Goal: Task Accomplishment & Management: Use online tool/utility

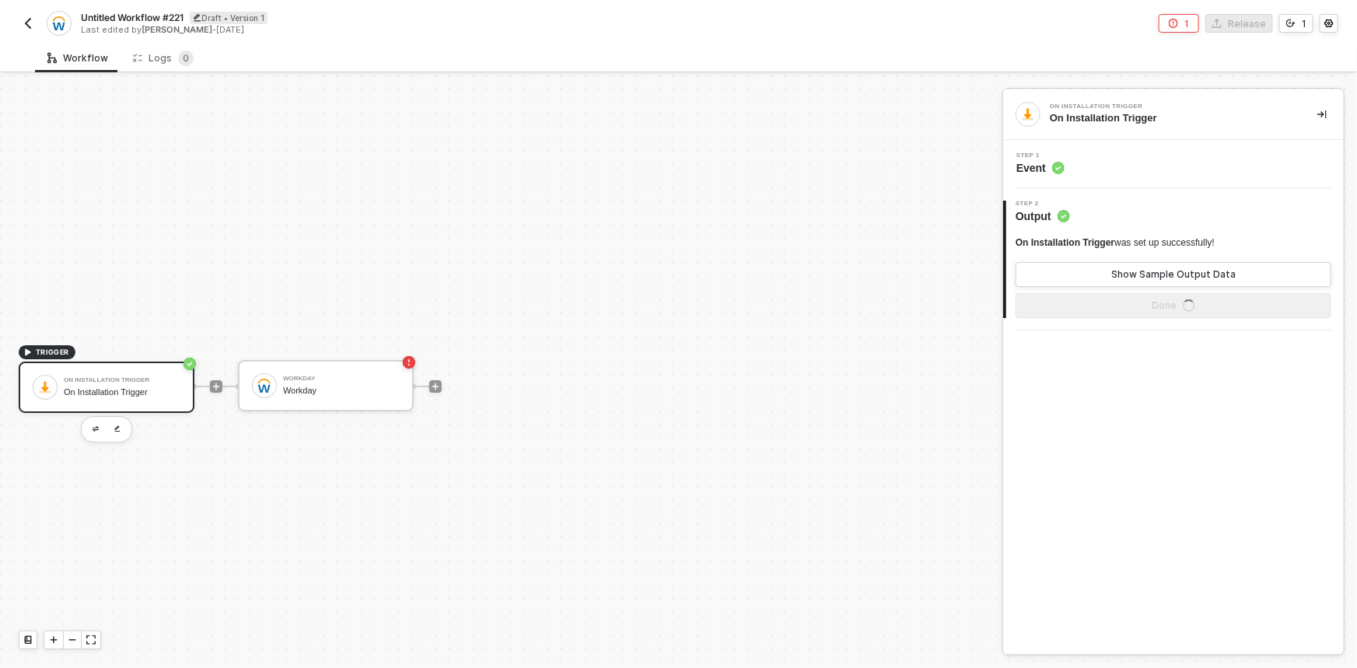
scroll to position [29, 0]
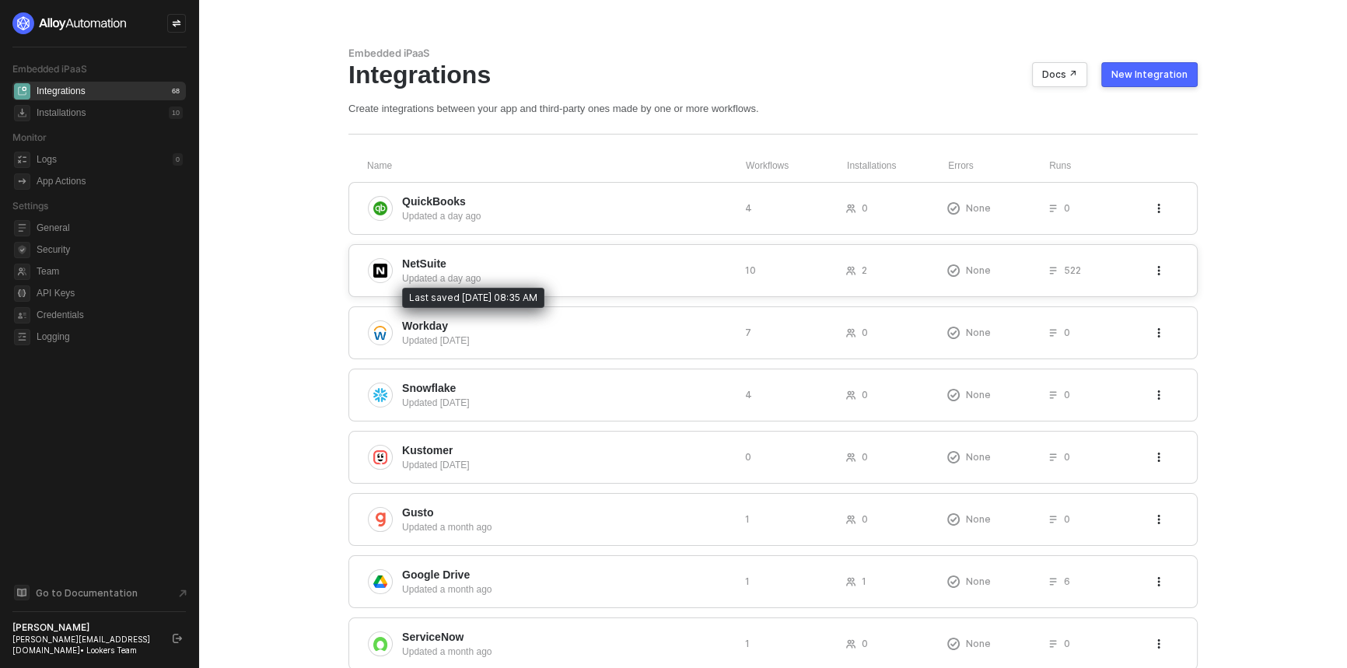
click at [567, 282] on div "Updated a day ago" at bounding box center [567, 278] width 331 height 14
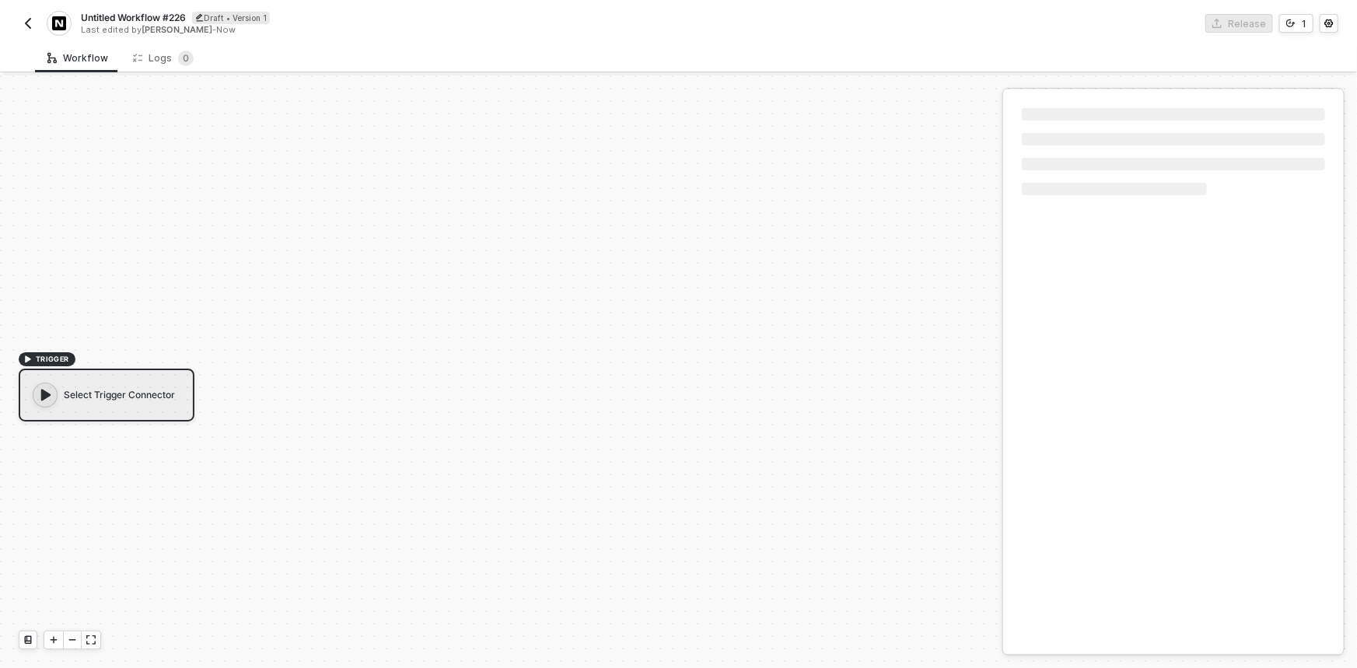
scroll to position [29, 0]
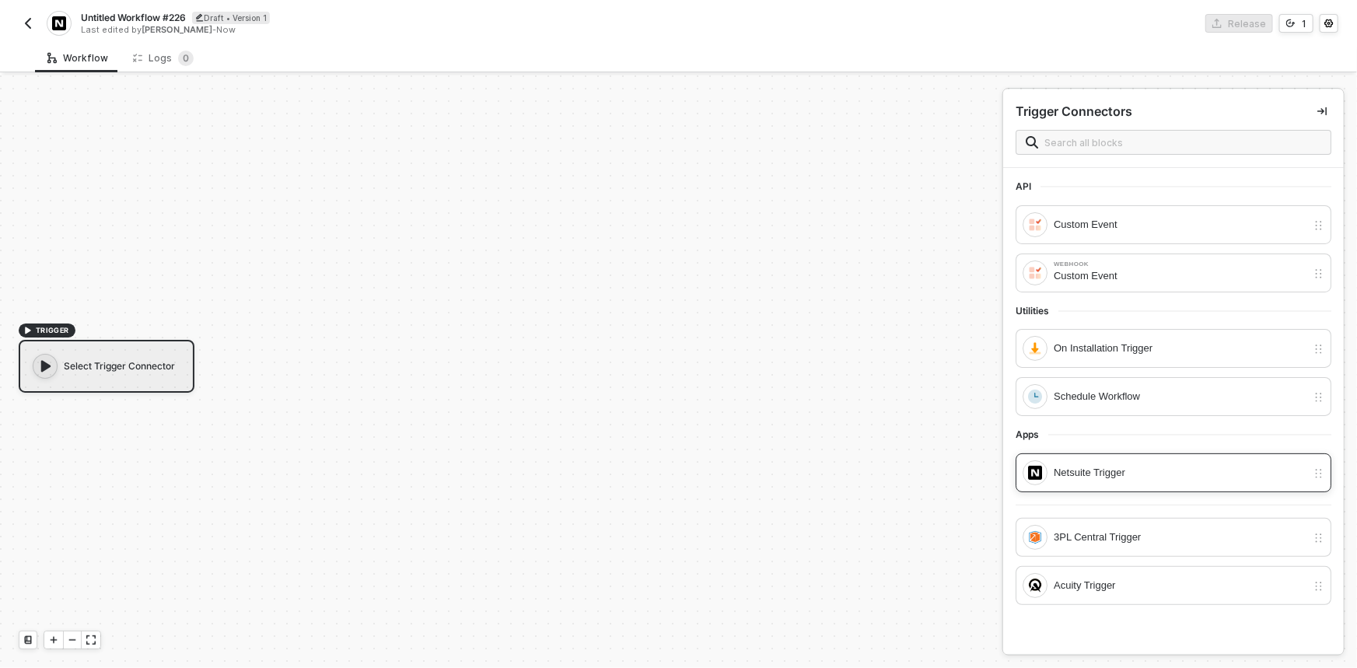
click at [1184, 471] on div "Netsuite Trigger" at bounding box center [1180, 472] width 253 height 17
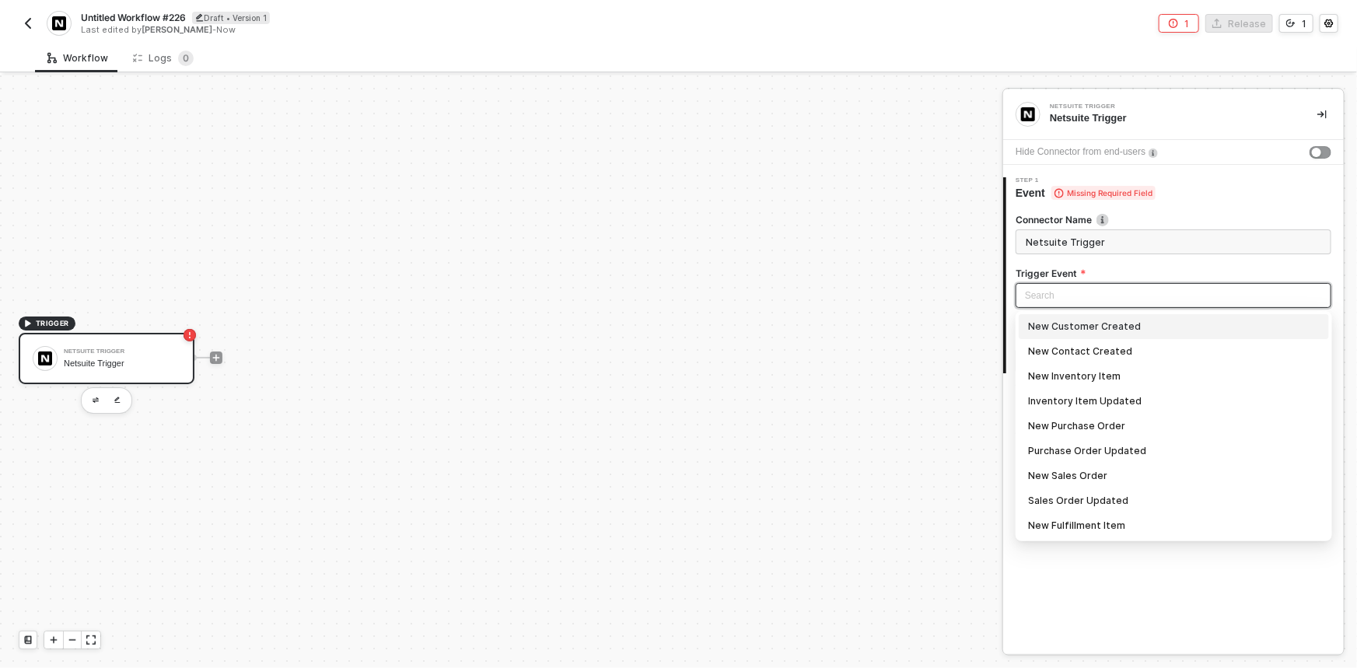
click at [1083, 301] on input "search" at bounding box center [1173, 295] width 297 height 23
click at [1100, 470] on div "New Sales Order" at bounding box center [1174, 475] width 292 height 17
type input "Trigger workflow when new sales order"
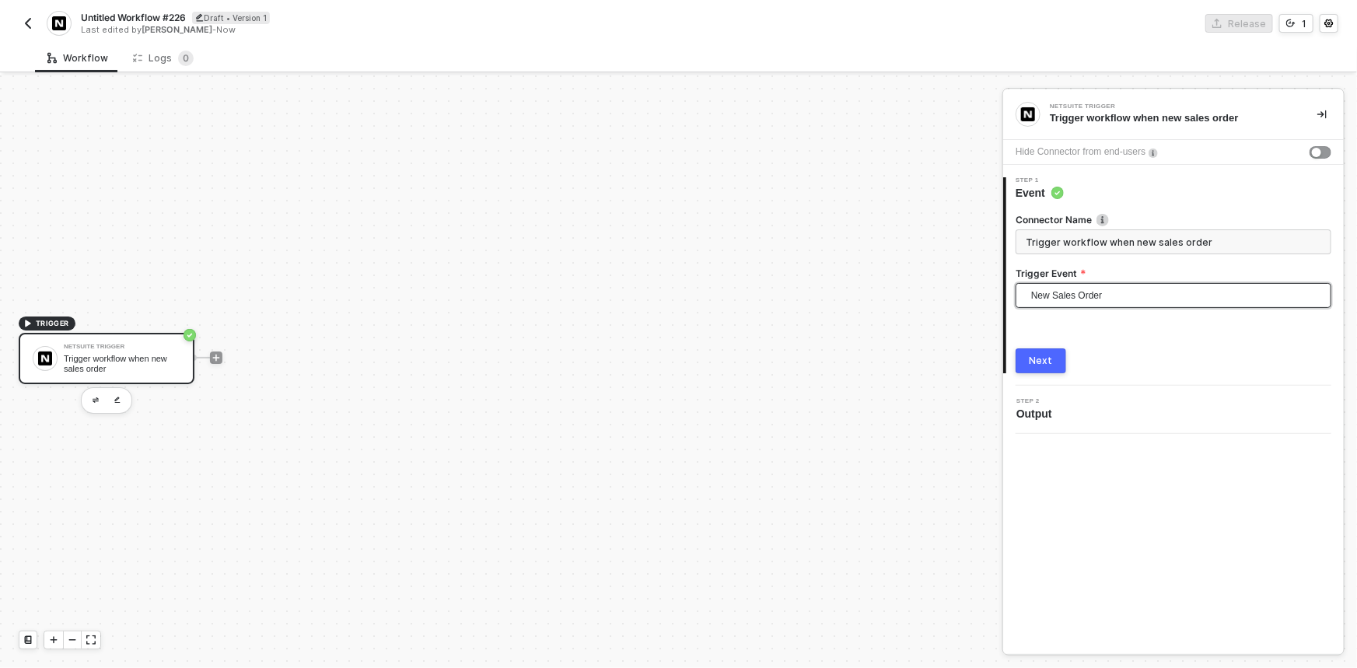
click at [1059, 357] on button "Next" at bounding box center [1041, 360] width 51 height 25
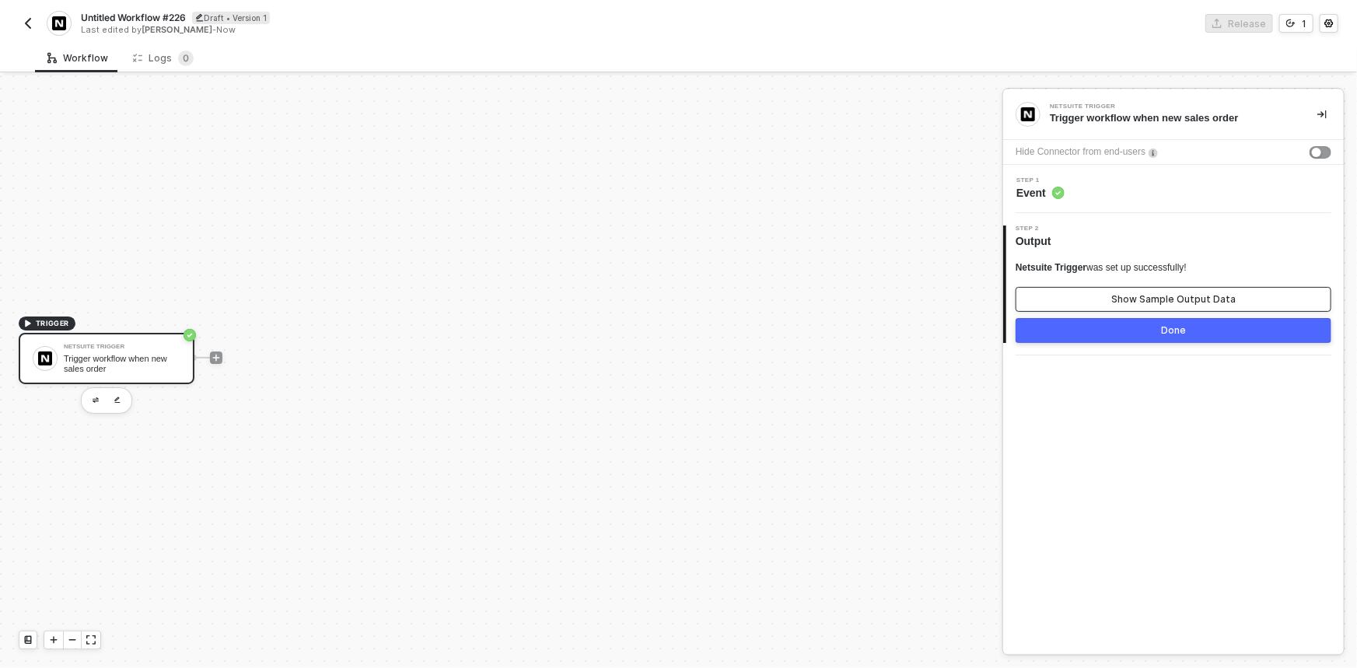
click at [1096, 299] on button "Show Sample Output Data" at bounding box center [1174, 299] width 316 height 25
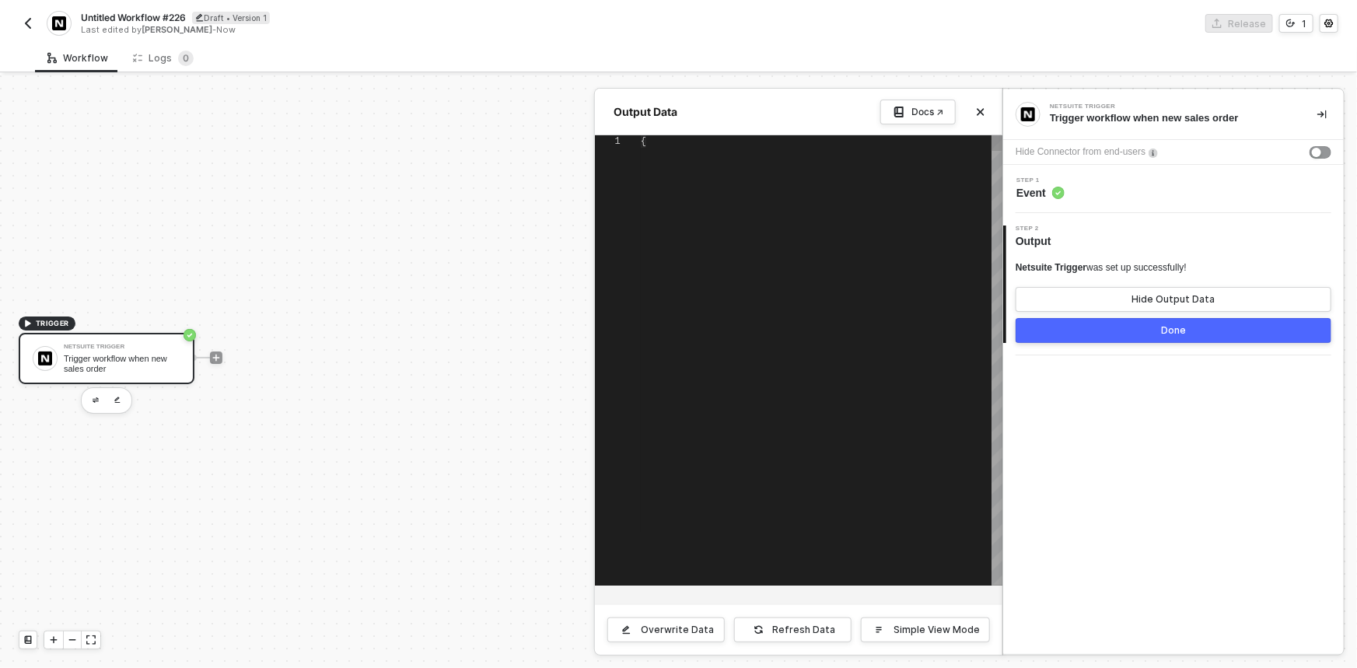
type textarea "{ "links": [ { "rel": "self", "href": "https://xxxxxx.suitetalk.api.netsuite.co…"
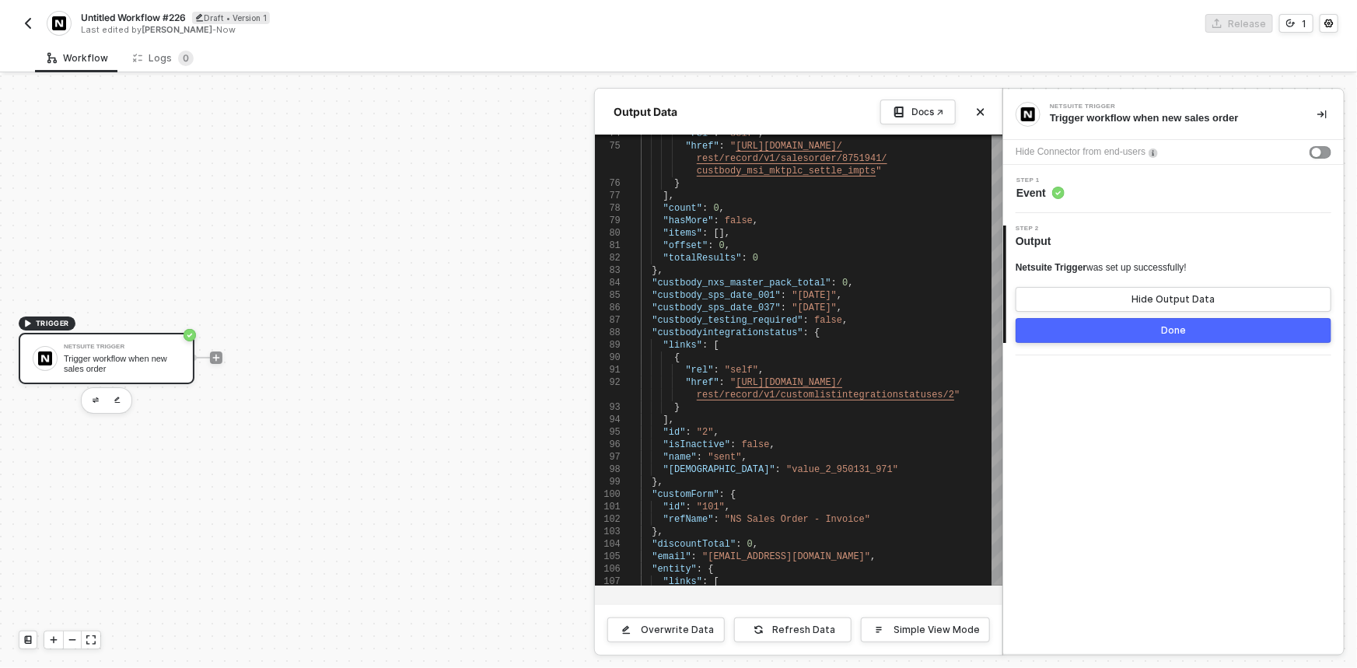
click at [218, 356] on div at bounding box center [678, 371] width 1357 height 593
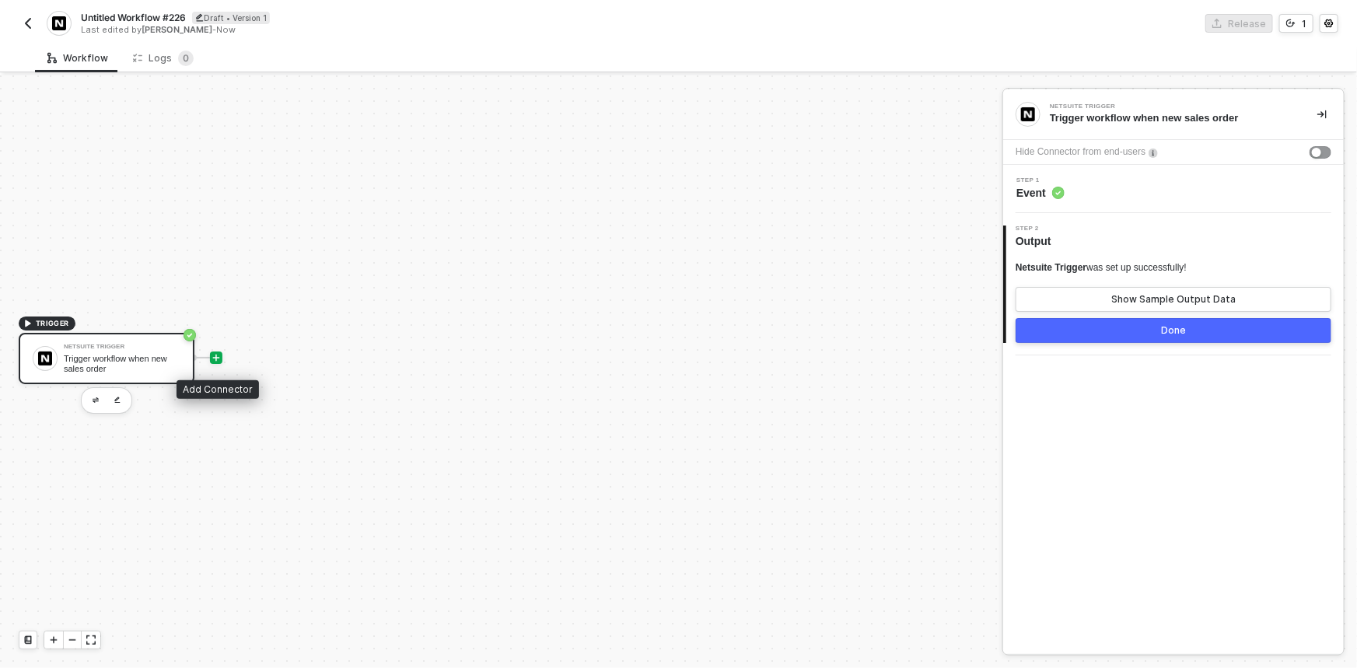
click at [218, 356] on icon "icon-play" at bounding box center [216, 357] width 9 height 9
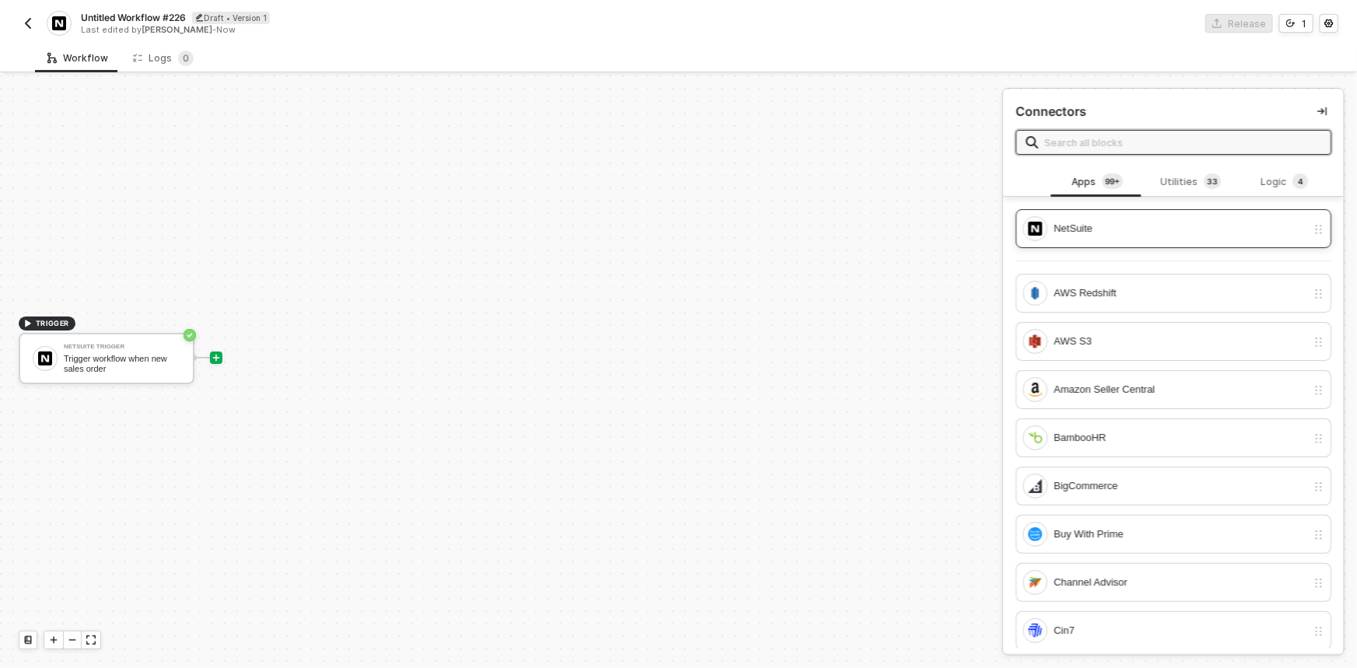
click at [1101, 220] on div "NetSuite" at bounding box center [1180, 228] width 253 height 17
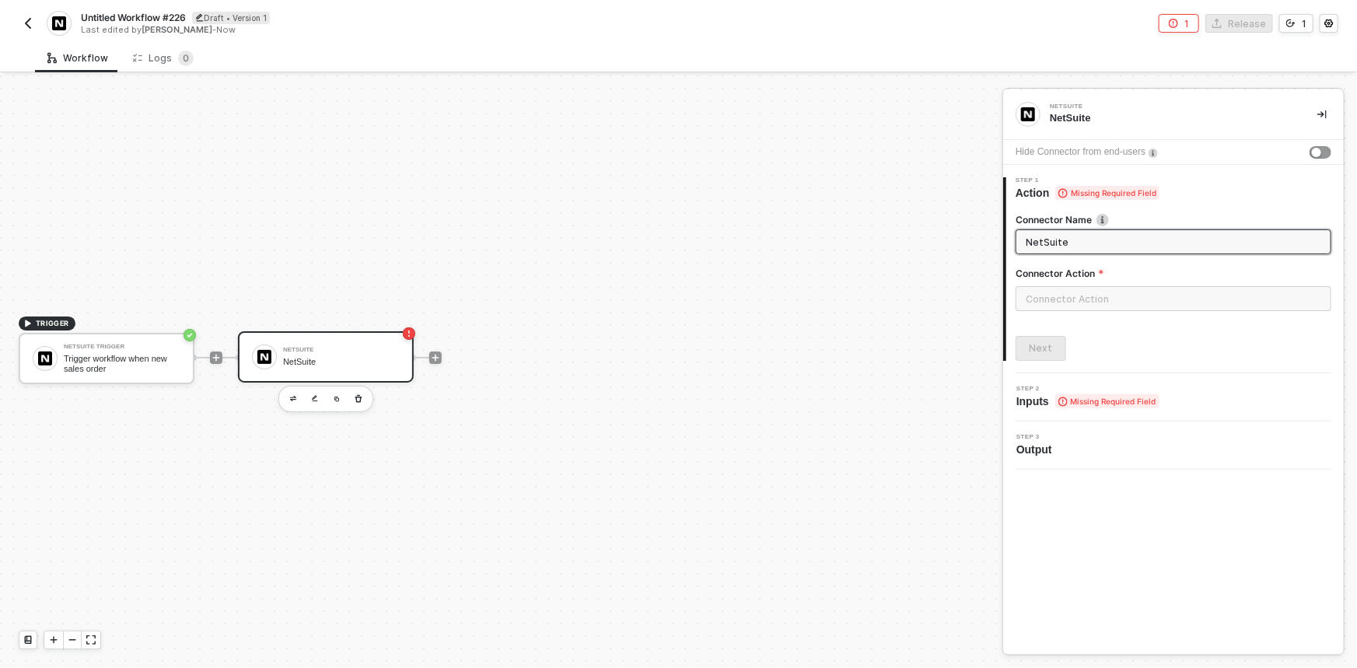
click at [1066, 310] on div at bounding box center [1174, 304] width 316 height 37
click at [1062, 294] on input "text" at bounding box center [1174, 298] width 316 height 25
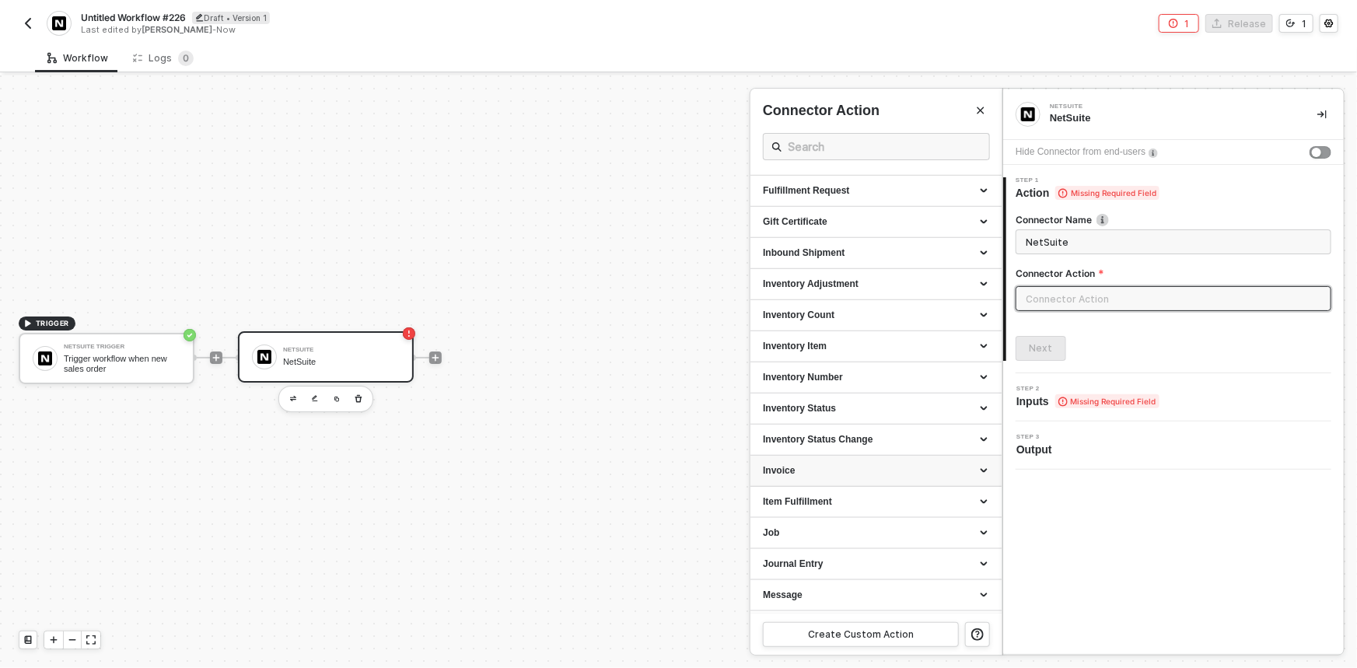
scroll to position [848, 0]
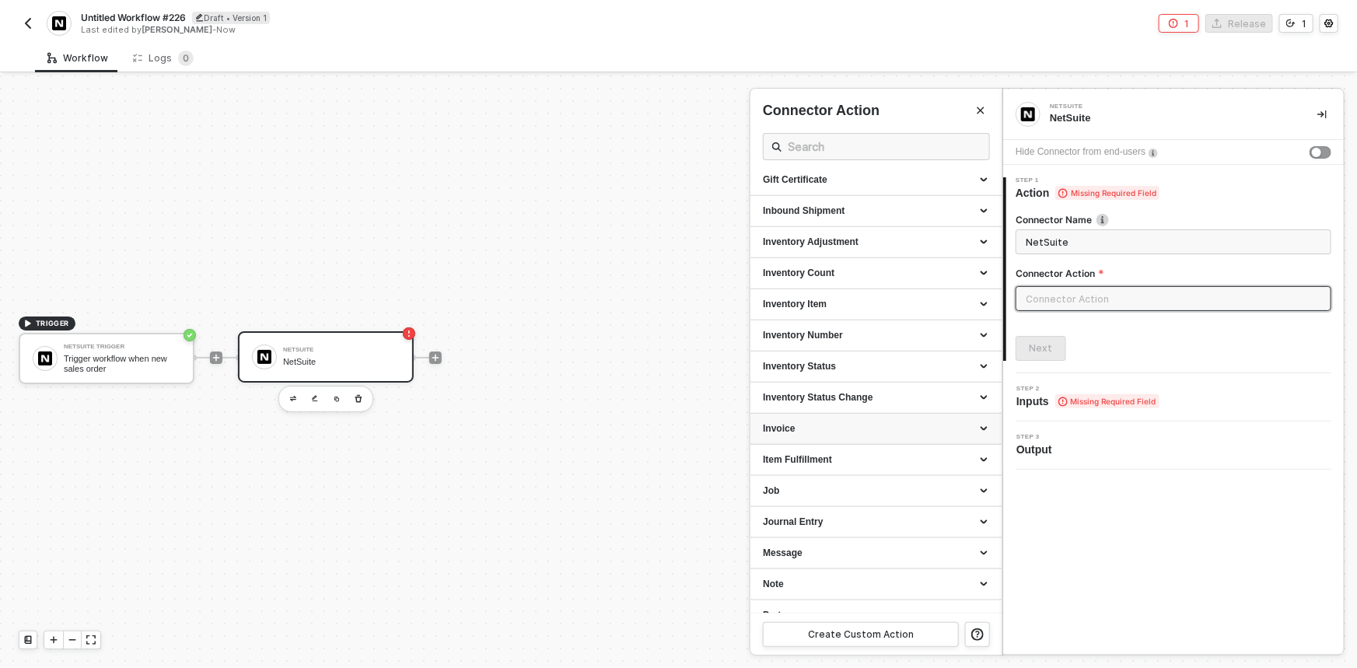
click at [825, 430] on div "Invoice" at bounding box center [876, 428] width 226 height 13
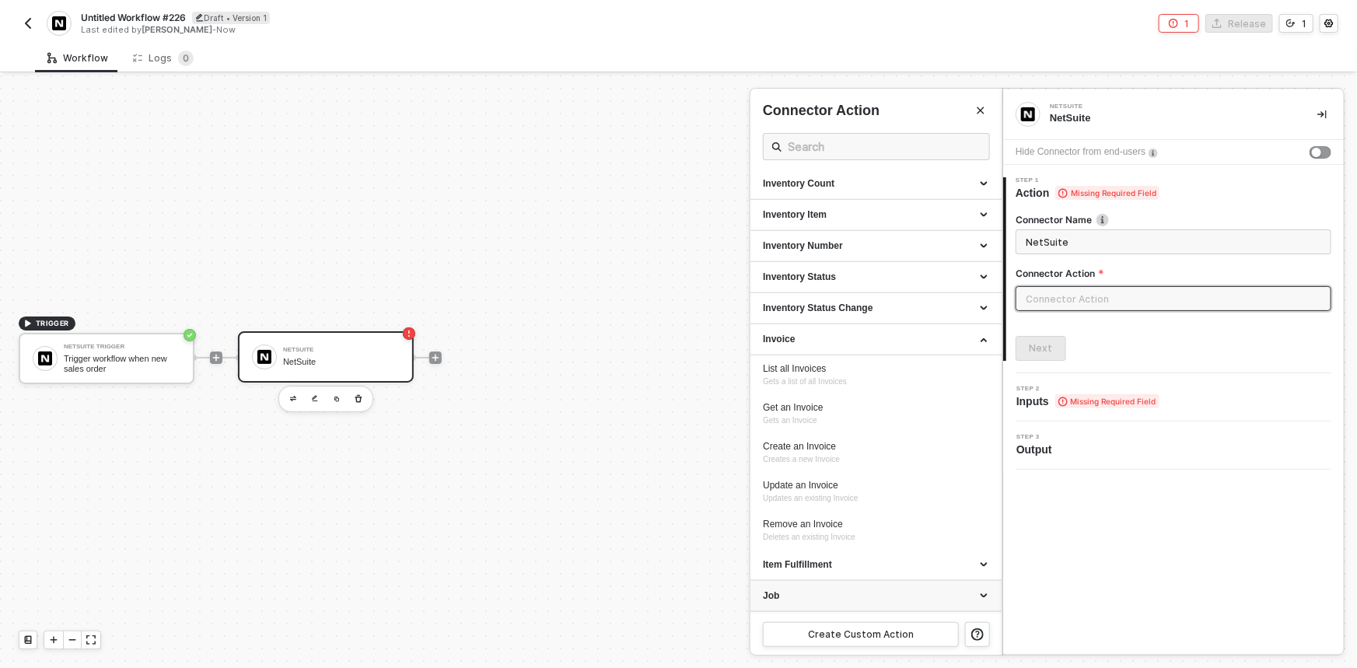
scroll to position [1060, 0]
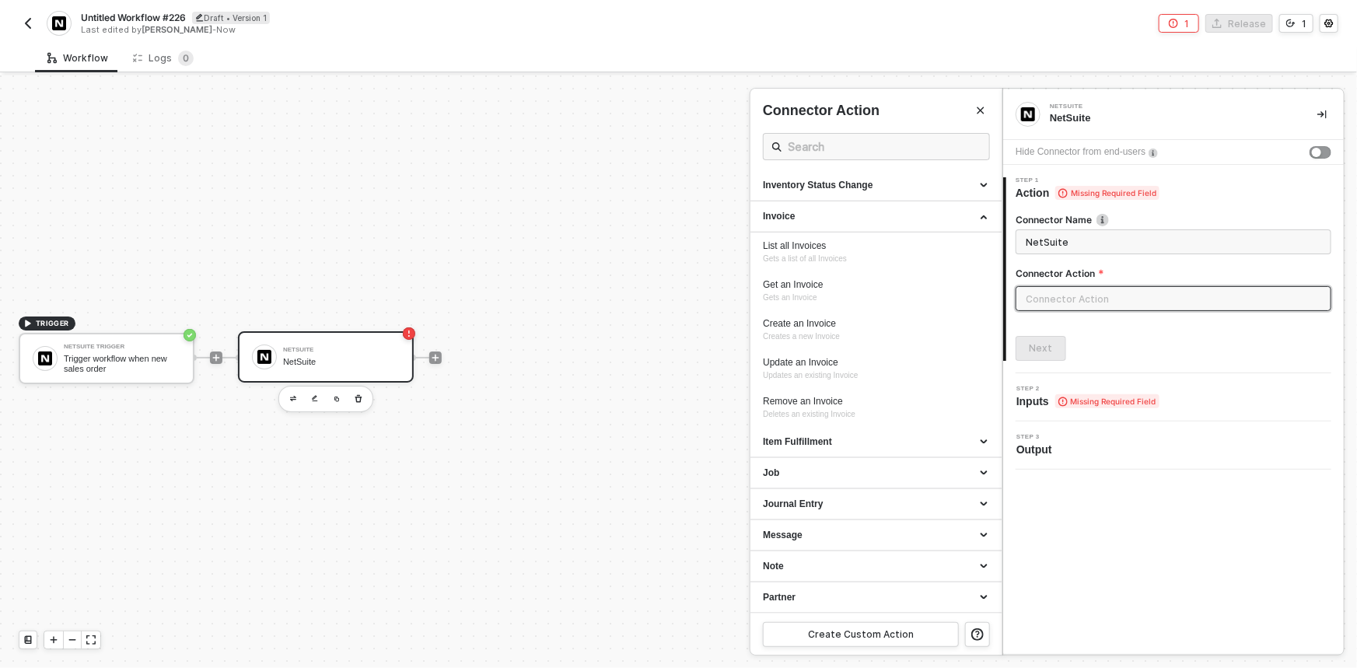
click at [434, 352] on div at bounding box center [678, 371] width 1357 height 593
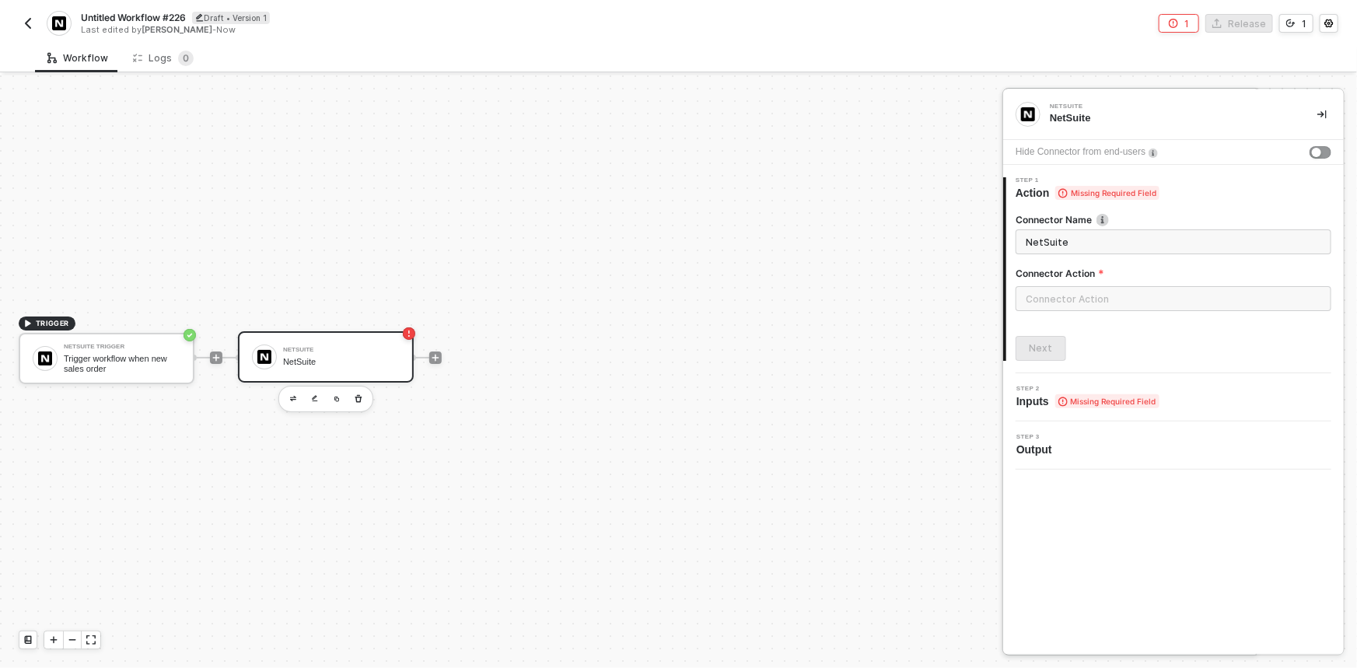
click at [434, 353] on icon "icon-play" at bounding box center [435, 357] width 9 height 9
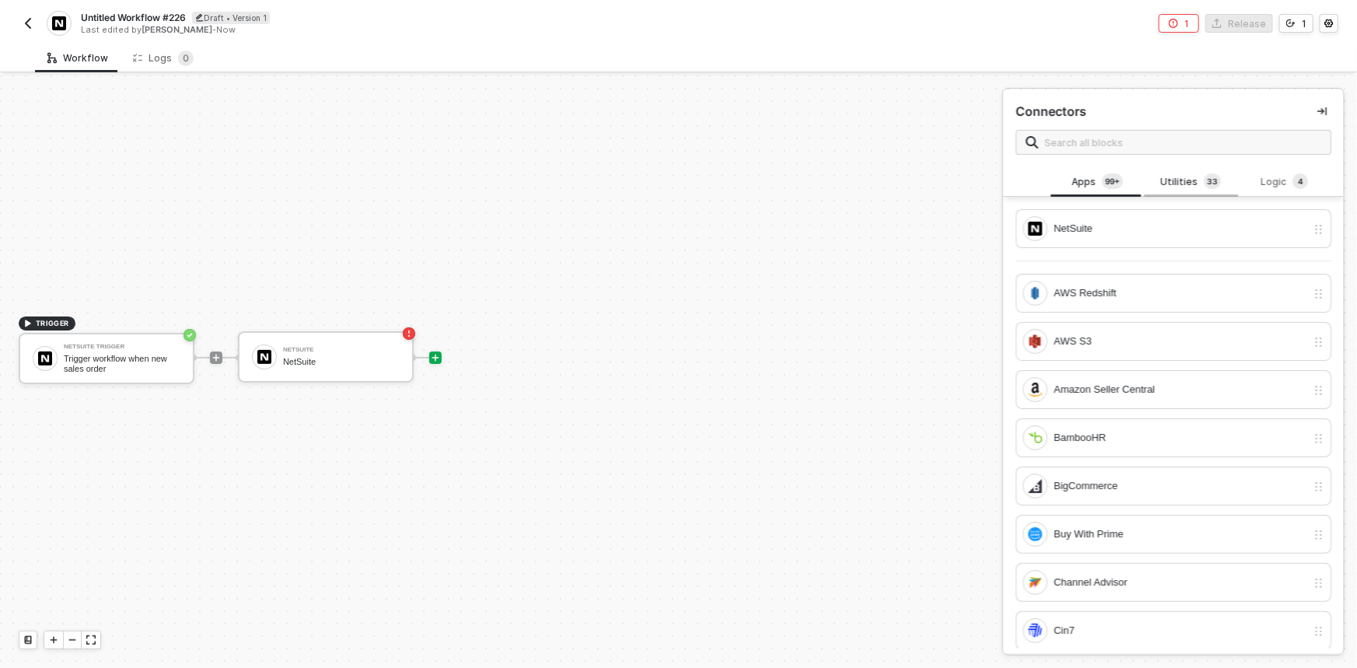
click at [1204, 178] on sup "3 3" at bounding box center [1212, 181] width 17 height 16
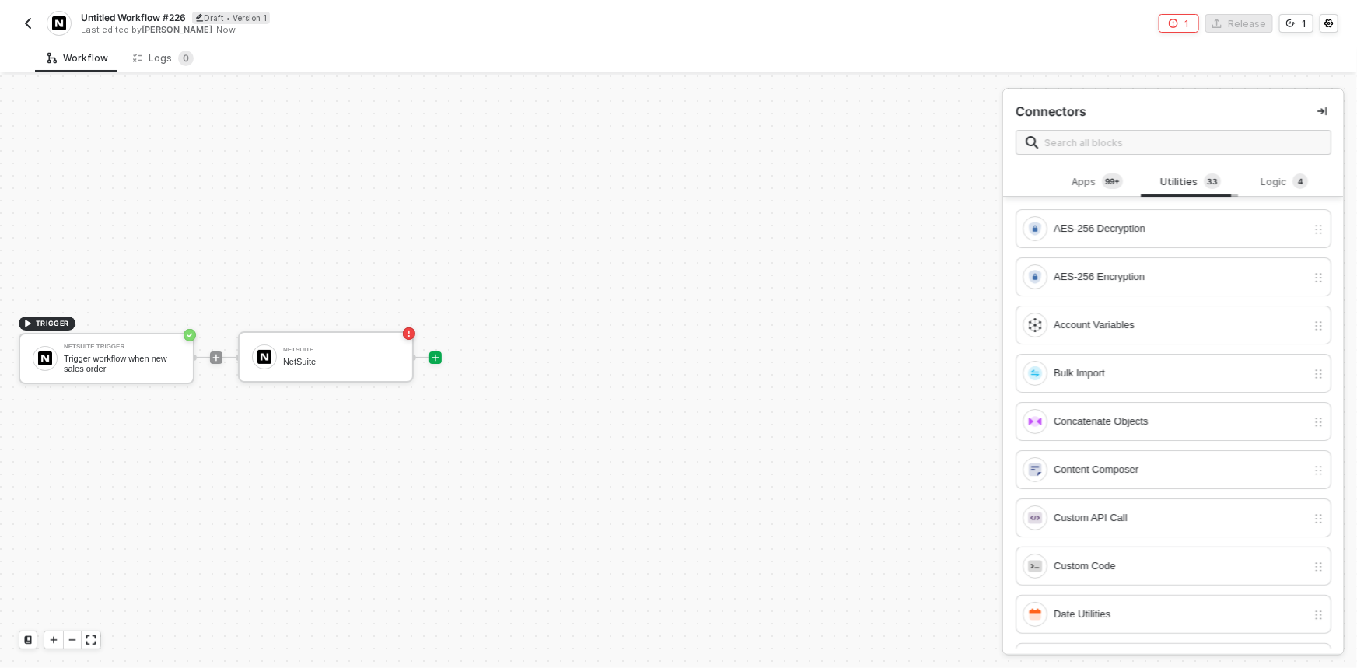
drag, startPoint x: 1195, startPoint y: 191, endPoint x: 1183, endPoint y: 180, distance: 16.0
click at [1183, 180] on div "Utilities 3 3" at bounding box center [1191, 181] width 68 height 17
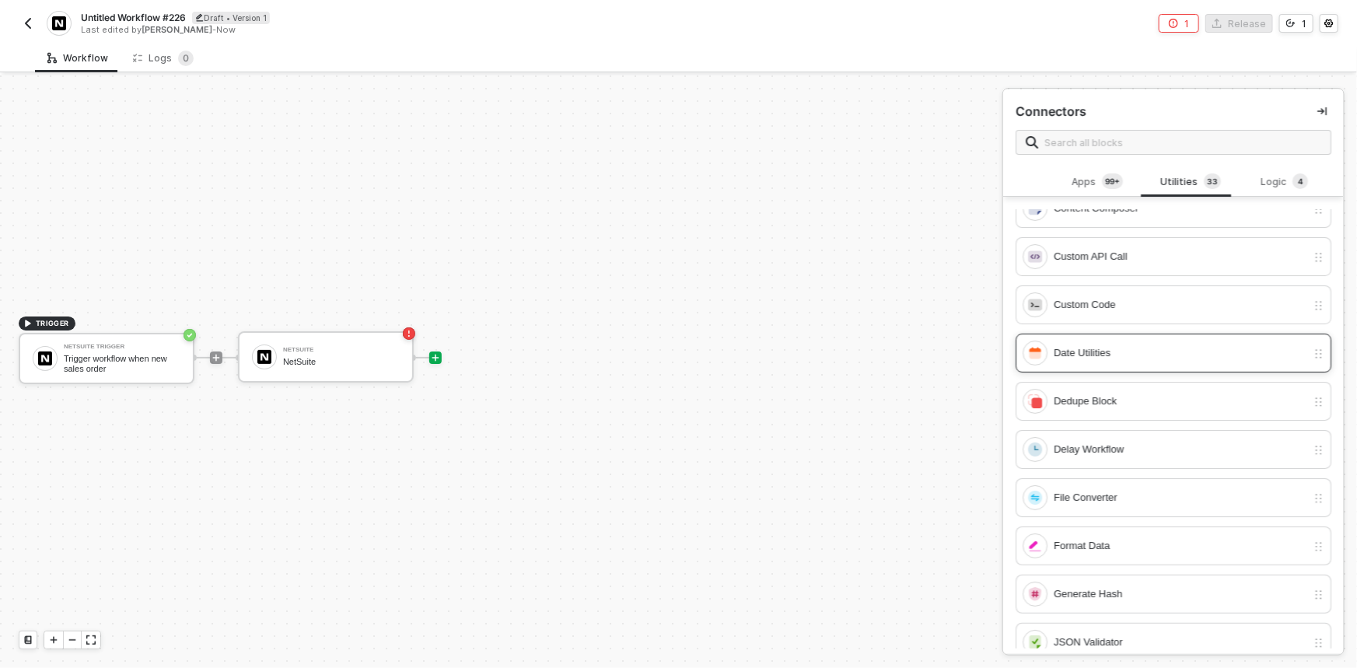
scroll to position [282, 0]
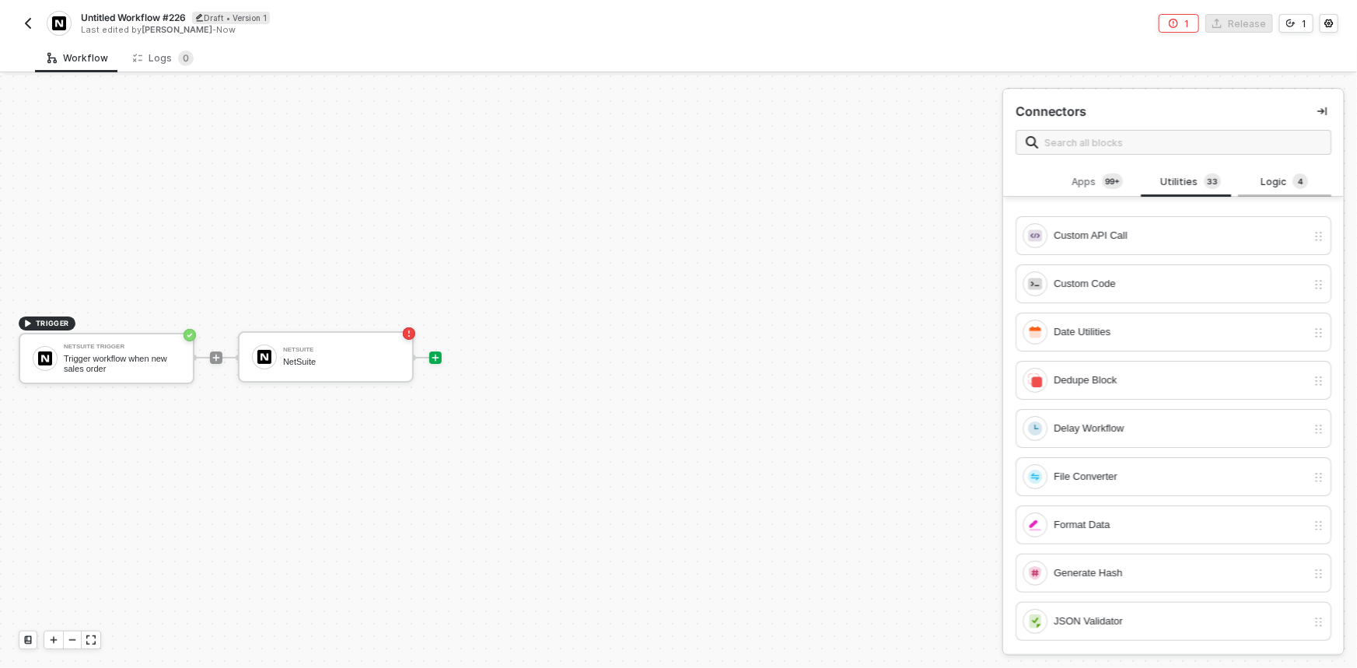
click at [1275, 182] on div "Logic 4" at bounding box center [1285, 181] width 68 height 17
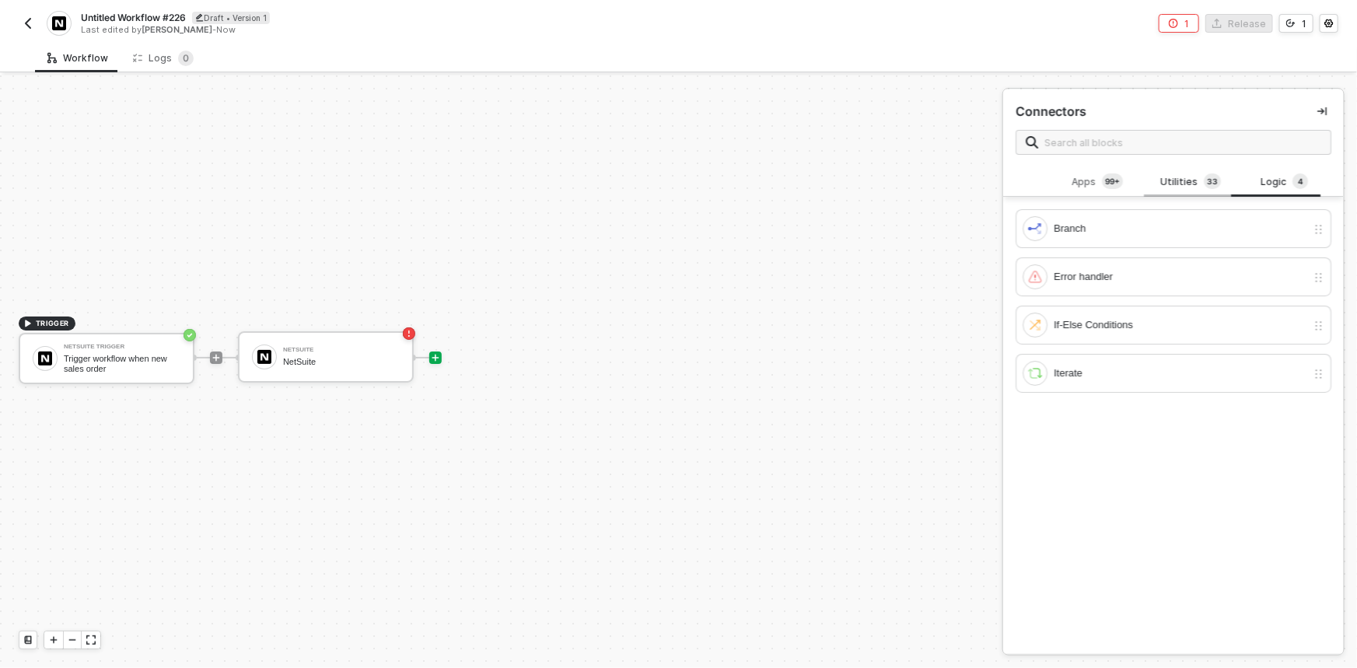
click at [1155, 193] on div "Utilities 3 3" at bounding box center [1190, 182] width 93 height 30
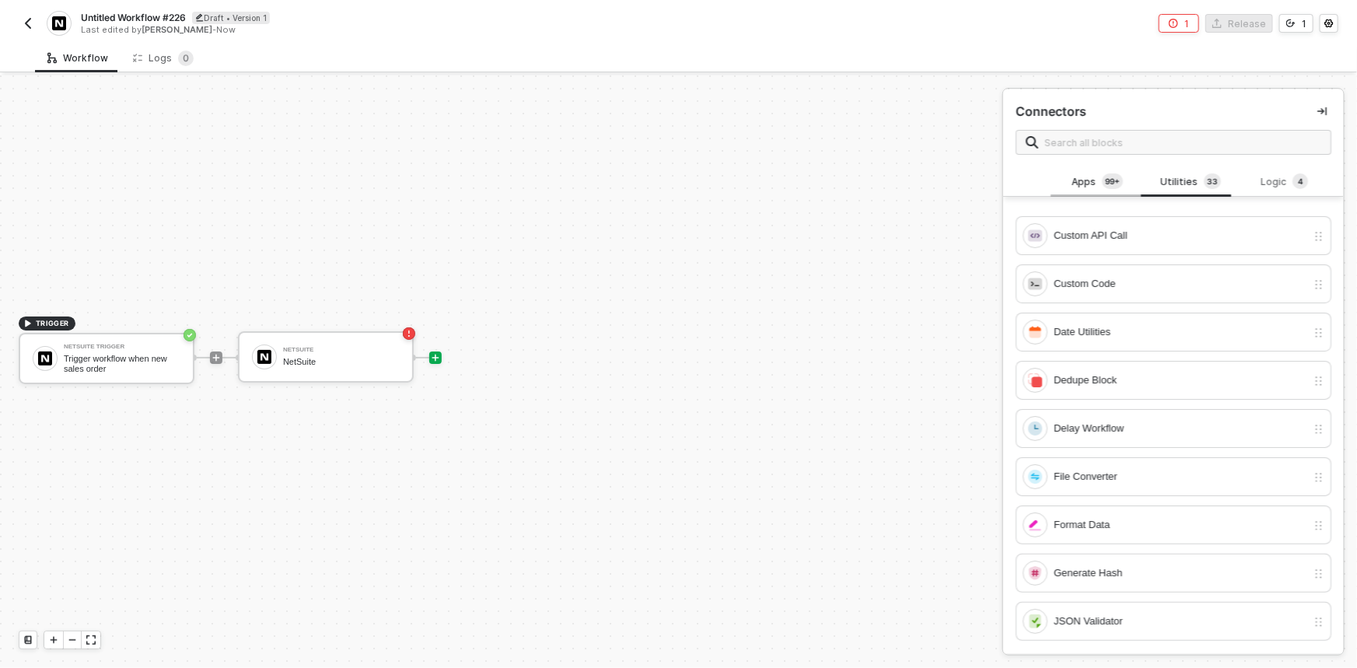
click at [1075, 184] on div "Apps 99+" at bounding box center [1097, 181] width 68 height 17
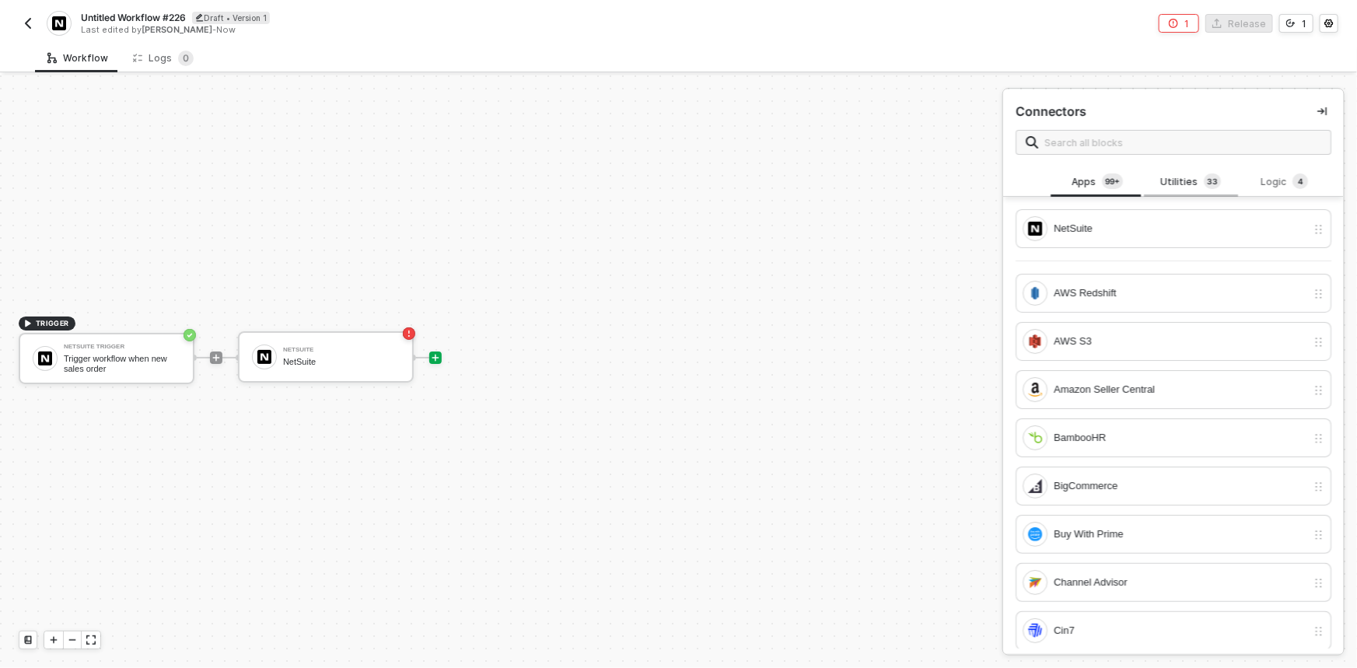
click at [1196, 190] on div "Utilities 3 3" at bounding box center [1190, 182] width 93 height 30
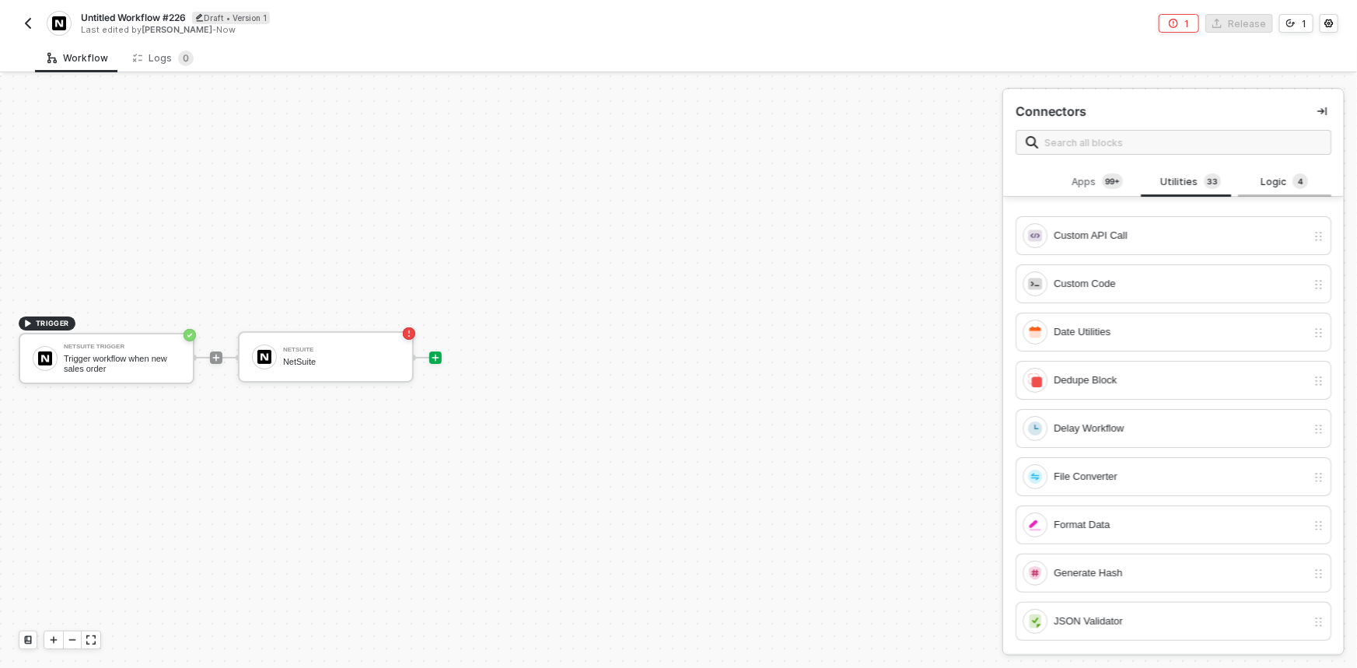
click at [1265, 186] on div "Logic 4" at bounding box center [1285, 181] width 68 height 17
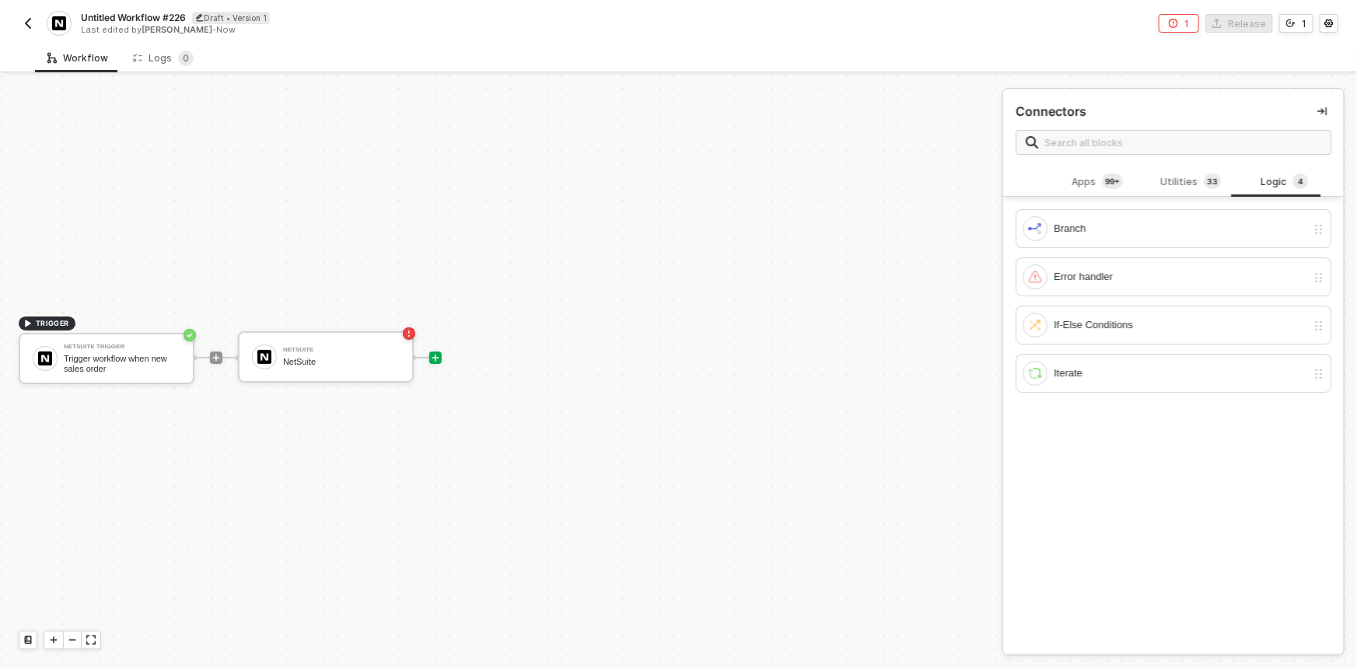
click at [23, 14] on button "button" at bounding box center [28, 23] width 19 height 19
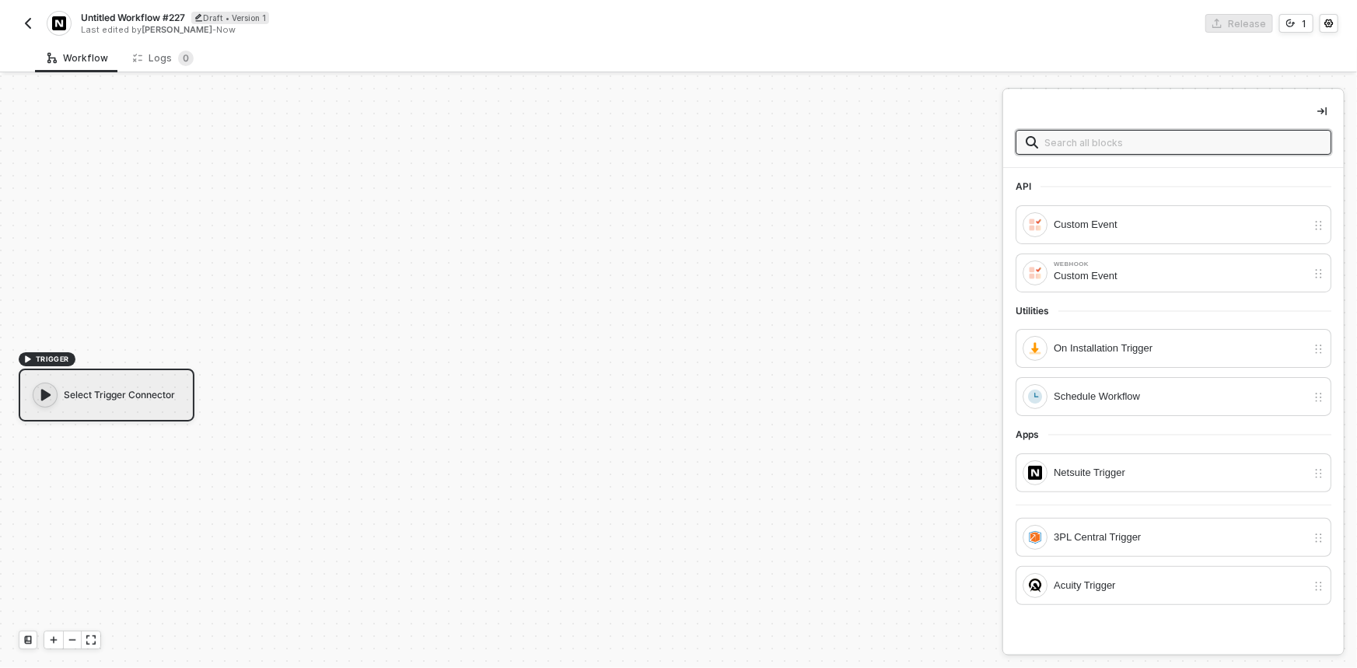
scroll to position [29, 0]
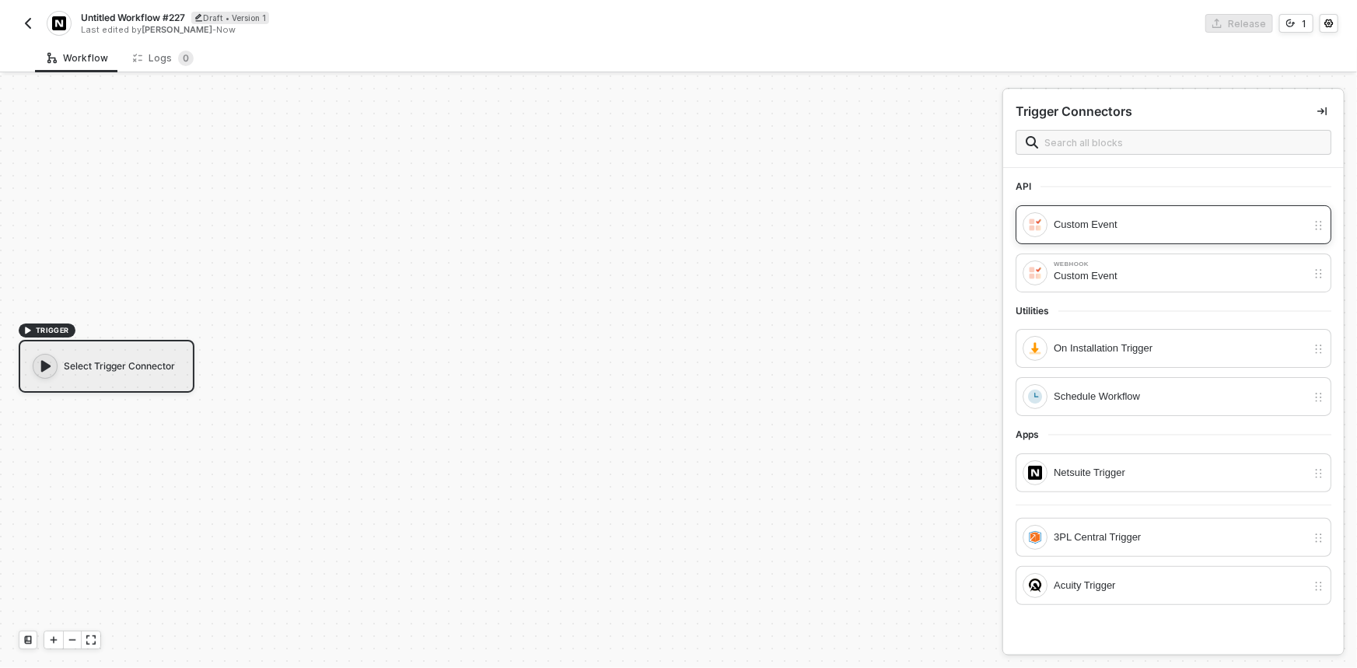
click at [1107, 228] on div "Custom Event" at bounding box center [1180, 224] width 253 height 17
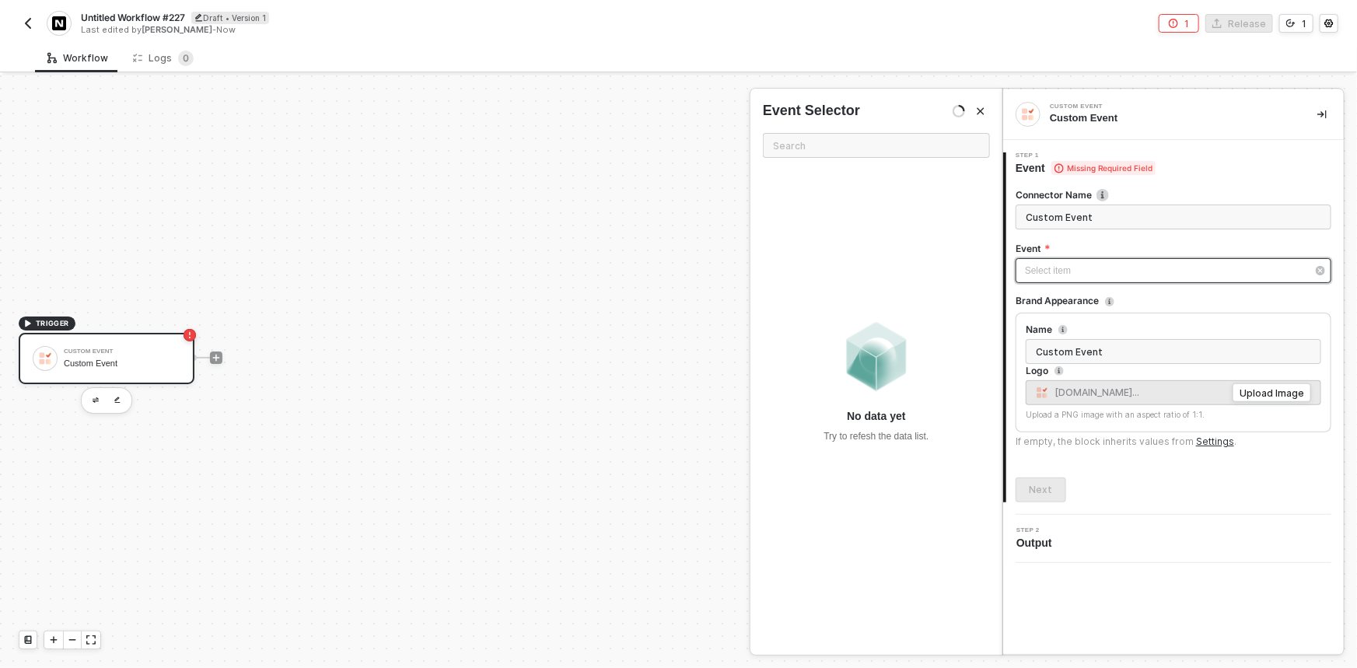
click at [1090, 264] on div "Select item ﻿" at bounding box center [1166, 271] width 282 height 15
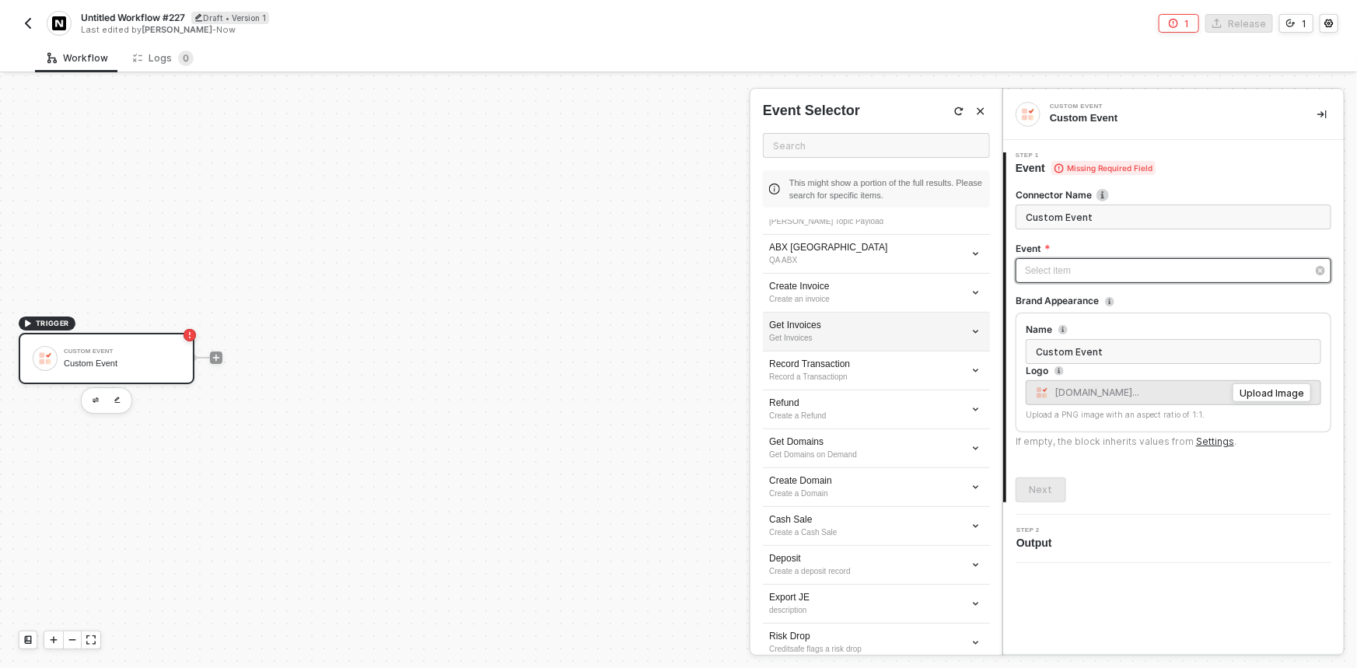
scroll to position [282, 0]
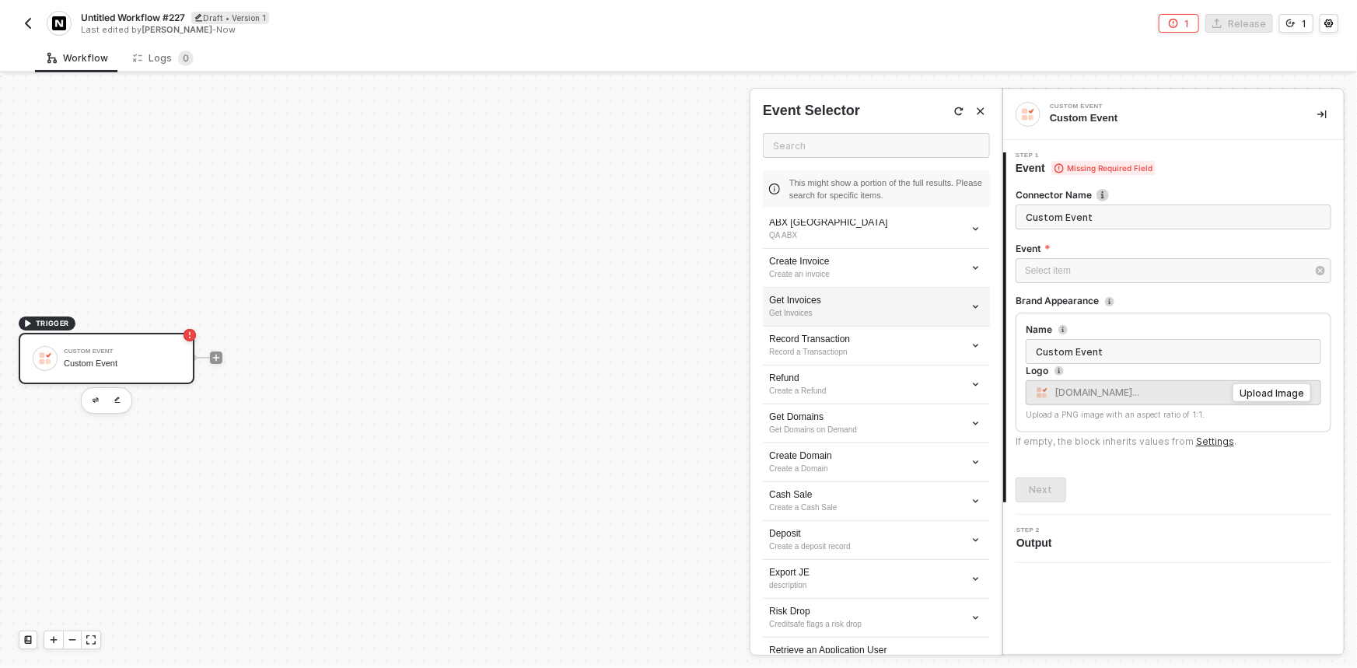
click at [831, 304] on div "Get Invoices" at bounding box center [876, 300] width 215 height 13
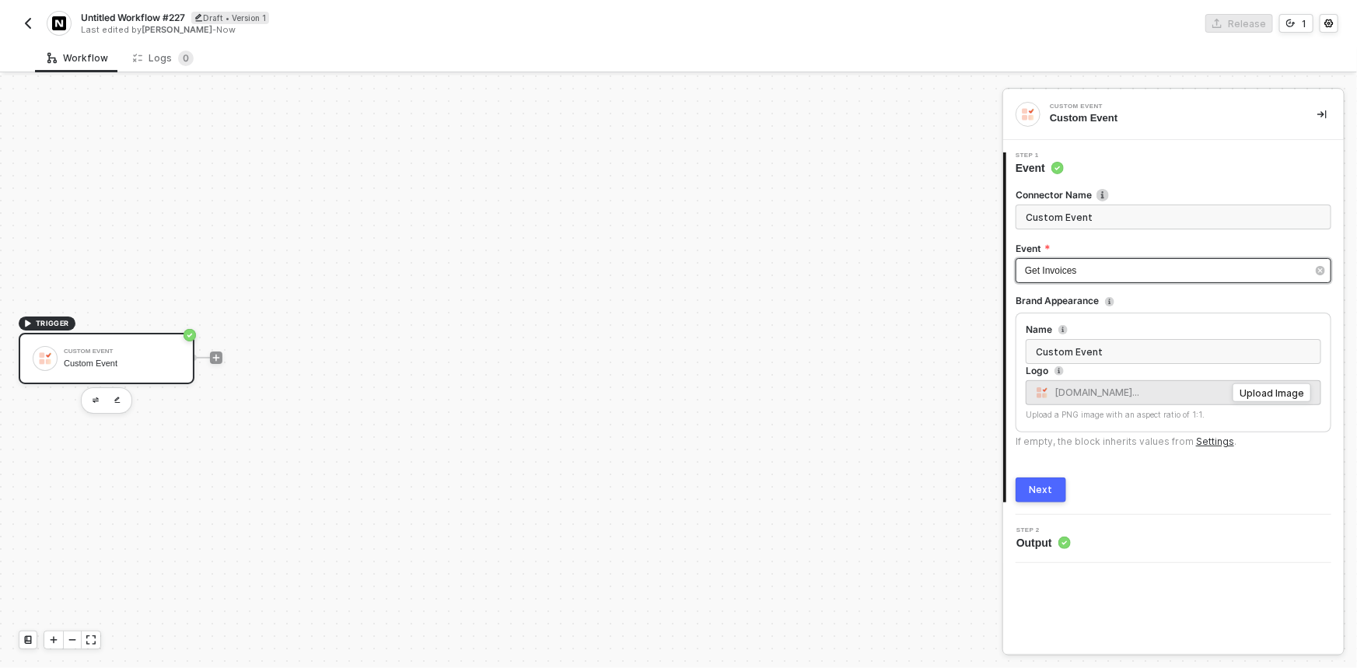
click at [1087, 275] on div "Get Invoices" at bounding box center [1166, 271] width 282 height 15
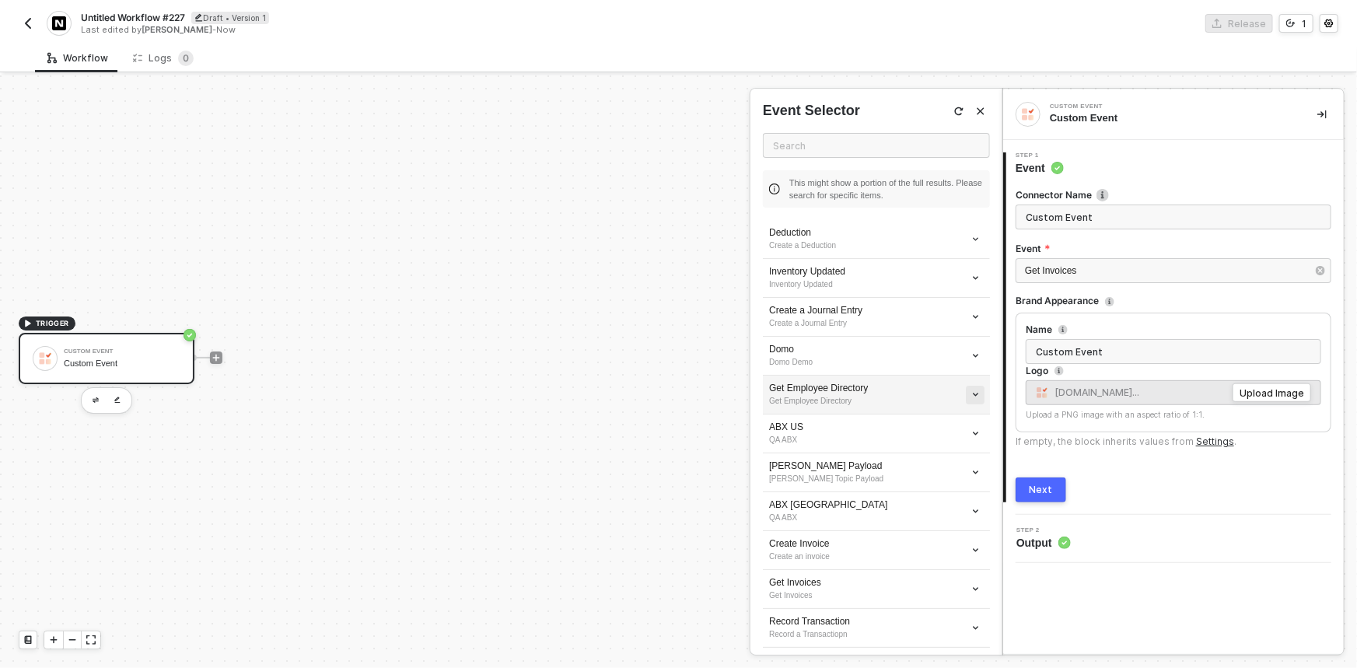
click at [966, 391] on button "button" at bounding box center [975, 395] width 19 height 19
click at [916, 425] on span "Edit" at bounding box center [909, 422] width 103 height 13
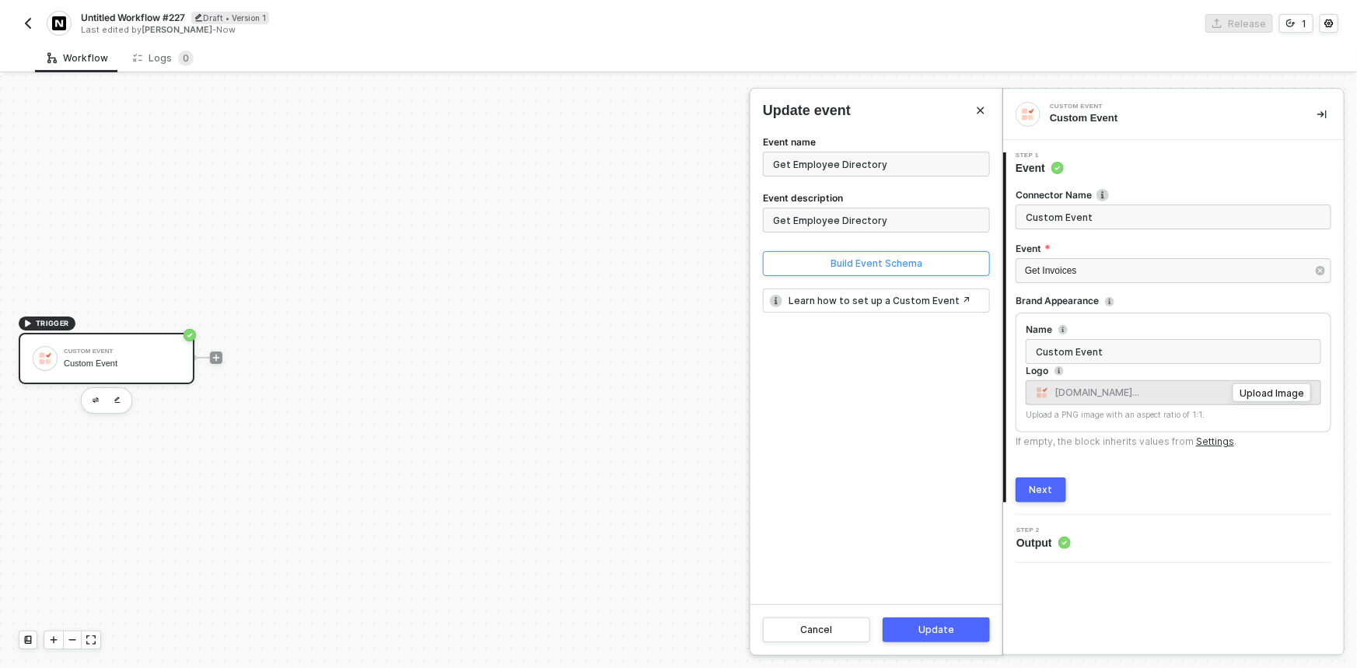
click at [814, 264] on button "Build Event Schema" at bounding box center [876, 263] width 227 height 25
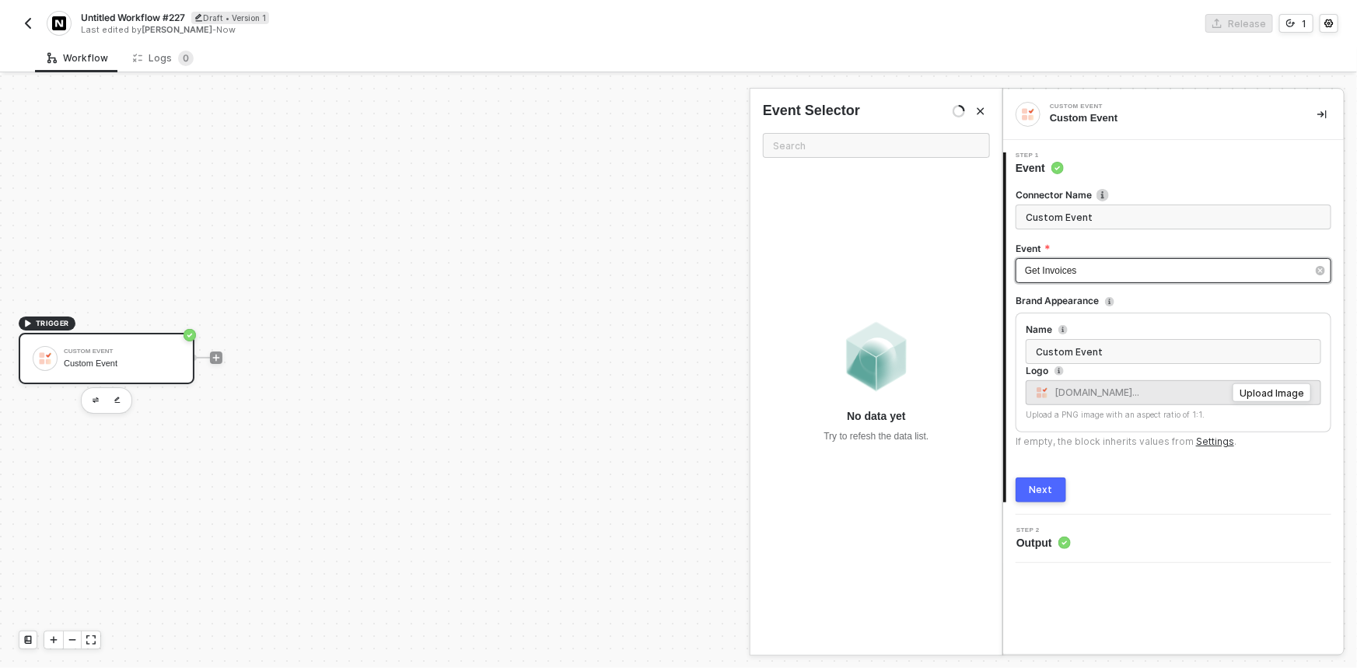
click at [1102, 270] on div "Get Invoices" at bounding box center [1166, 271] width 282 height 15
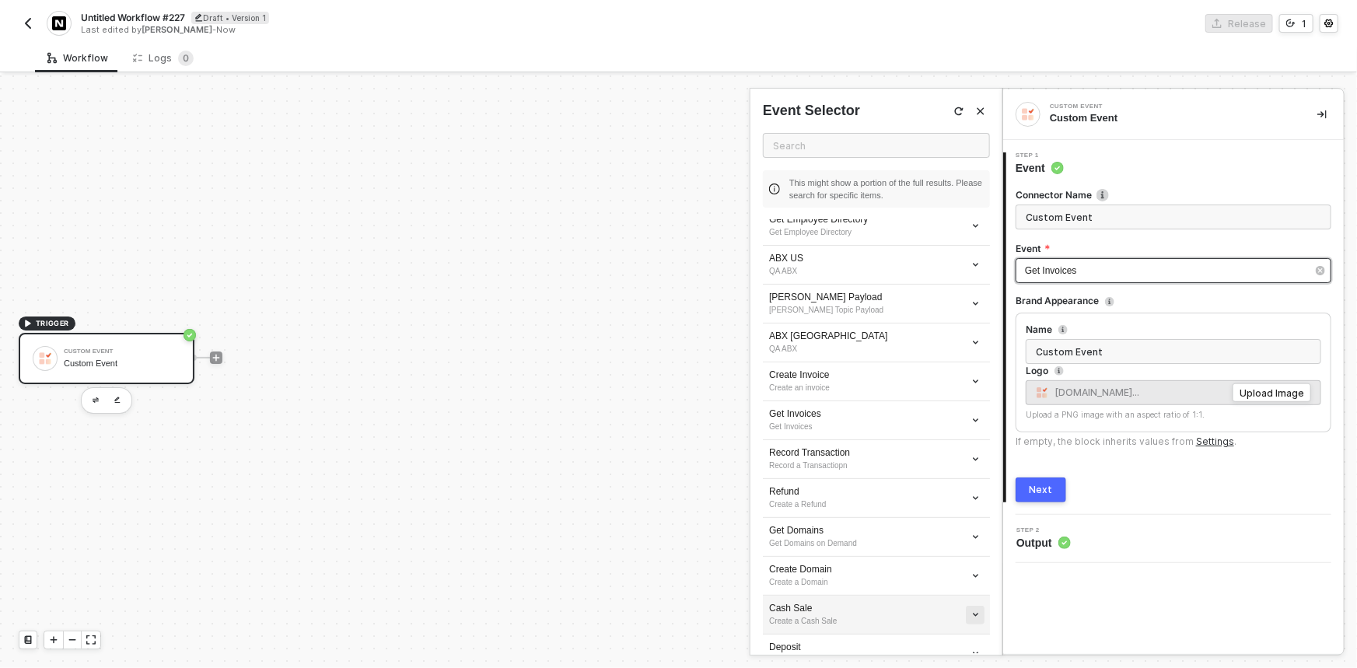
scroll to position [353, 0]
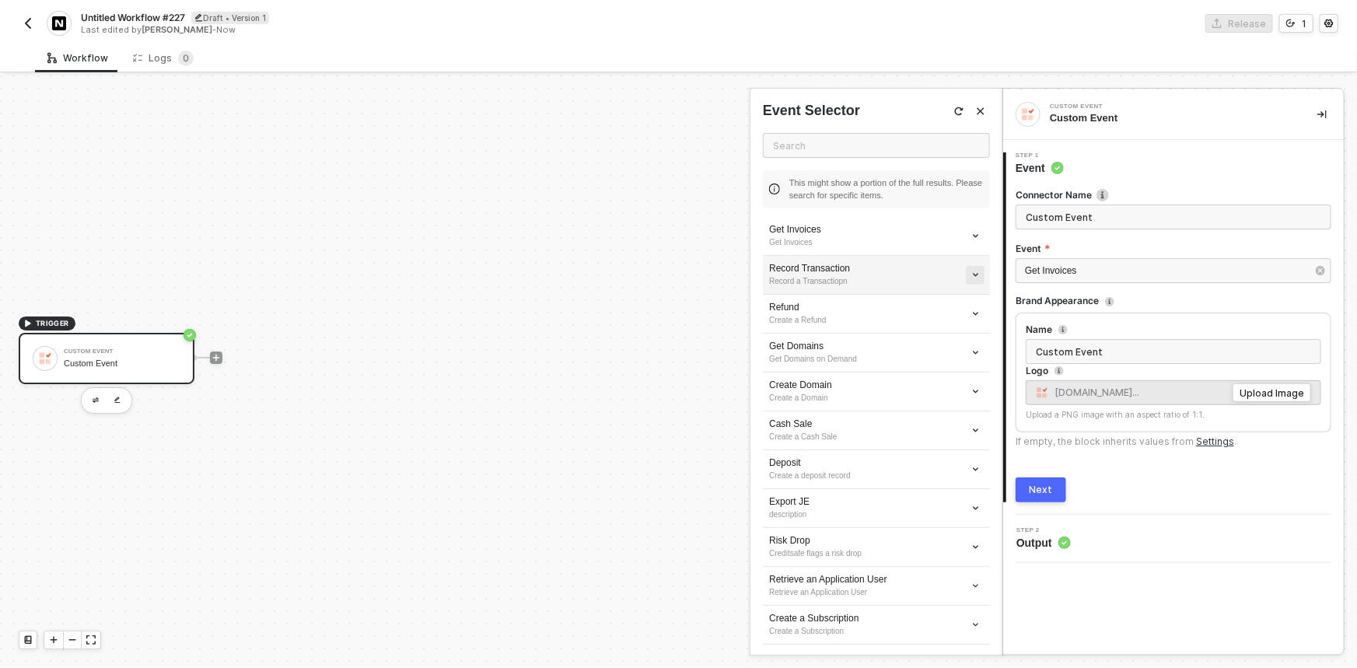
click at [968, 267] on button "button" at bounding box center [975, 275] width 19 height 19
click at [921, 303] on span "Edit" at bounding box center [909, 302] width 103 height 13
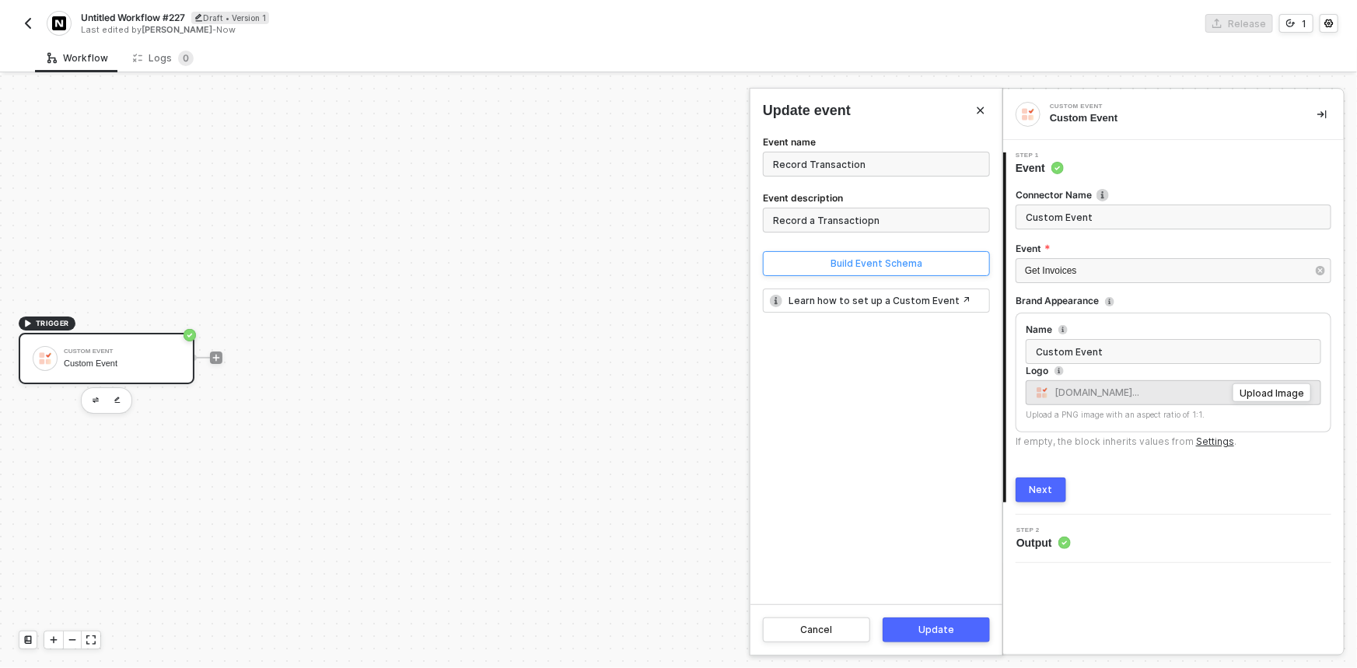
click at [901, 266] on div "Build Event Schema" at bounding box center [877, 263] width 92 height 12
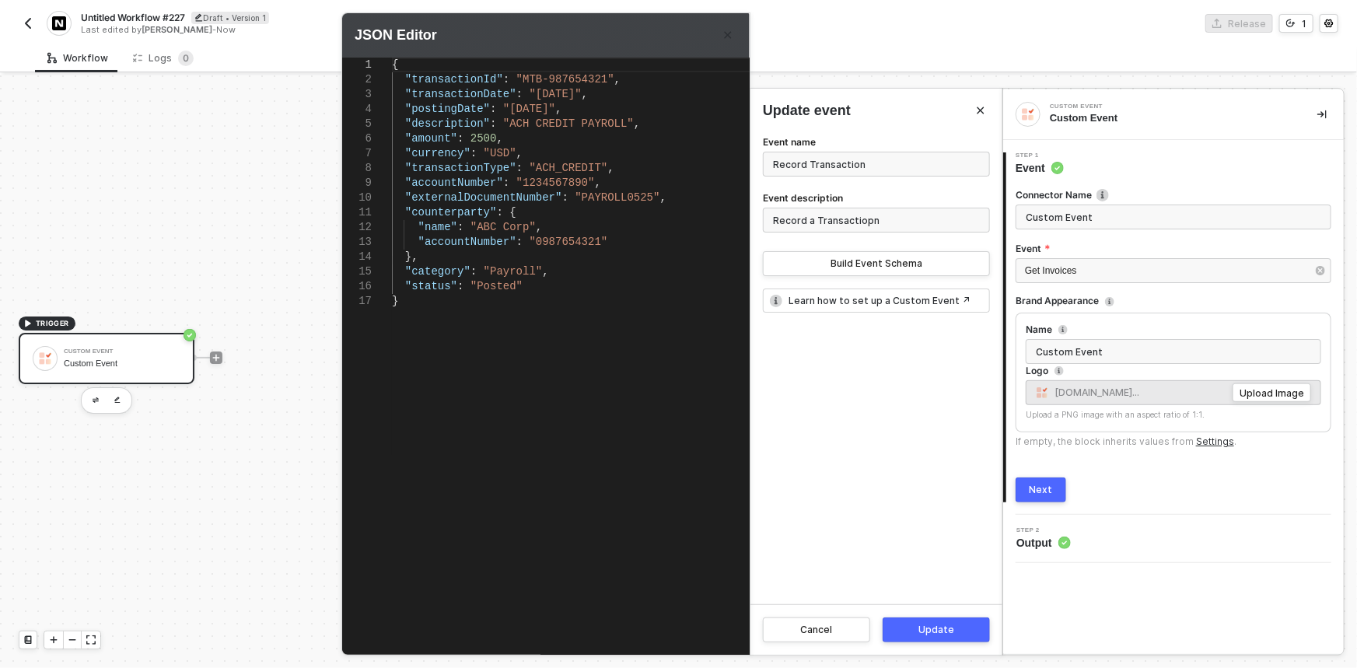
scroll to position [0, 0]
type textarea "{ "transactionId": "MTB-987654321", "transactionDate": "[DATE]", "postingDate":…"
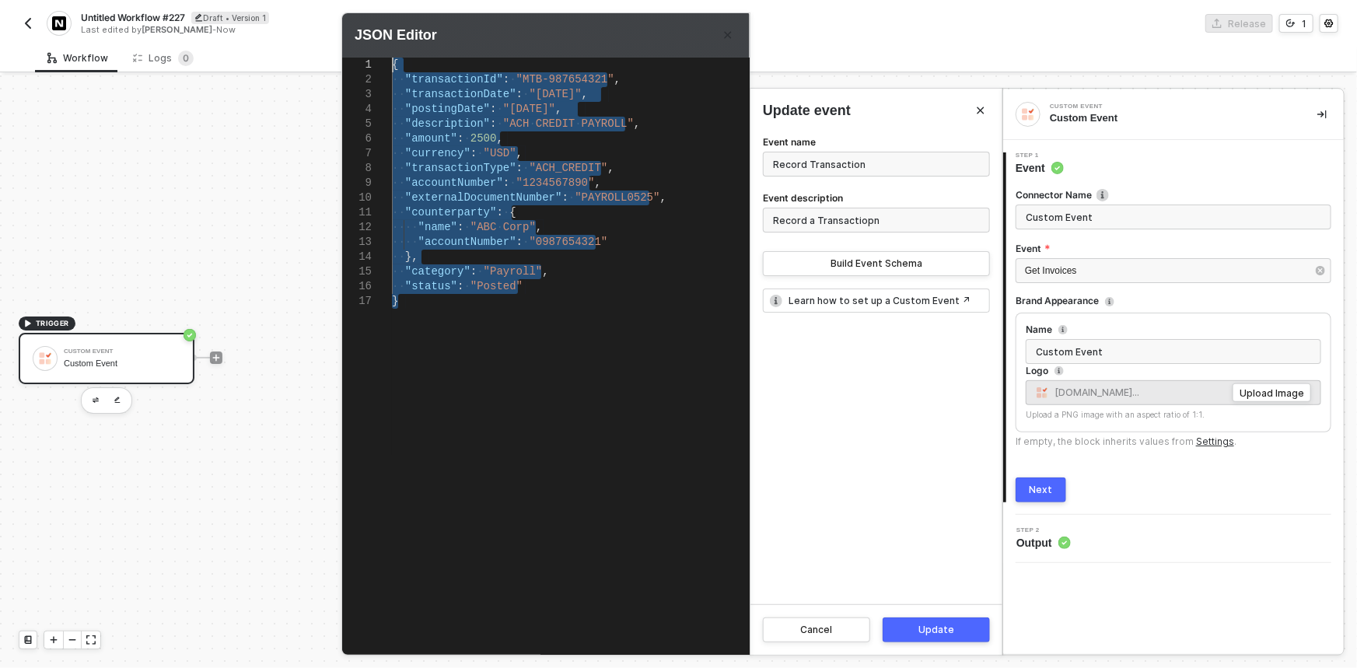
drag, startPoint x: 440, startPoint y: 409, endPoint x: 271, endPoint y: -53, distance: 492.1
click at [271, 0] on html "Alloy Untitled Workflow #227 Draft • Version 1 Last edited by [PERSON_NAME] - N…" at bounding box center [678, 334] width 1357 height 668
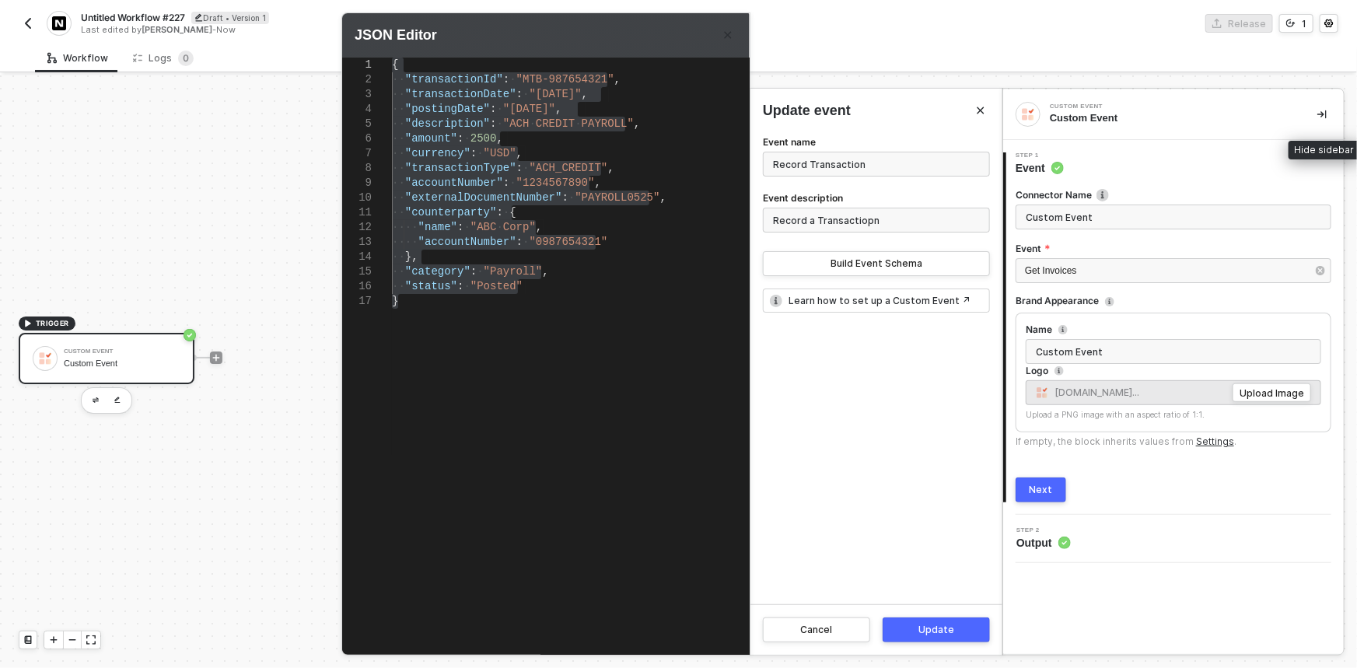
click at [1330, 111] on button "button" at bounding box center [1322, 114] width 19 height 19
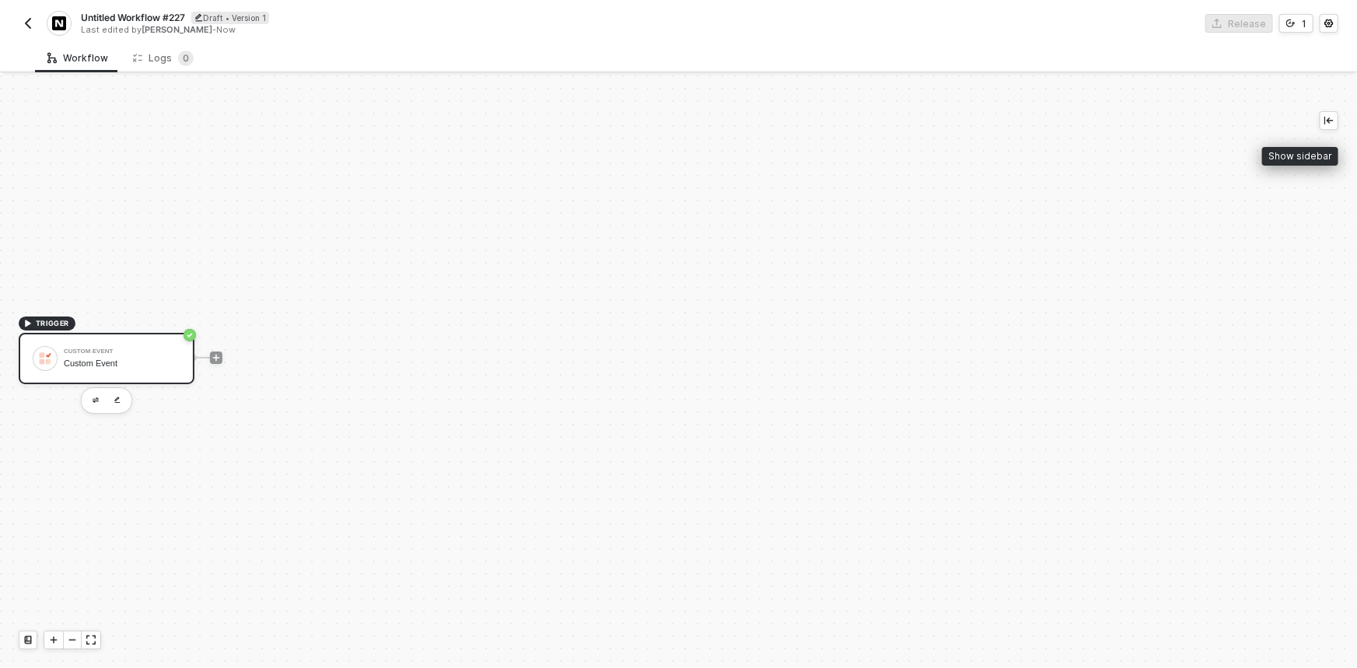
drag, startPoint x: 970, startPoint y: 289, endPoint x: 606, endPoint y: 390, distance: 378.0
click at [810, 342] on div "TRIGGER Custom Event Custom Event" at bounding box center [646, 357] width 1293 height 621
click at [218, 356] on icon "icon-play" at bounding box center [216, 357] width 9 height 9
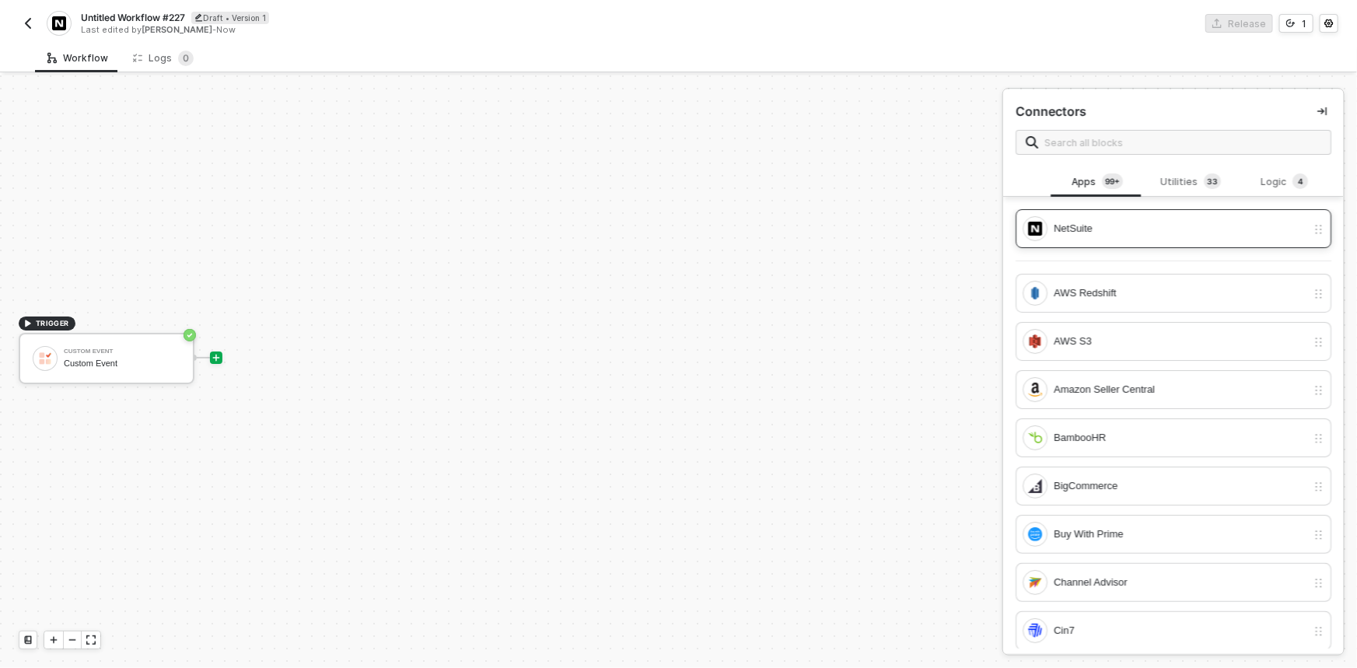
click at [1083, 231] on div "NetSuite" at bounding box center [1180, 228] width 253 height 17
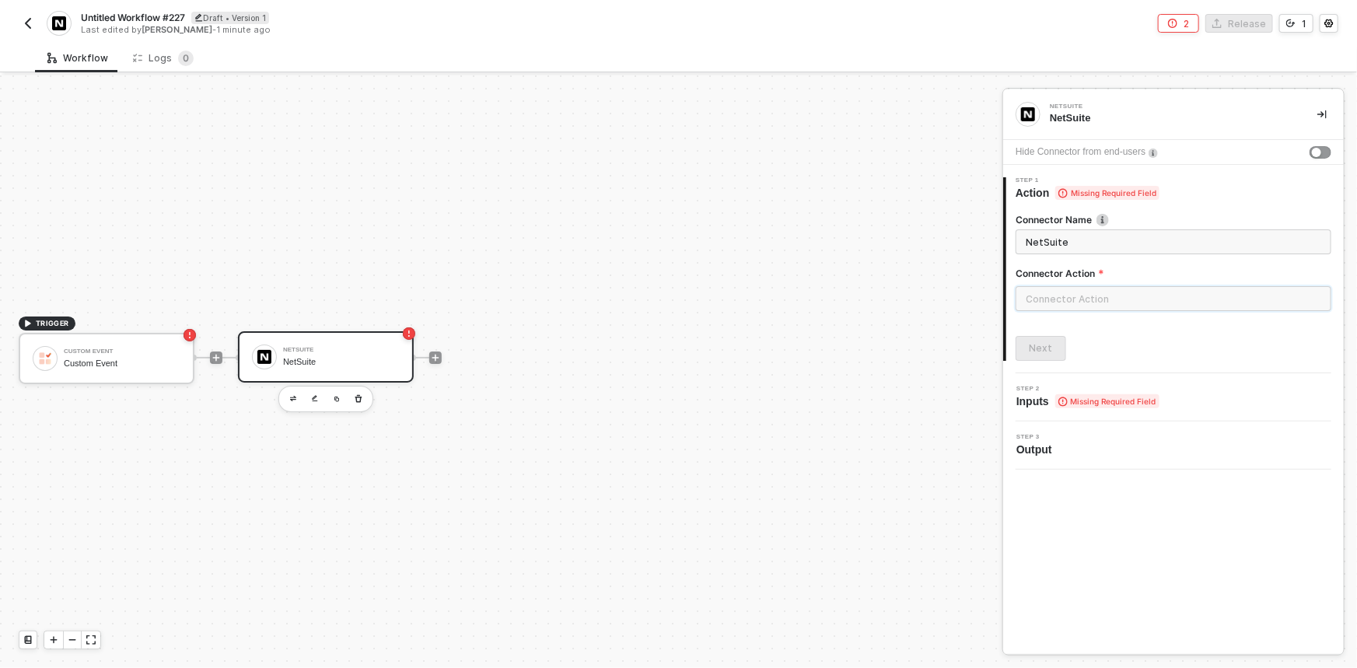
click at [1068, 305] on input "text" at bounding box center [1174, 298] width 316 height 25
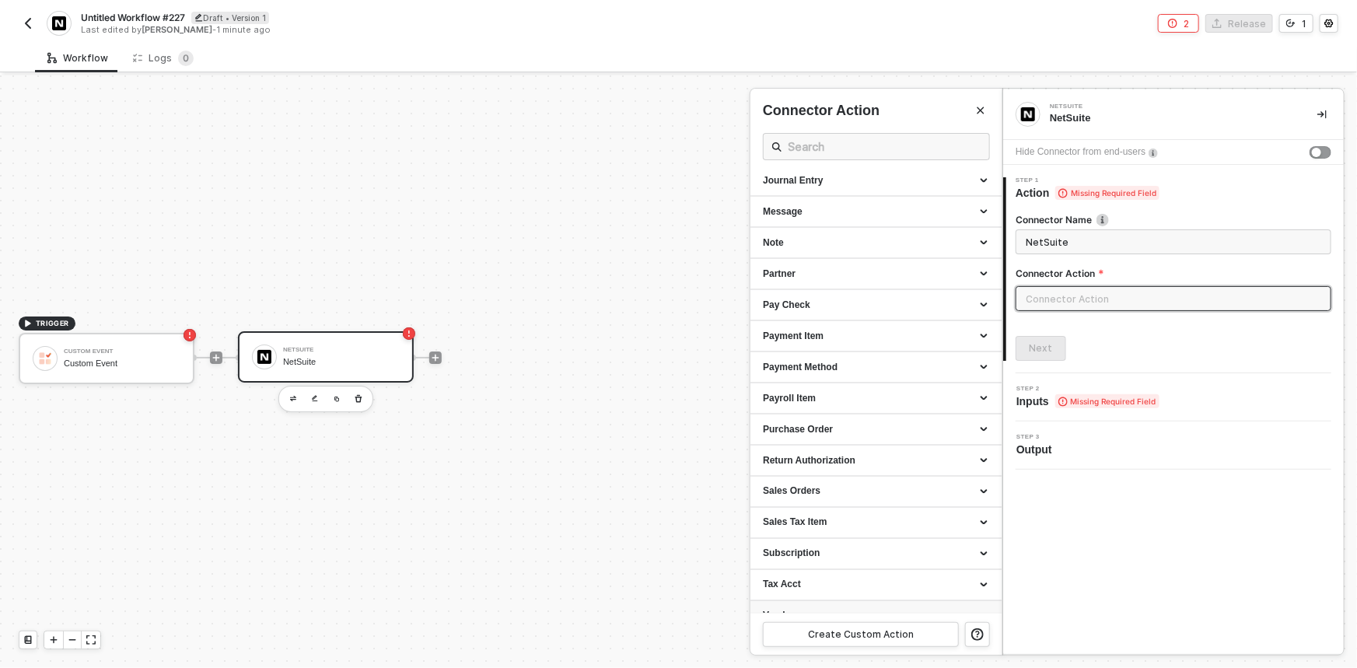
scroll to position [1301, 0]
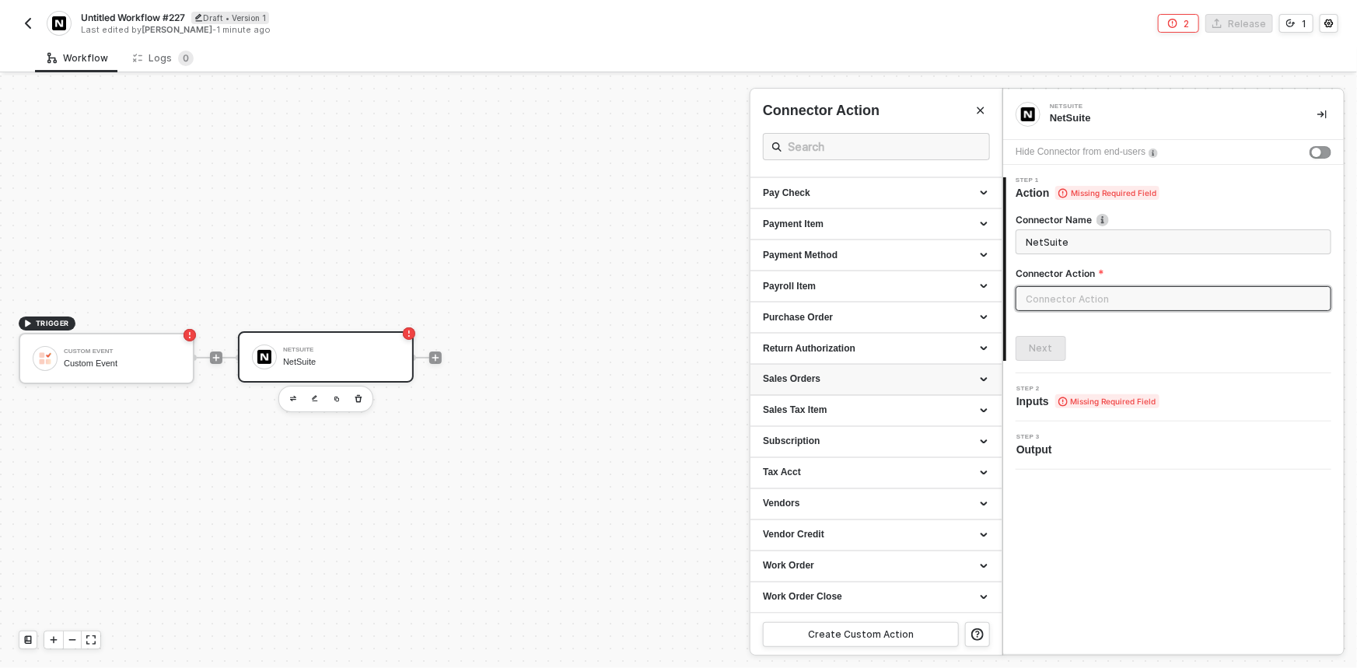
click at [817, 379] on div "Sales Orders" at bounding box center [876, 379] width 226 height 13
click at [855, 447] on div "Create a new Sales Order" at bounding box center [876, 448] width 226 height 13
type input "Creates a new Sales Order"
type input "Sales Orders - Create a new Sales Order"
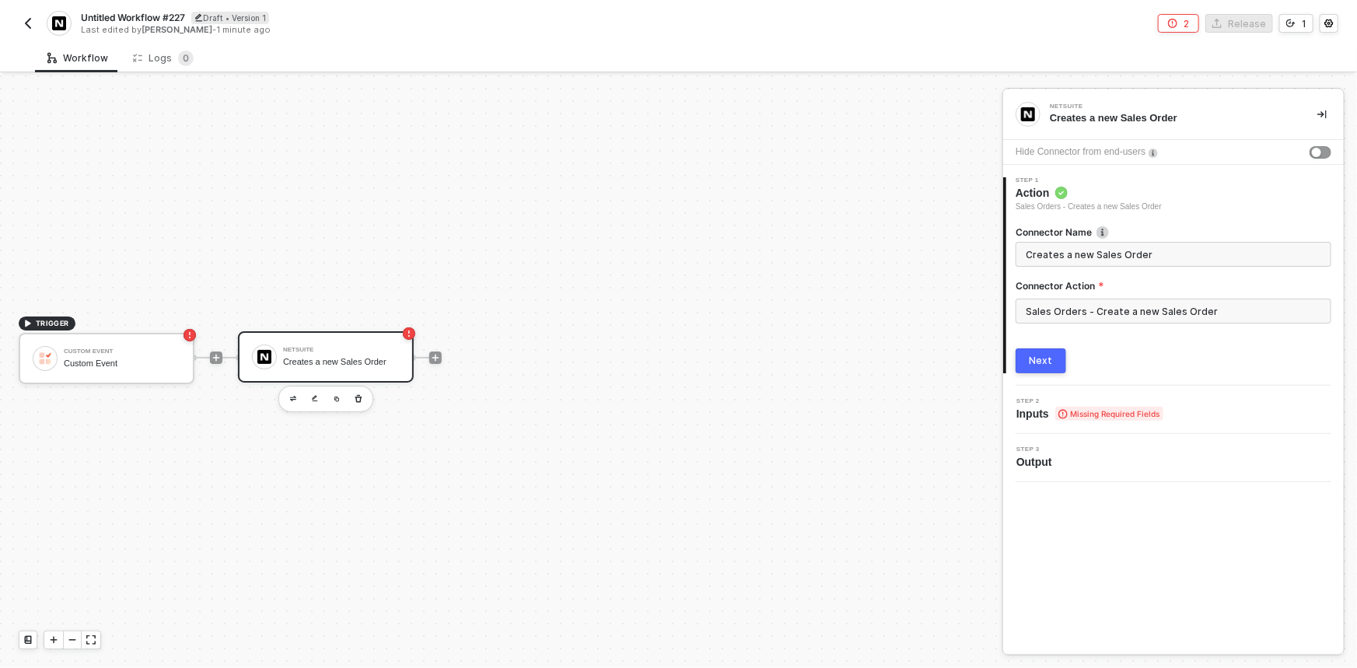
click at [1048, 368] on button "Next" at bounding box center [1041, 360] width 51 height 25
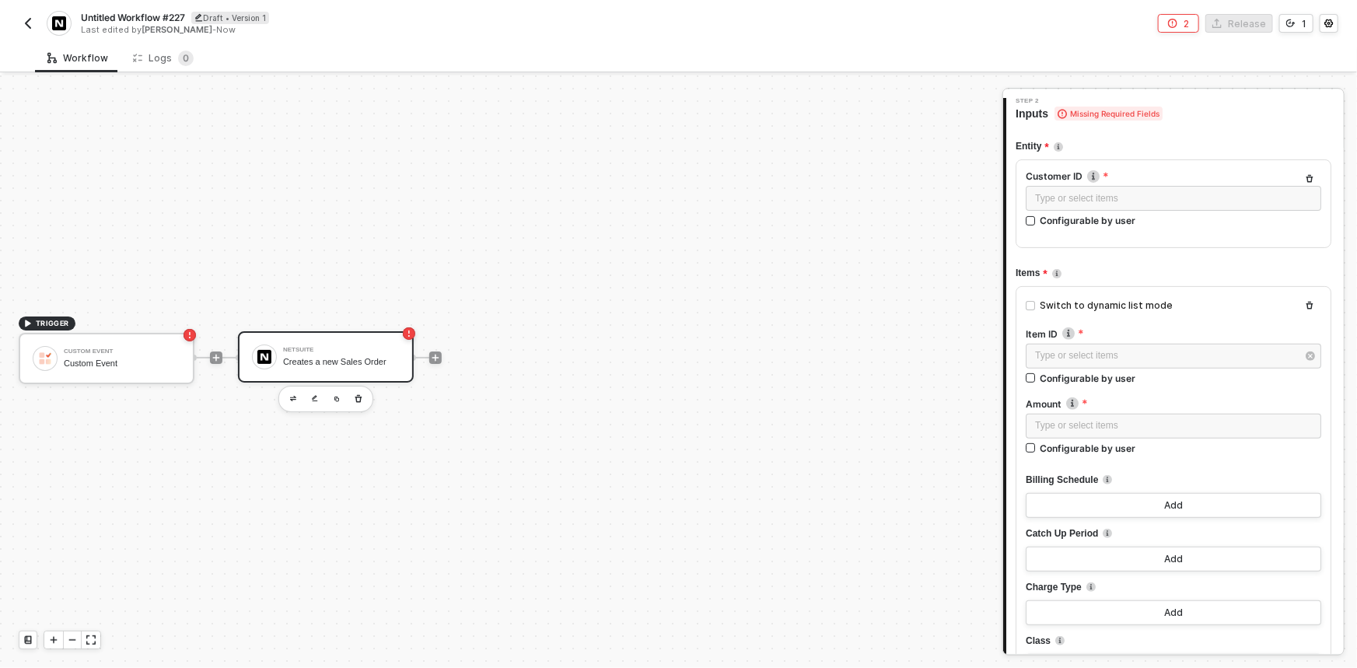
scroll to position [0, 0]
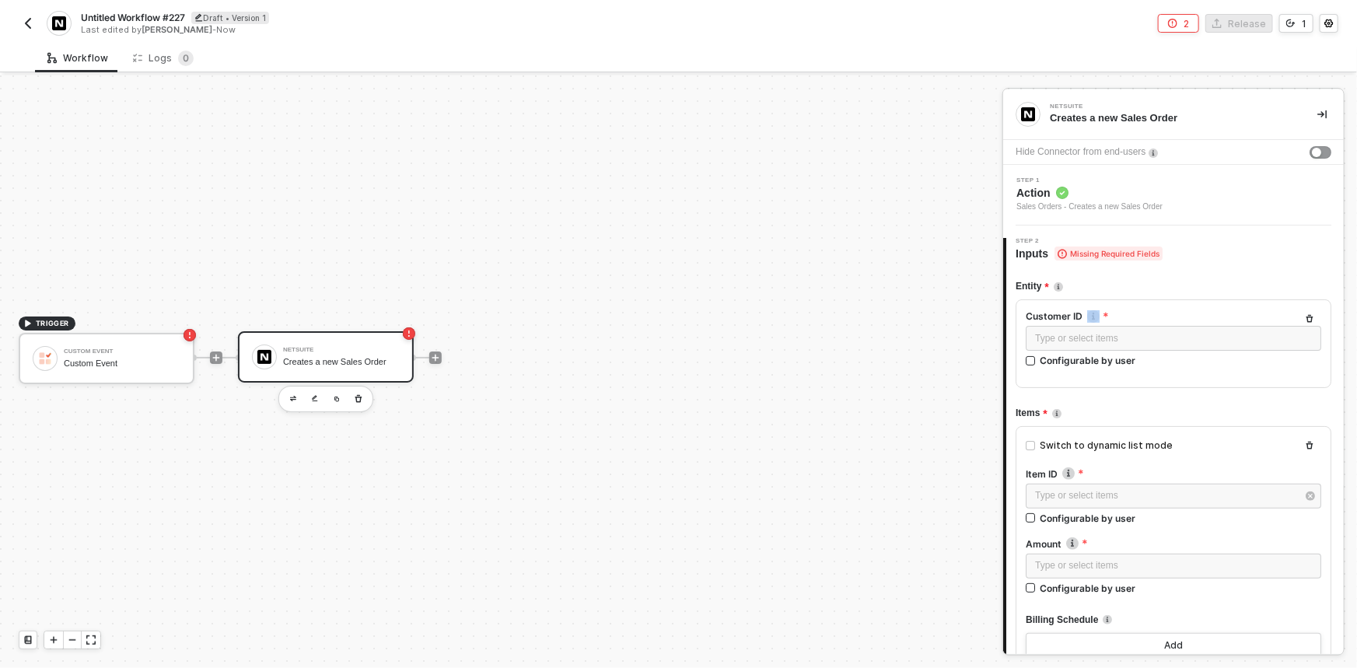
drag, startPoint x: 1110, startPoint y: 313, endPoint x: 1122, endPoint y: 316, distance: 11.9
click at [1122, 316] on label "Customer ID The ID of a customer" at bounding box center [1174, 316] width 296 height 13
click at [1136, 337] on div "Type or select items ﻿" at bounding box center [1173, 338] width 277 height 15
click at [115, 373] on div "Custom Event Custom Event" at bounding box center [122, 359] width 117 height 30
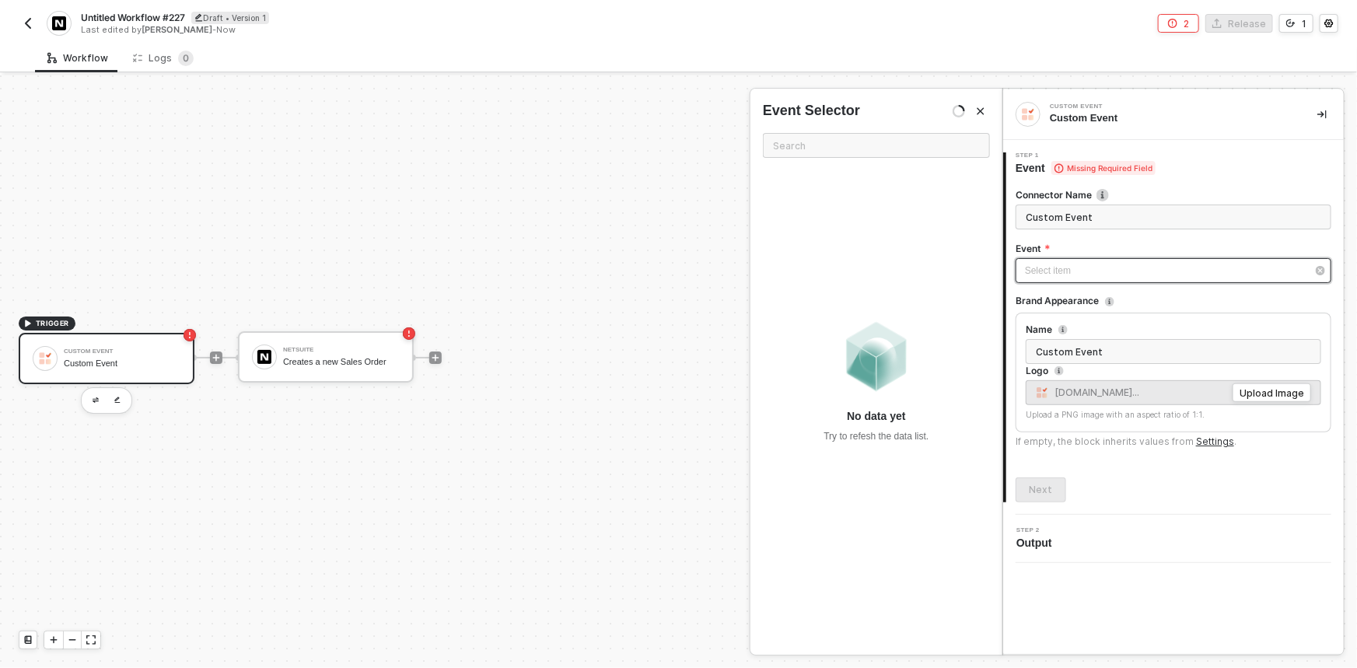
drag, startPoint x: 1078, startPoint y: 272, endPoint x: 994, endPoint y: 331, distance: 102.7
click at [1079, 271] on div "Select item ﻿" at bounding box center [1166, 271] width 282 height 15
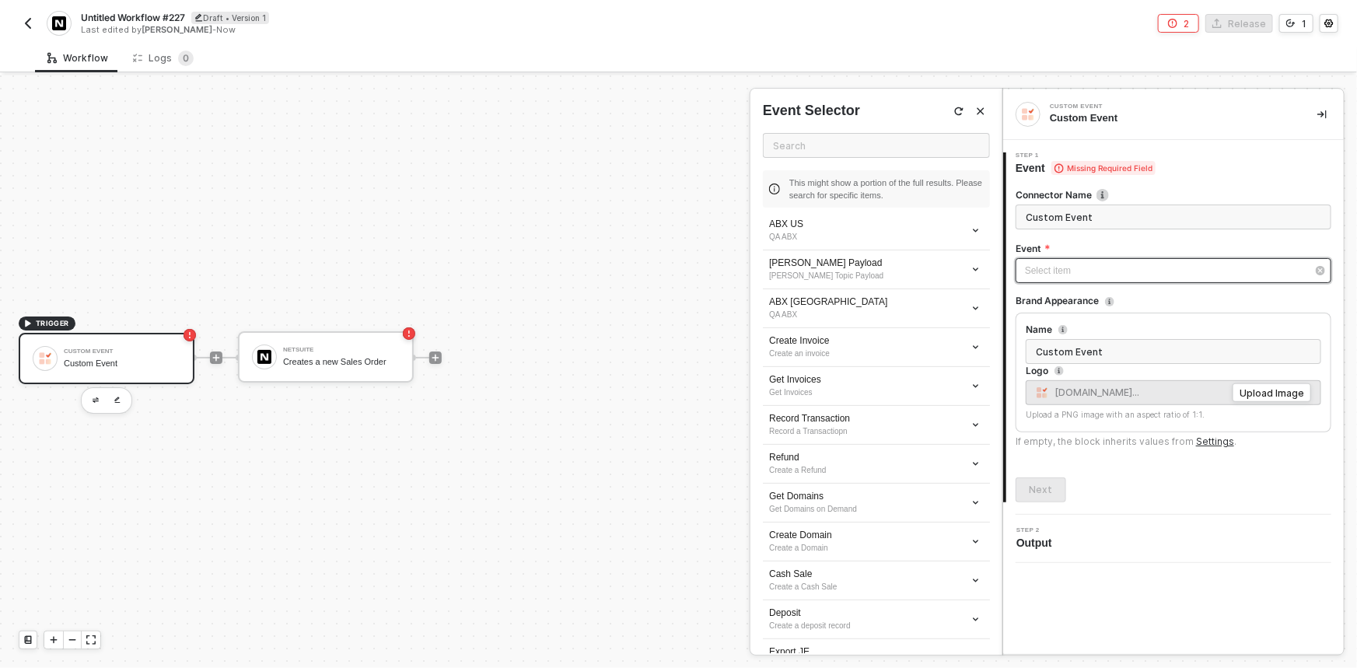
scroll to position [495, 0]
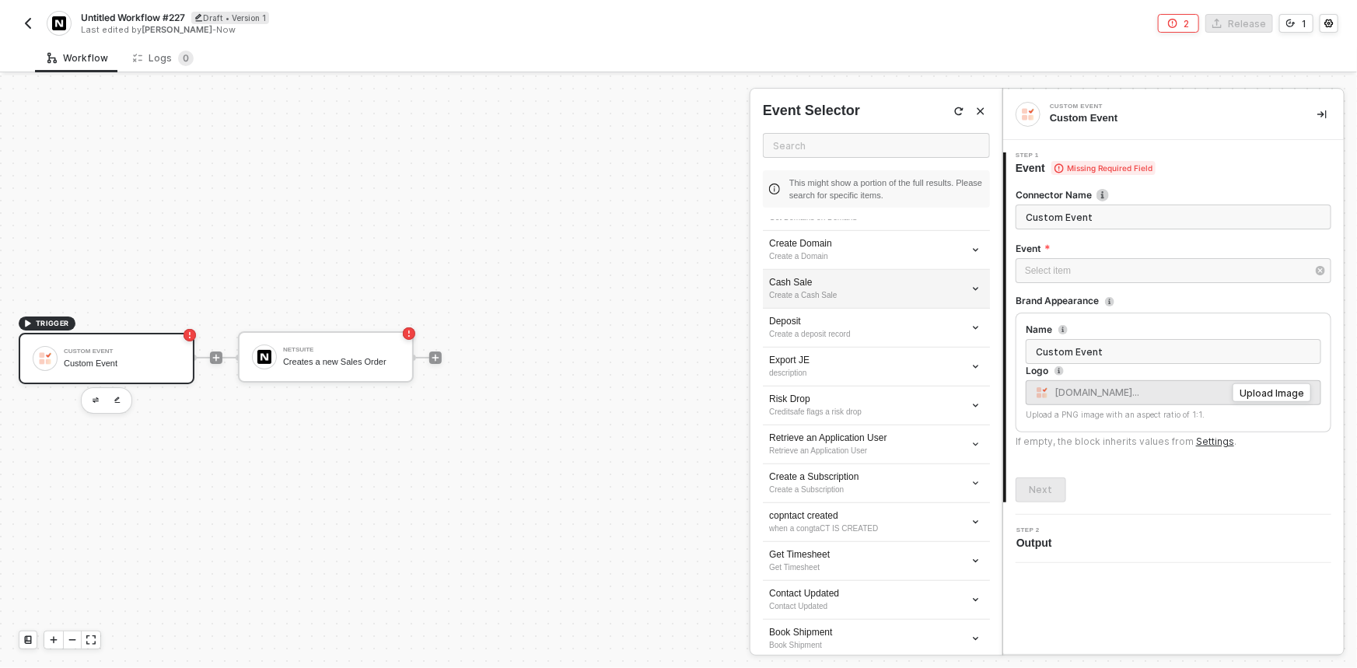
click at [816, 289] on div "Create a Cash Sale" at bounding box center [876, 295] width 215 height 12
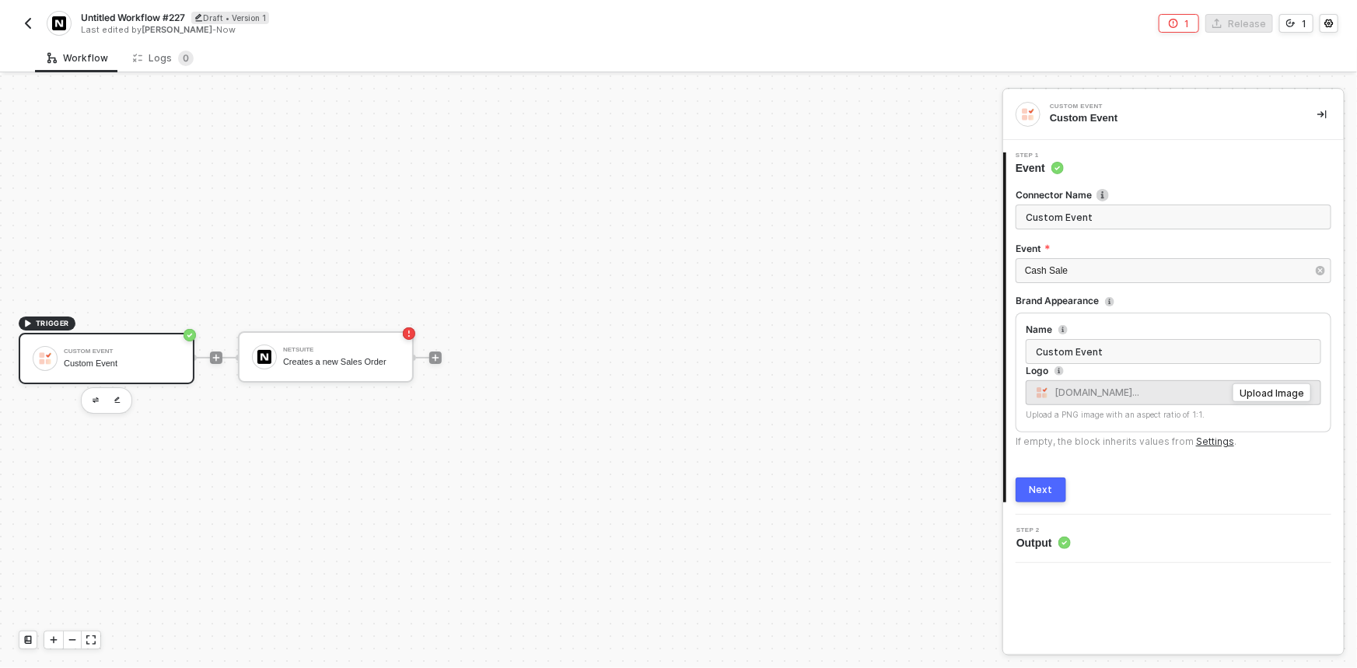
click at [1034, 488] on div "Next" at bounding box center [1041, 490] width 23 height 12
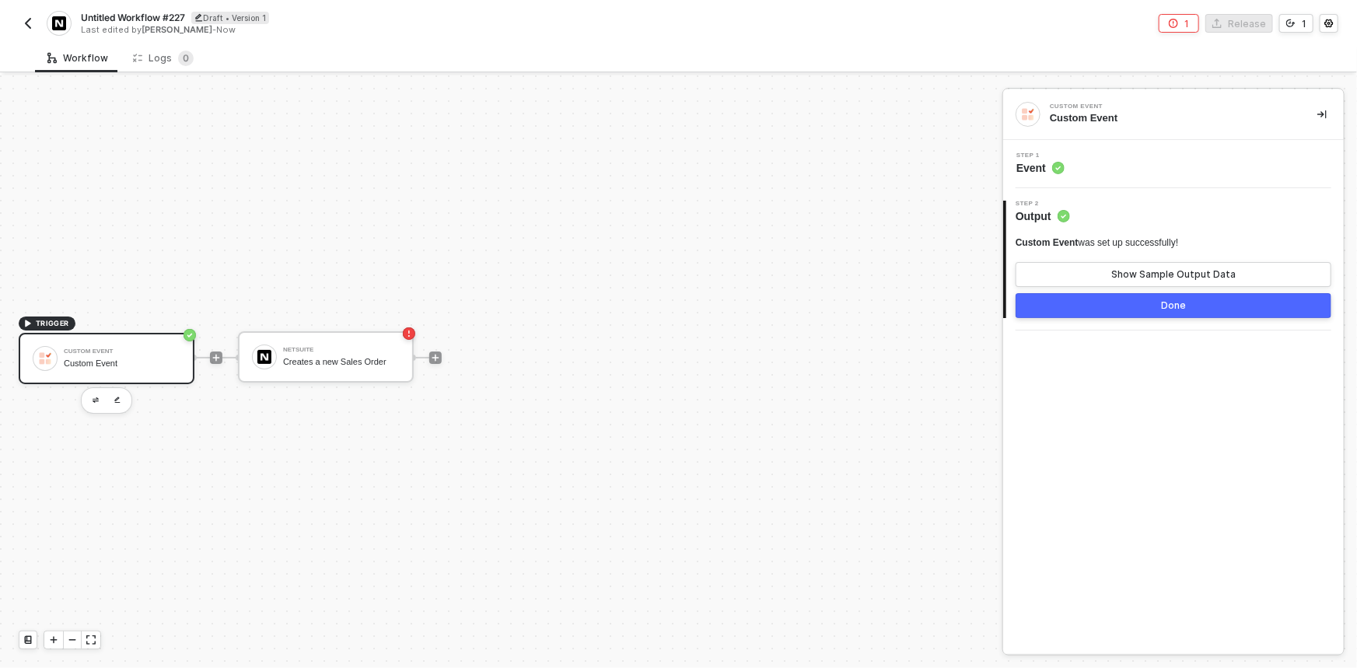
click at [1079, 306] on button "Done" at bounding box center [1174, 305] width 316 height 25
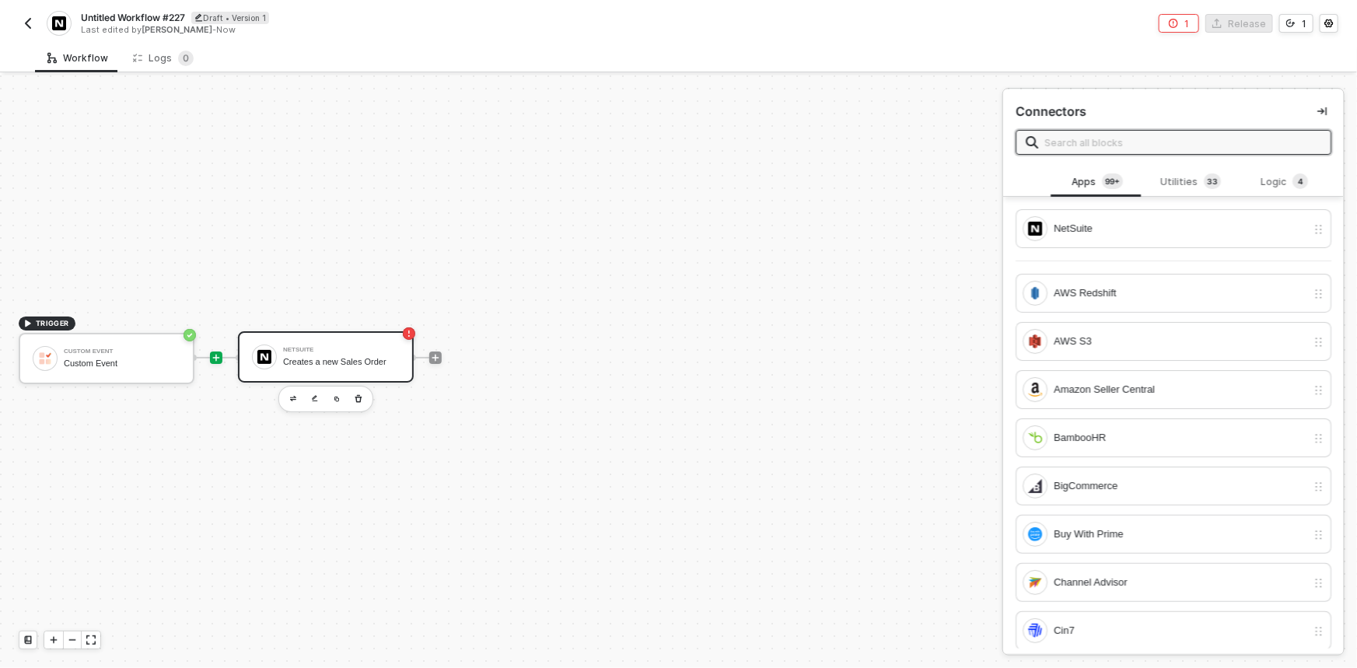
click at [300, 367] on div "NetSuite Creates a new Sales Order" at bounding box center [341, 357] width 117 height 30
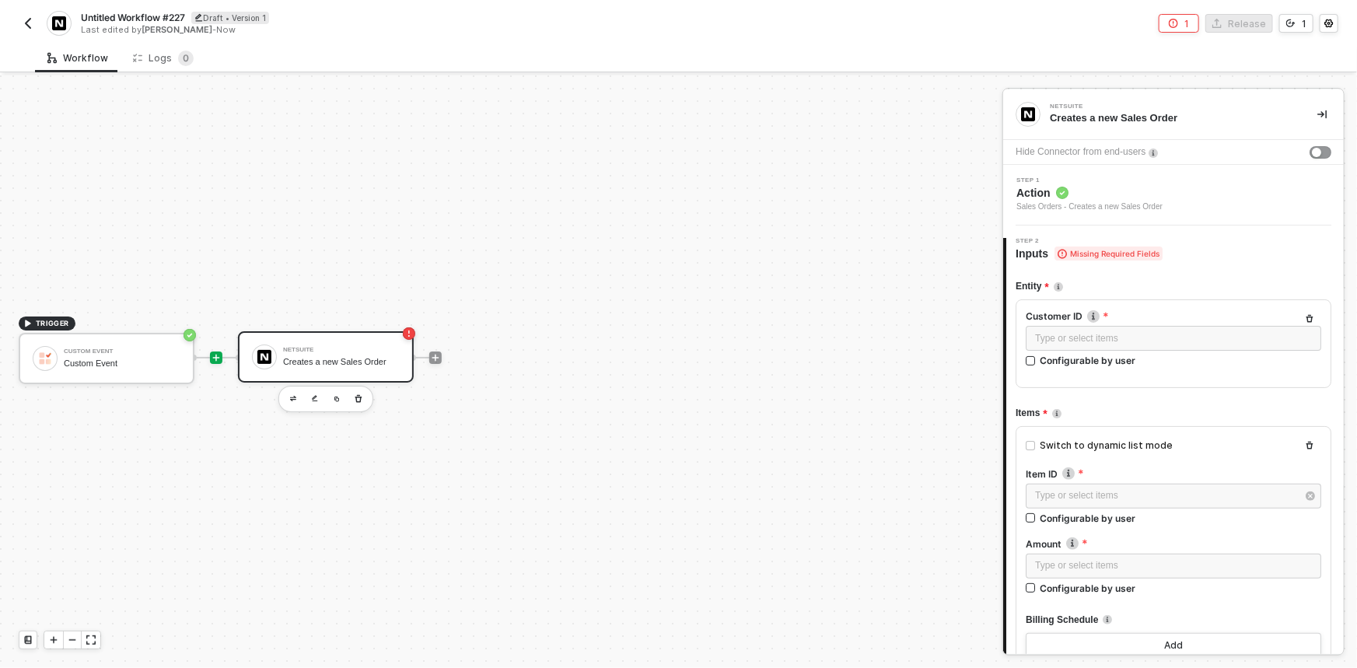
click at [341, 360] on div "Creates a new Sales Order" at bounding box center [341, 362] width 117 height 10
click at [1119, 328] on div "Type or select items ﻿" at bounding box center [1174, 338] width 296 height 25
click at [849, 264] on div "CUSTOM EVENT Custom Event" at bounding box center [877, 254] width 252 height 50
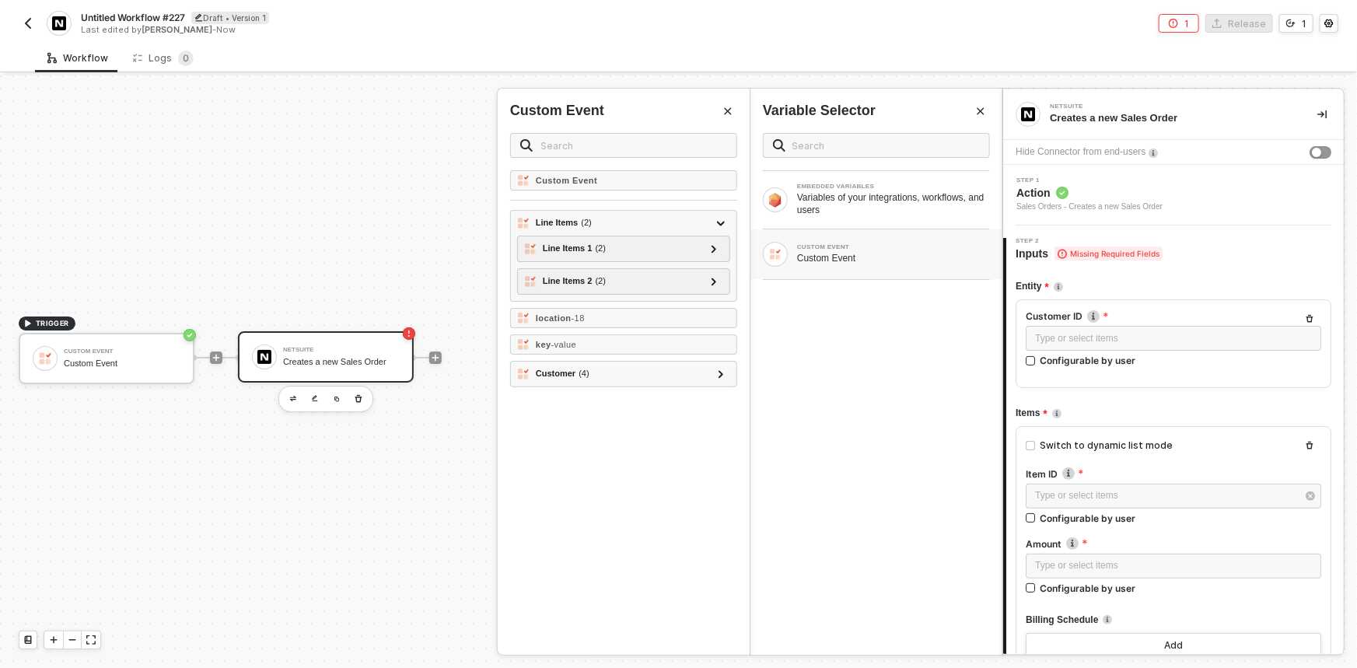
click at [1111, 481] on div "Item ID" at bounding box center [1174, 475] width 296 height 16
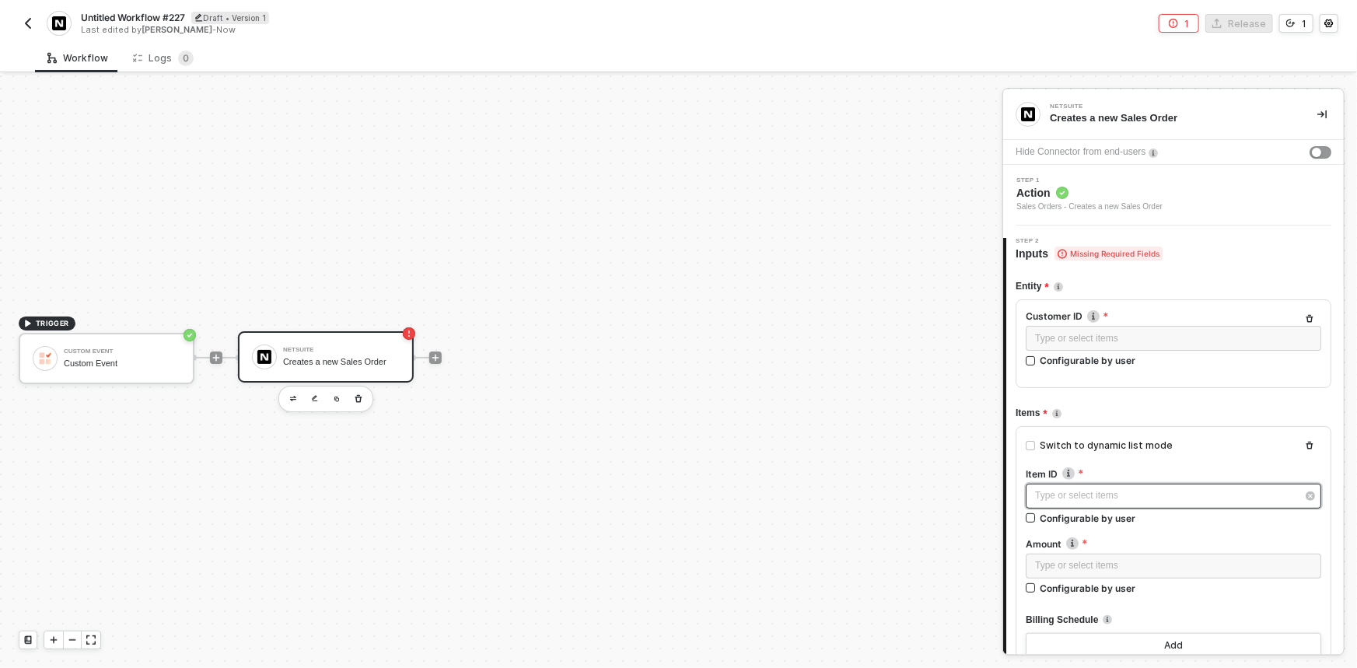
click at [1107, 488] on div "Type or select items ﻿" at bounding box center [1165, 495] width 261 height 15
click at [845, 121] on div "Item ID Blocks 2 No data yet Try to refesh the data list." at bounding box center [877, 388] width 252 height 534
click at [847, 138] on div "Item ID Blocks 2 No data yet Try to refesh the data list." at bounding box center [877, 388] width 252 height 534
click at [860, 156] on div "Blocks 2" at bounding box center [858, 148] width 49 height 17
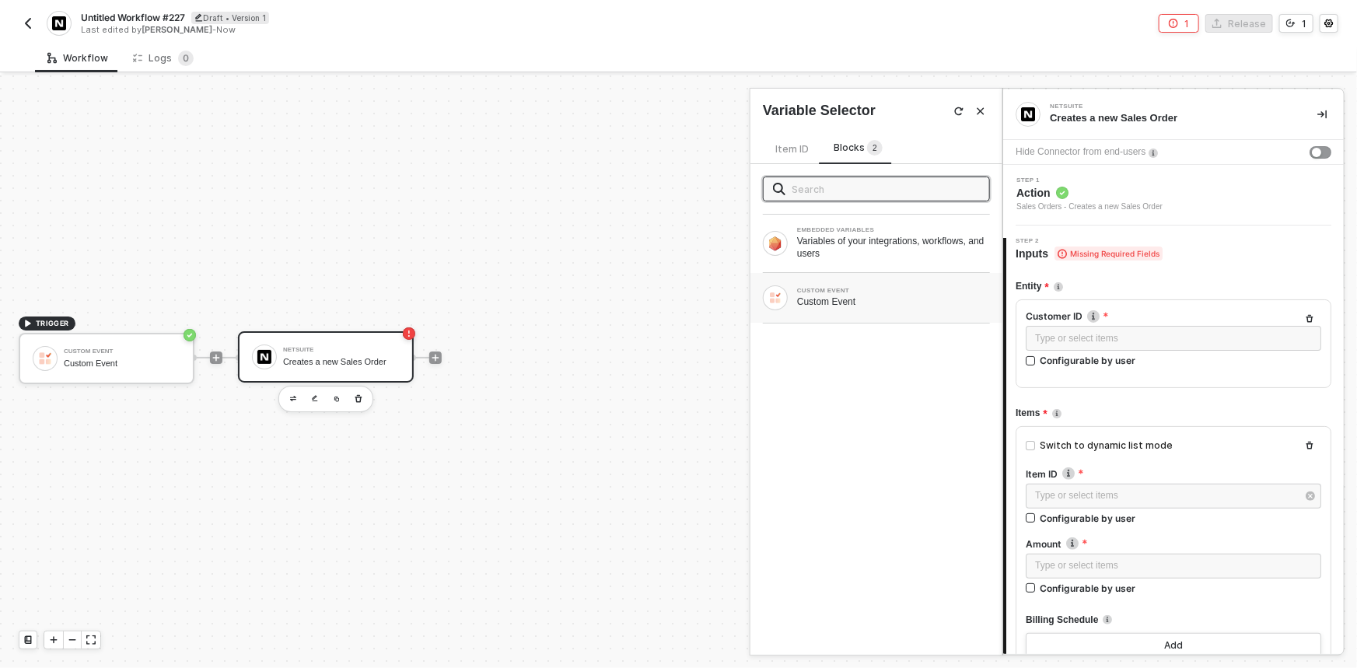
click at [828, 282] on div "CUSTOM EVENT Custom Event" at bounding box center [877, 298] width 252 height 50
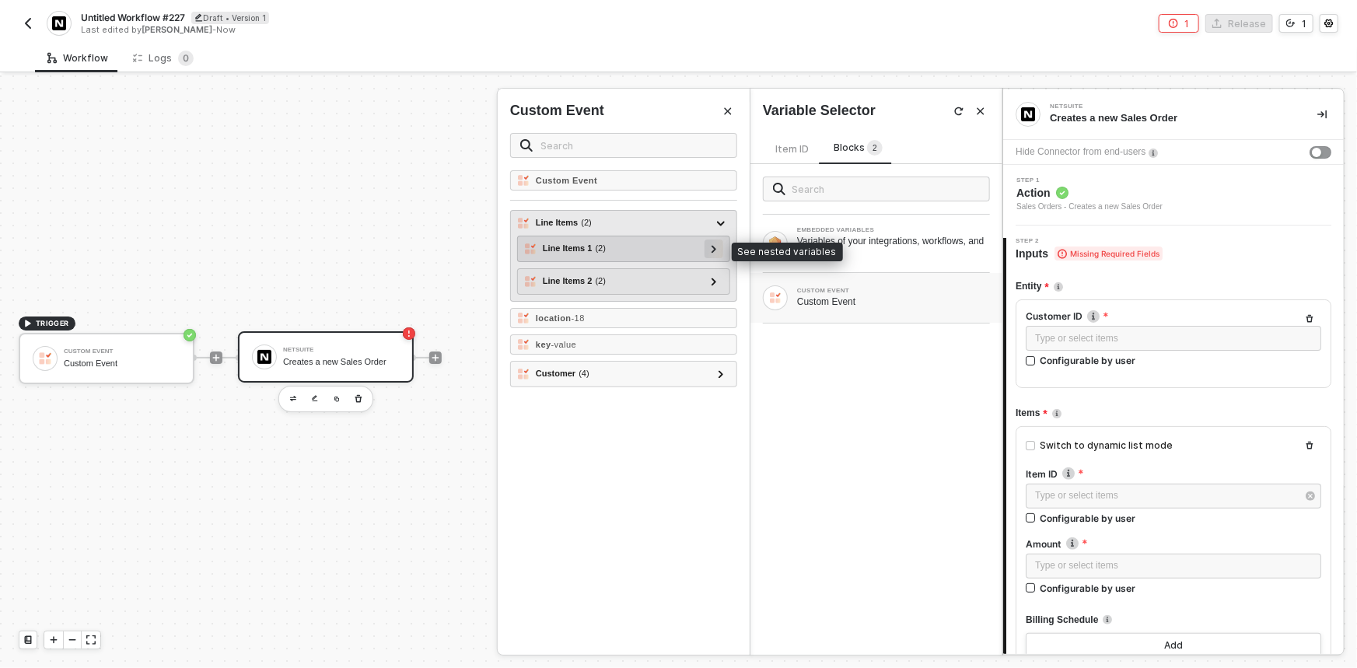
click at [709, 243] on div at bounding box center [714, 249] width 19 height 19
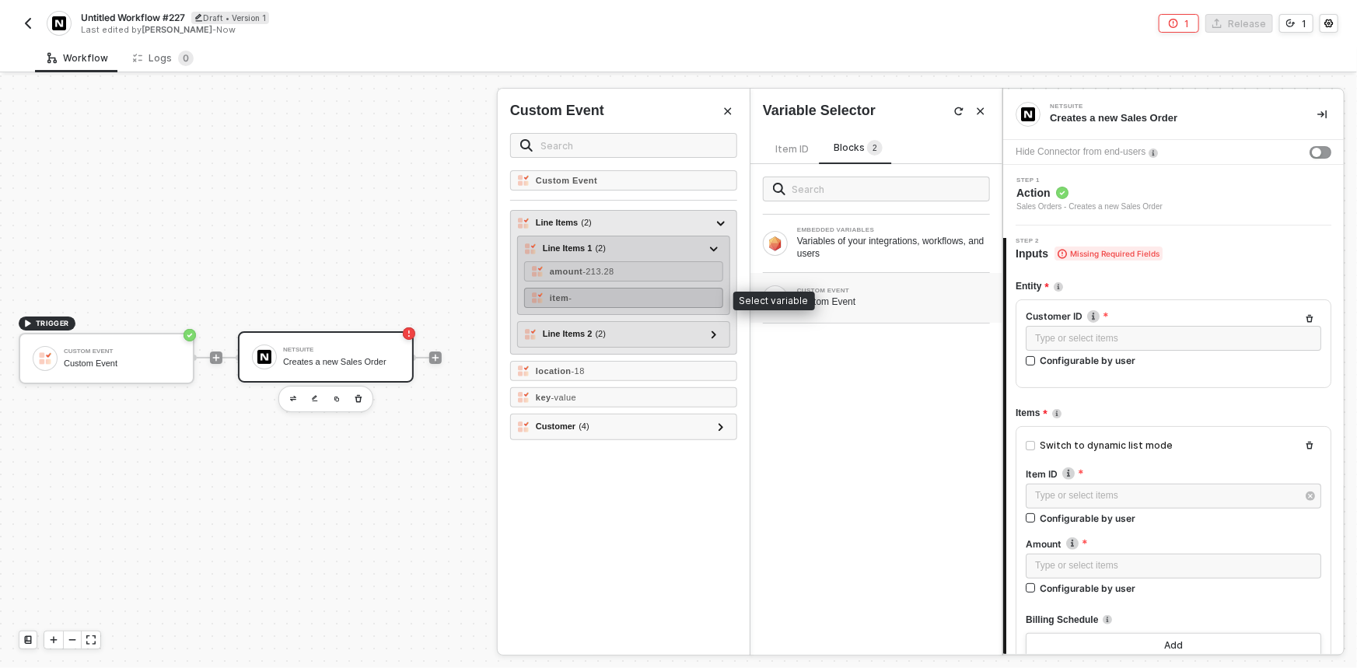
click at [684, 294] on div "item -" at bounding box center [623, 298] width 199 height 20
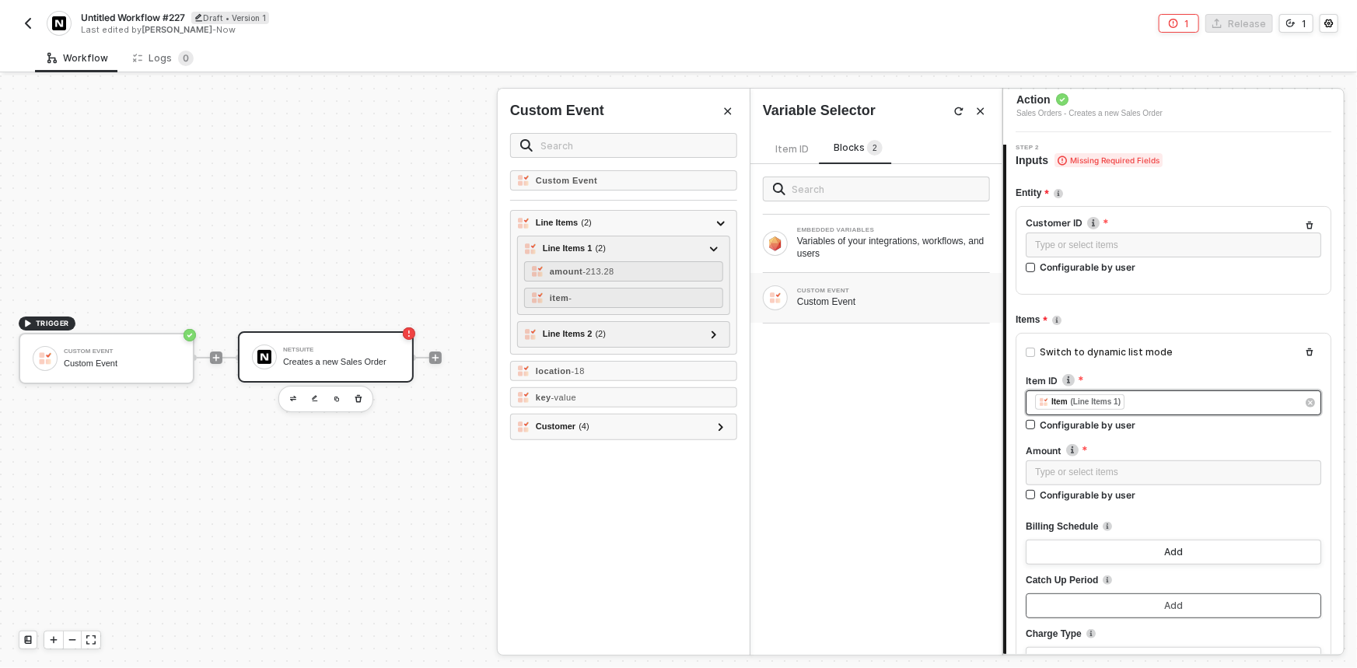
scroll to position [212, 0]
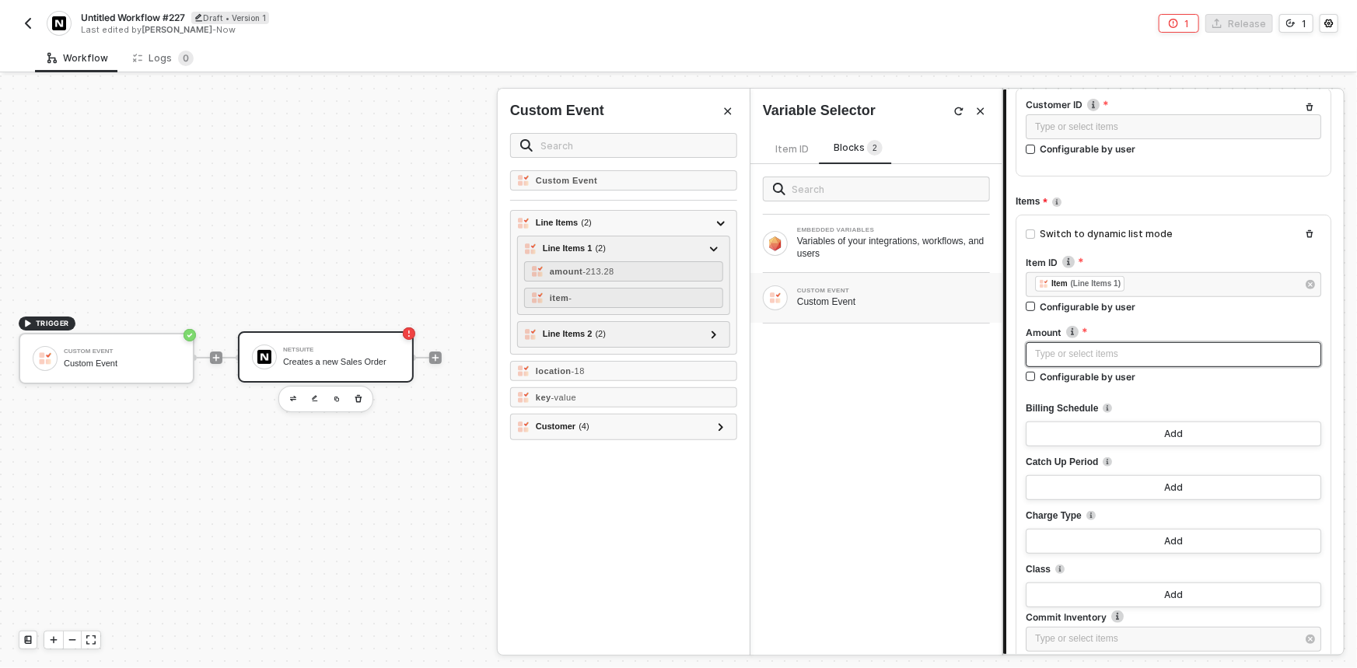
click at [1059, 354] on div "Type or select items ﻿" at bounding box center [1173, 354] width 277 height 15
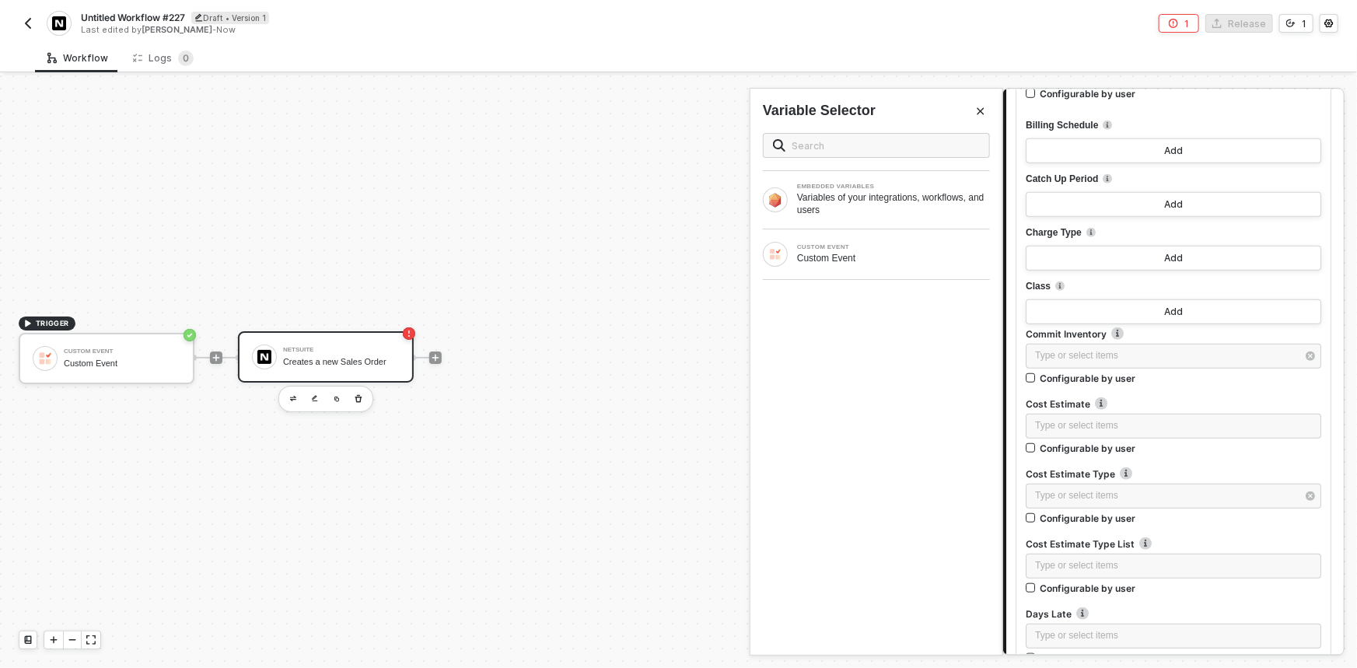
scroll to position [141, 0]
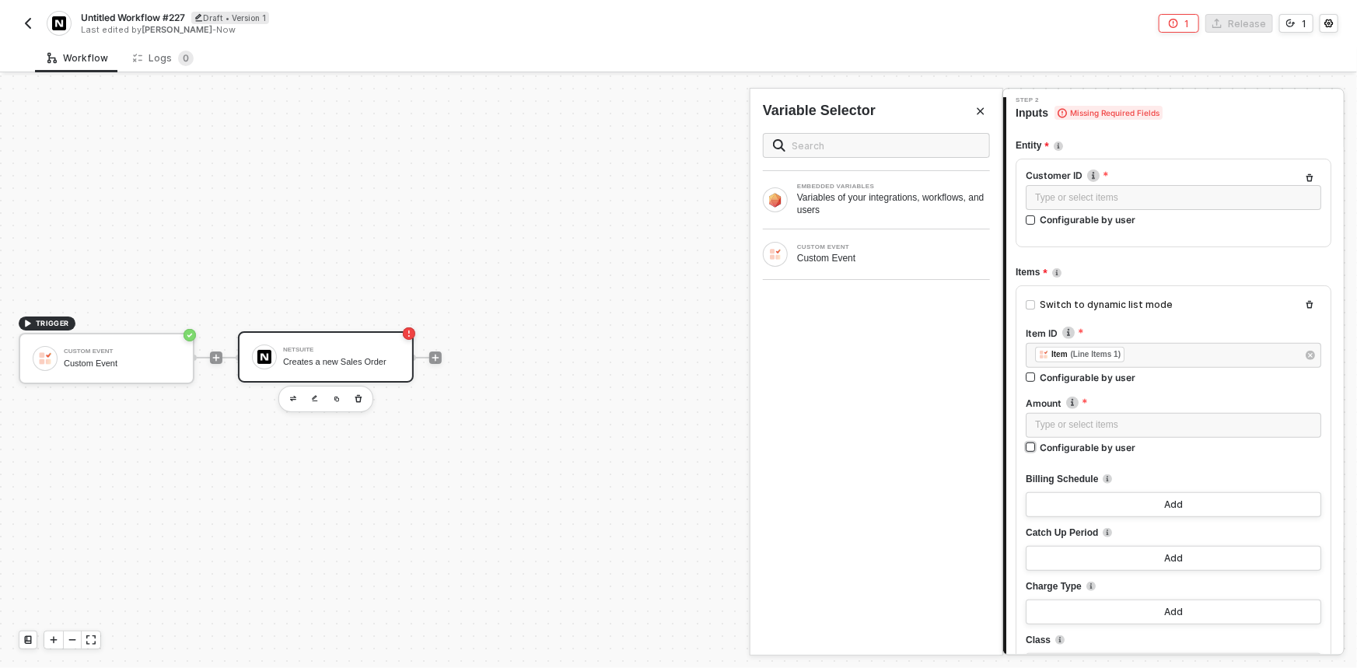
click at [1037, 443] on span "Configurable by user" at bounding box center [1085, 447] width 100 height 13
click at [1037, 443] on input "Configurable by user" at bounding box center [1031, 448] width 11 height 11
checkbox input "true"
click at [1040, 223] on div "Configurable by user" at bounding box center [1088, 219] width 96 height 13
click at [1037, 223] on input "Configurable by user" at bounding box center [1031, 220] width 11 height 11
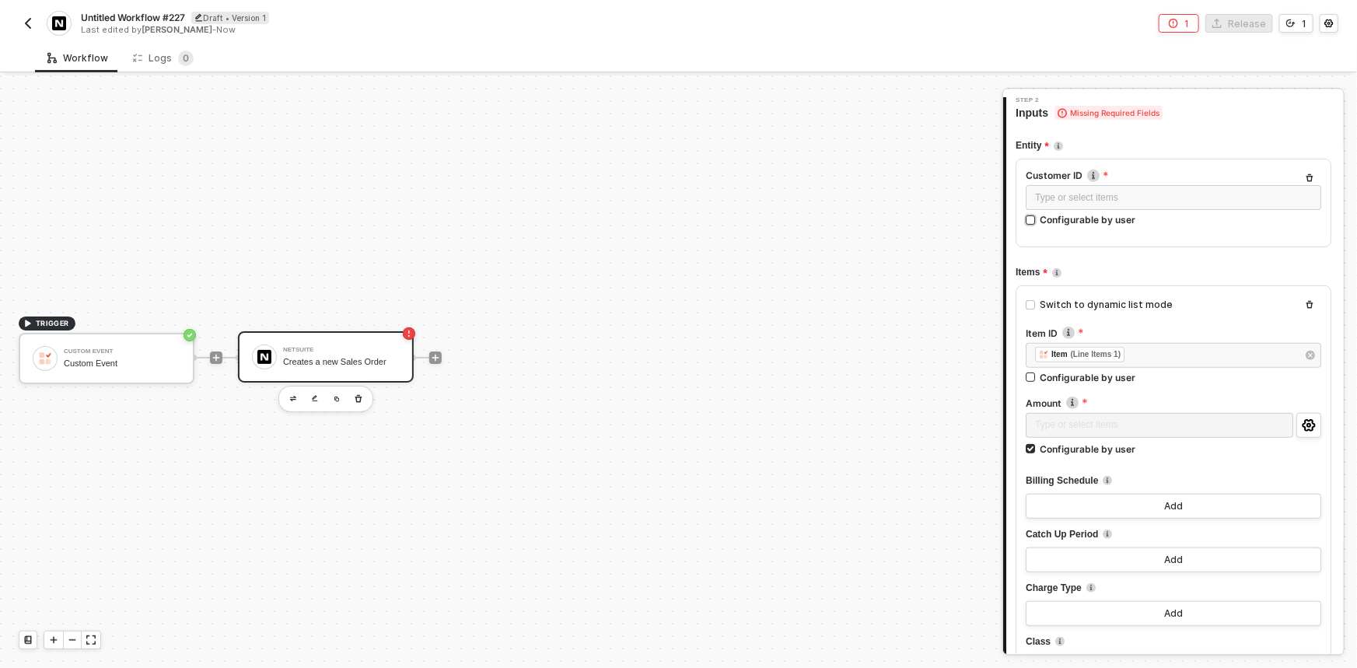
checkbox input "true"
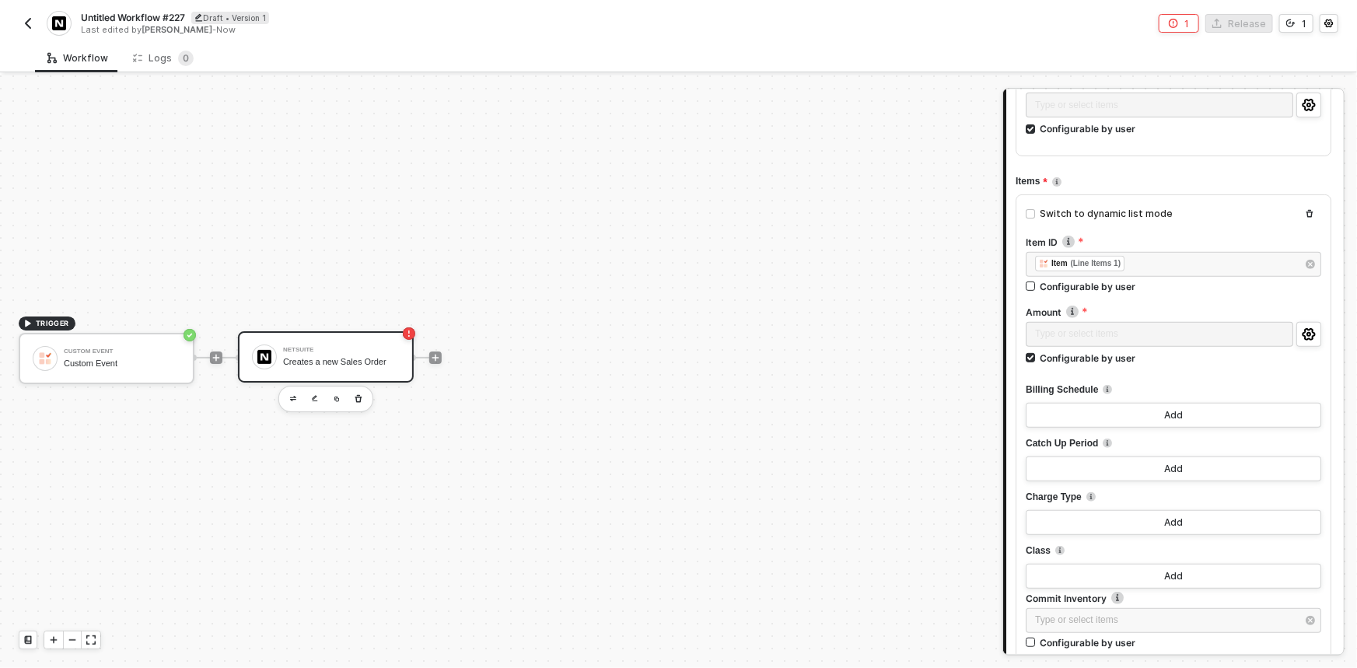
scroll to position [282, 0]
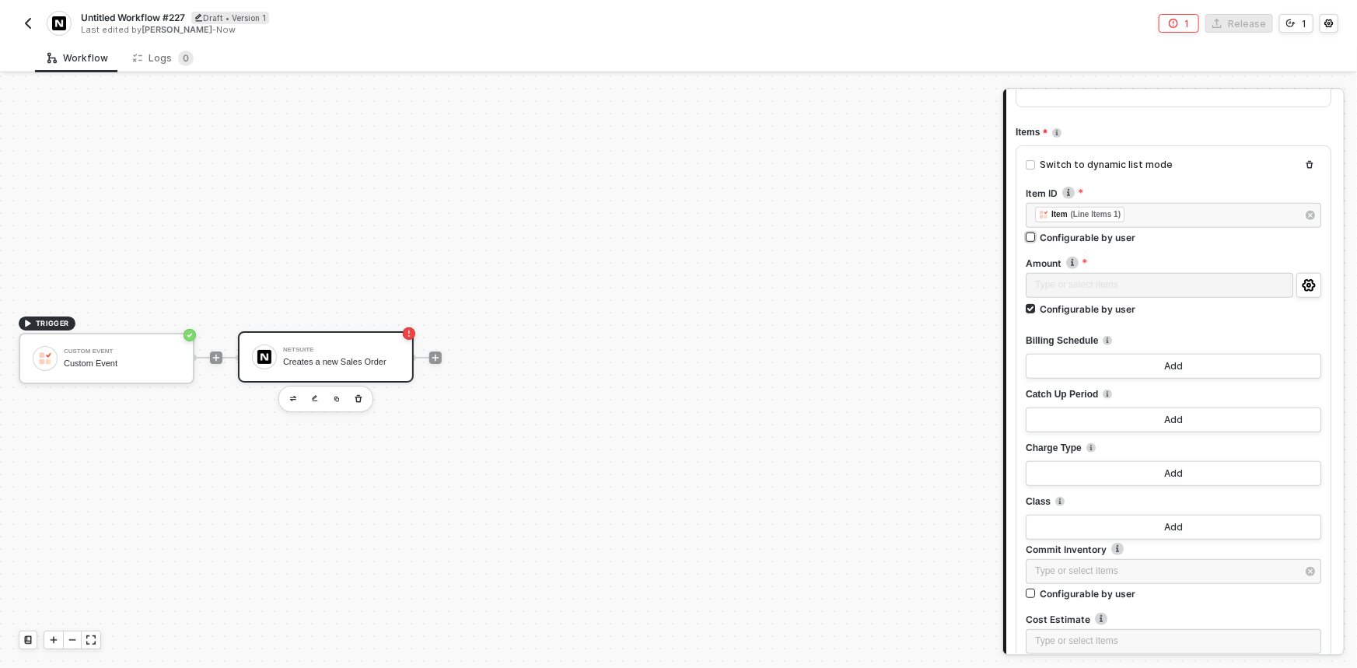
click at [1044, 239] on div "Configurable by user" at bounding box center [1088, 237] width 96 height 13
click at [1037, 239] on input "Configurable by user" at bounding box center [1031, 238] width 11 height 11
checkbox input "true"
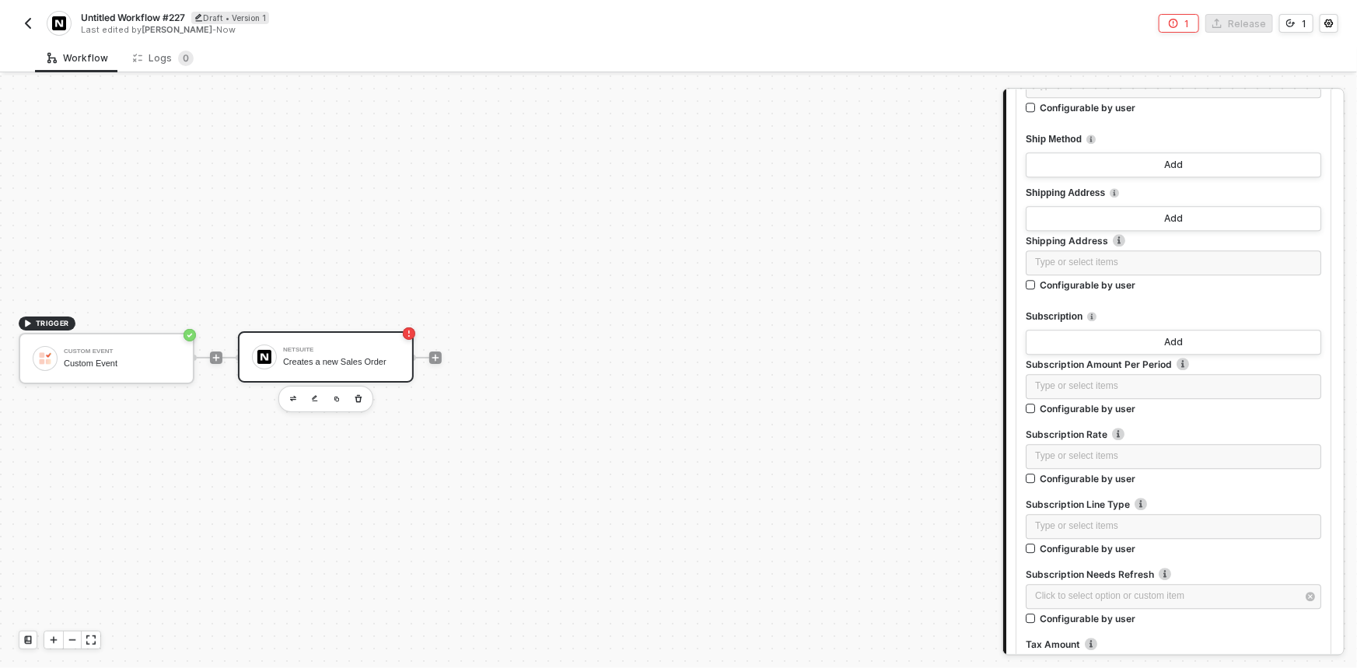
scroll to position [9438, 0]
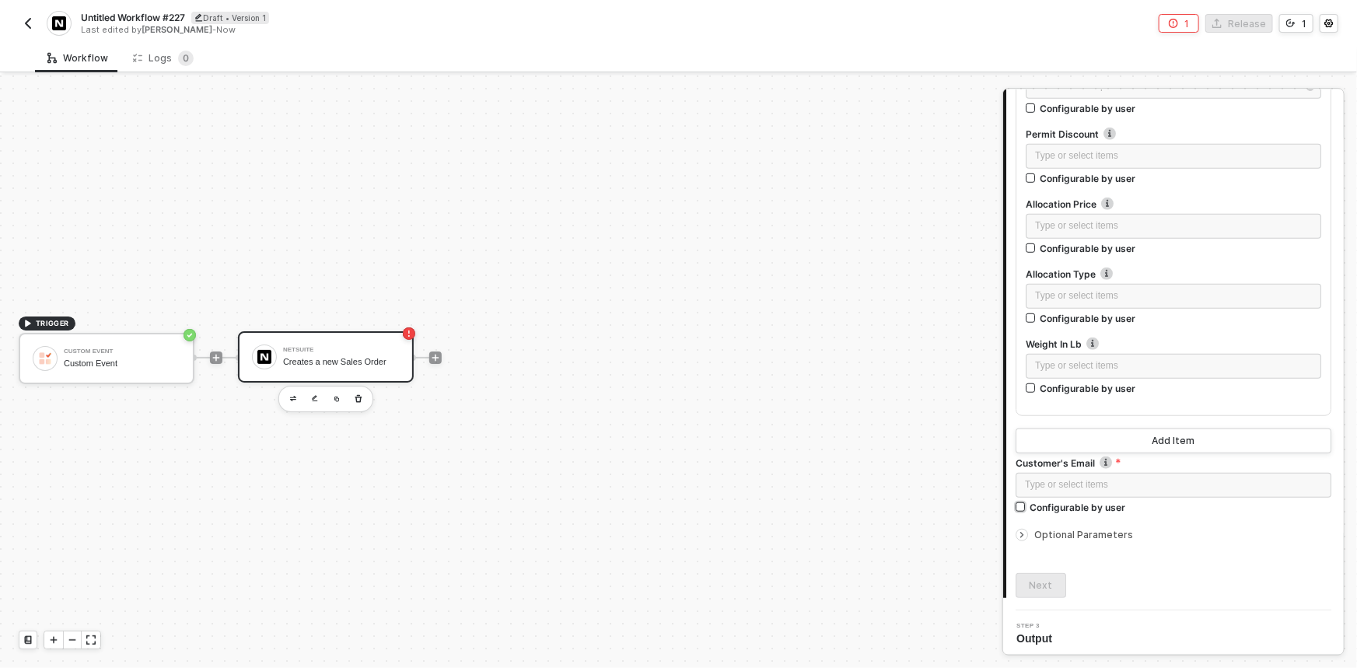
click at [1082, 506] on div "Configurable by user" at bounding box center [1078, 507] width 96 height 13
click at [1027, 506] on input "Configurable by user" at bounding box center [1021, 507] width 11 height 11
checkbox input "true"
click at [1046, 580] on div "Next" at bounding box center [1041, 585] width 23 height 12
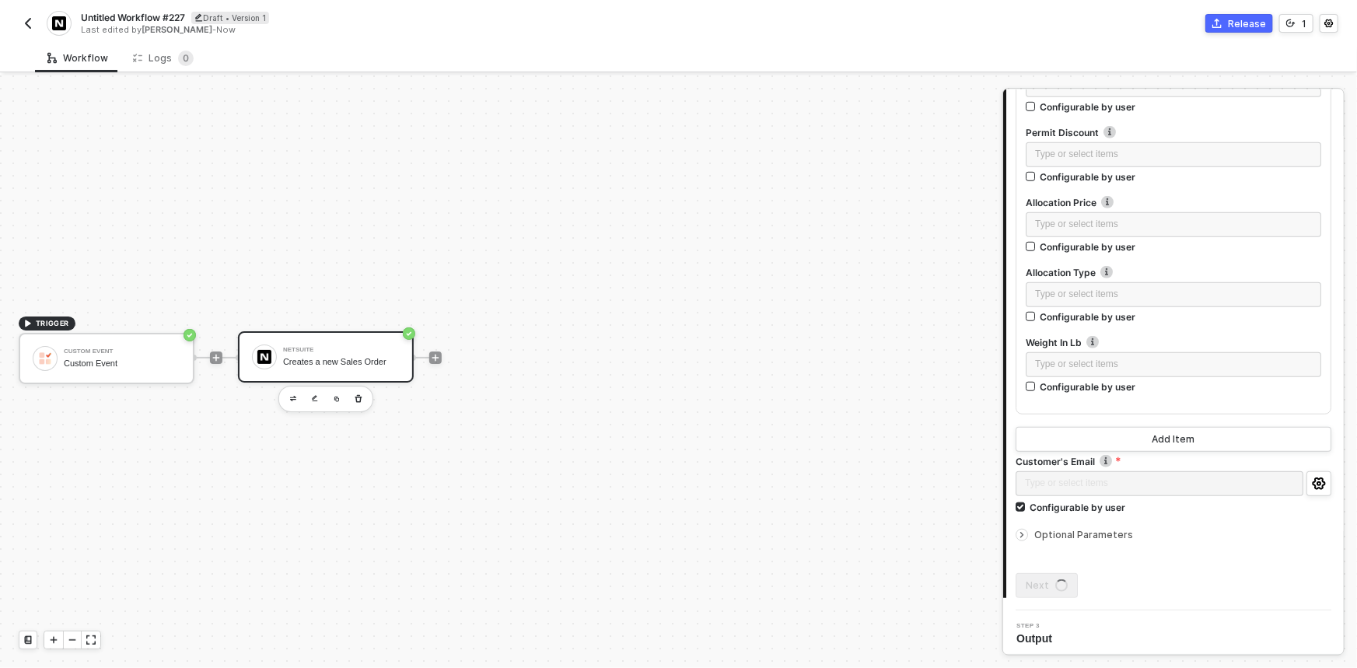
scroll to position [0, 0]
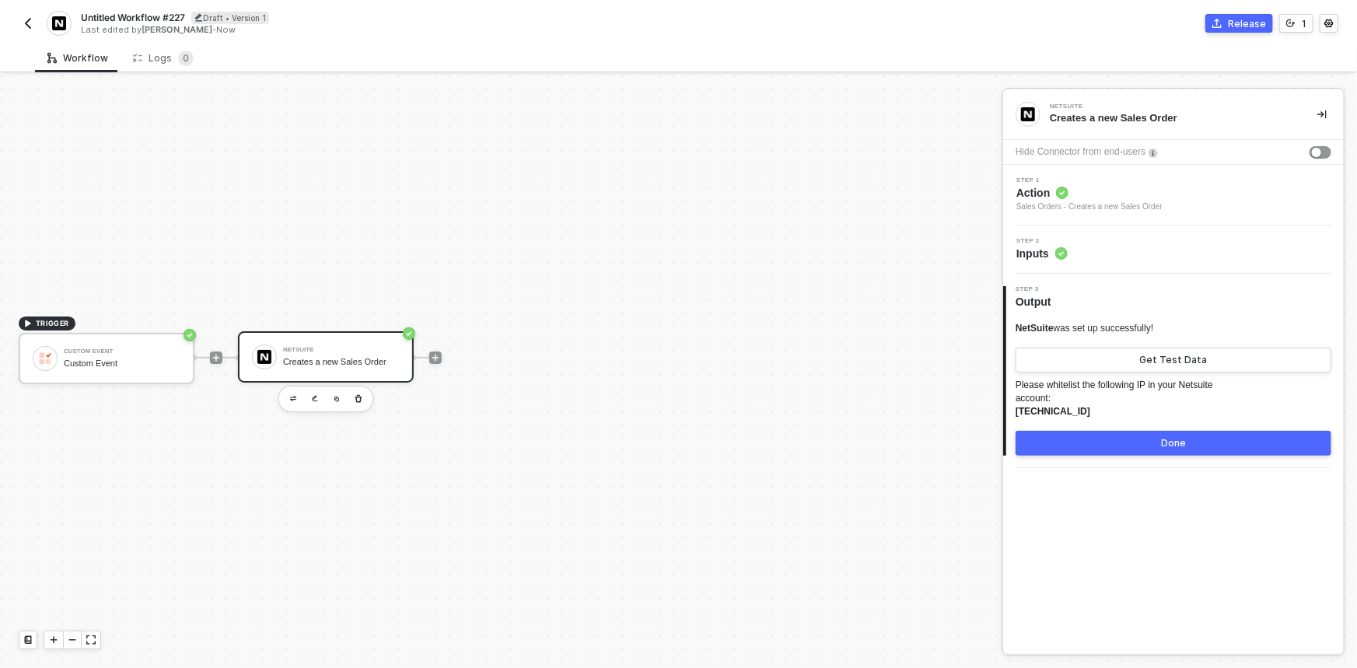
click at [1187, 434] on button "Done" at bounding box center [1174, 443] width 316 height 25
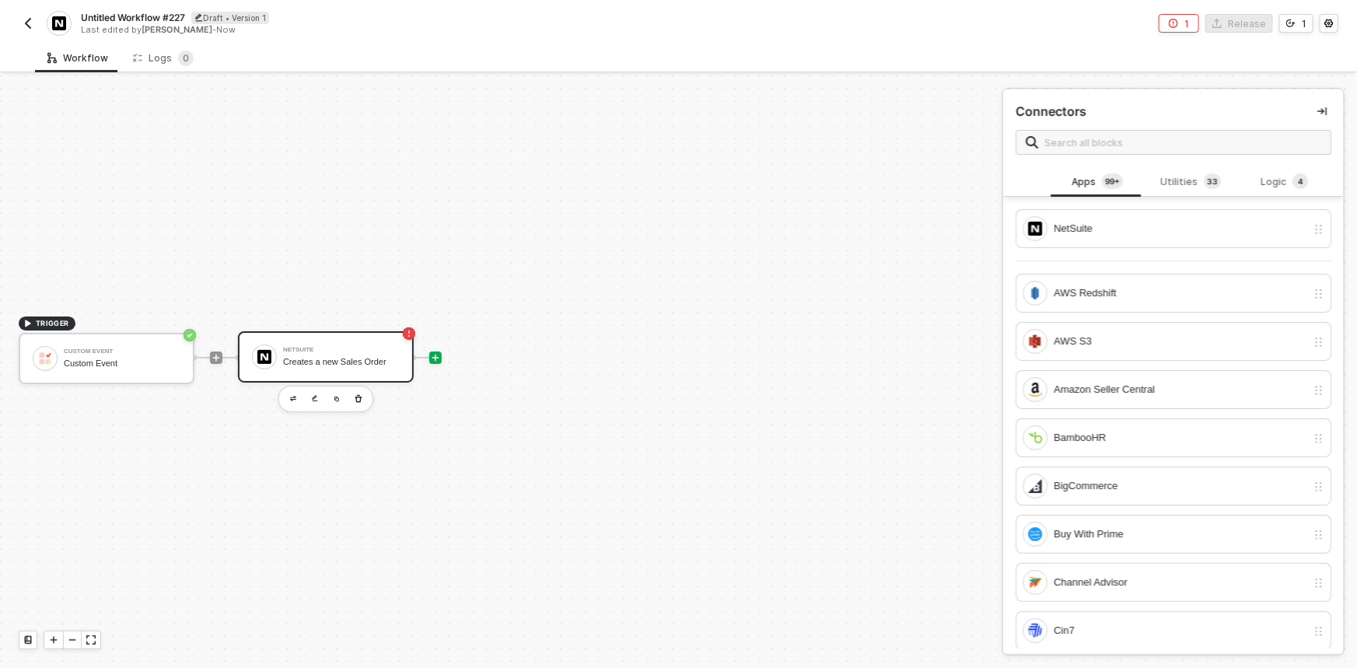
click at [327, 349] on div "NetSuite" at bounding box center [341, 350] width 117 height 6
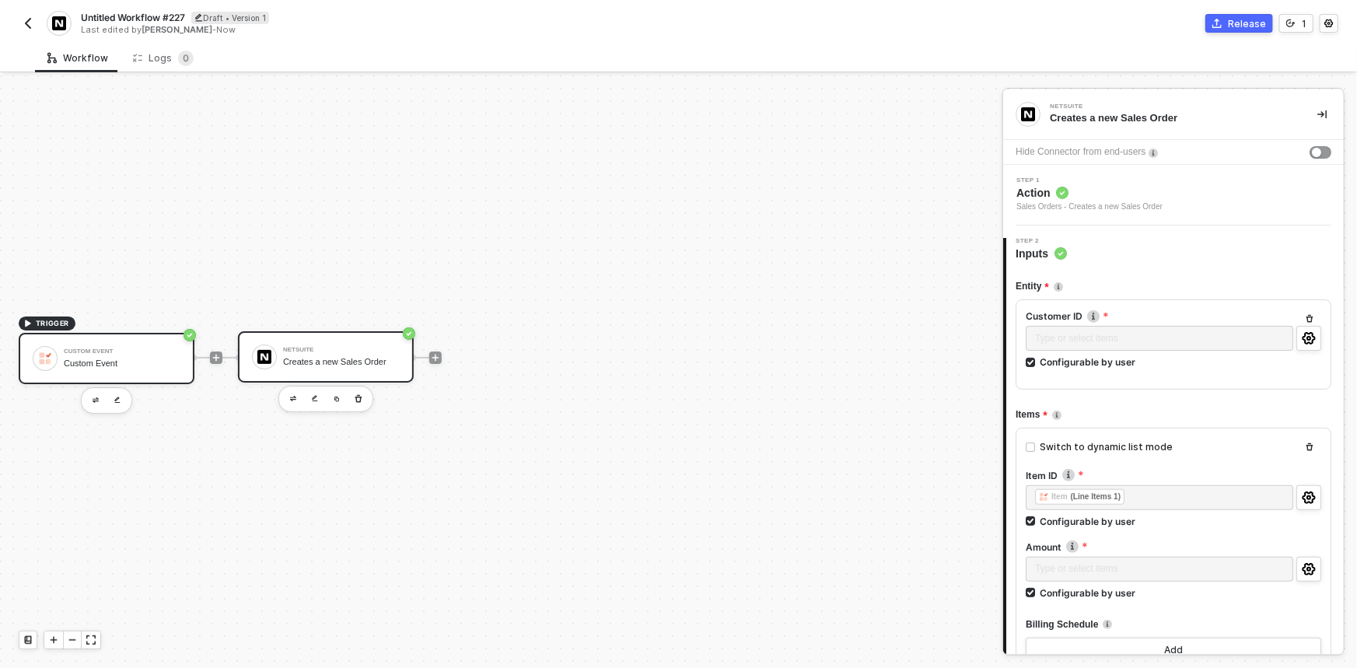
click at [100, 364] on div "Custom Event" at bounding box center [122, 364] width 117 height 10
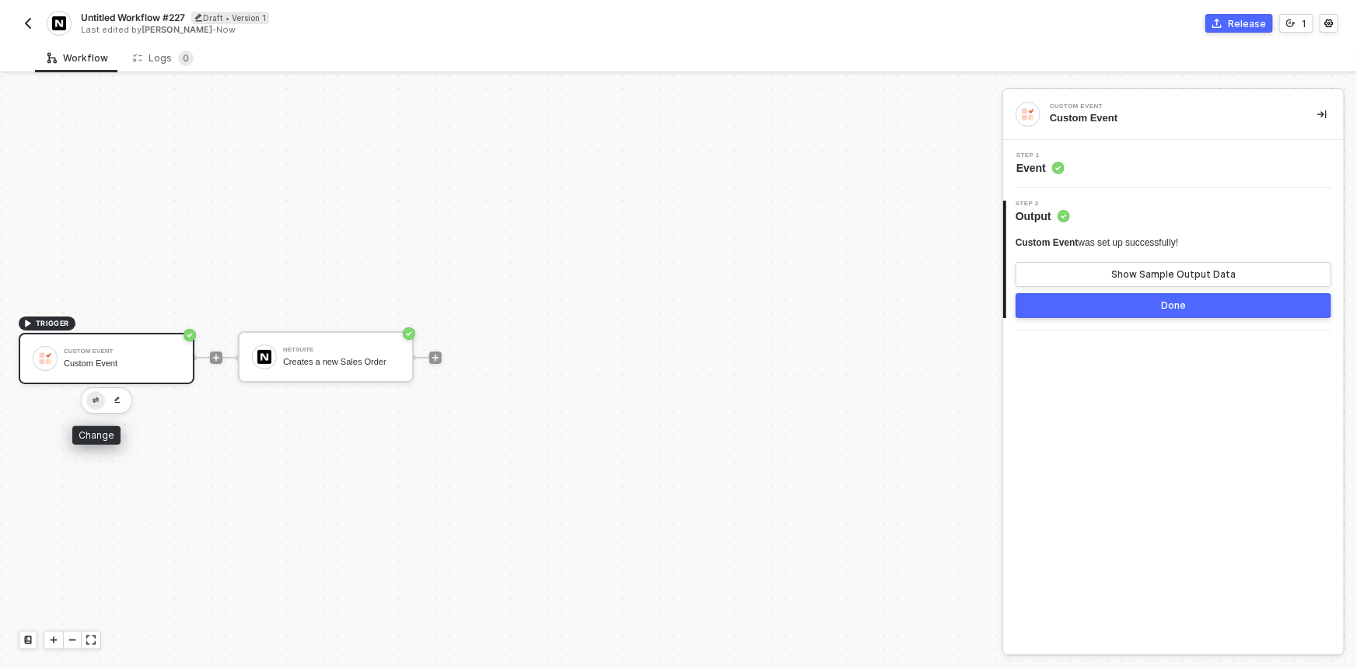
click at [91, 402] on button "button" at bounding box center [95, 400] width 19 height 19
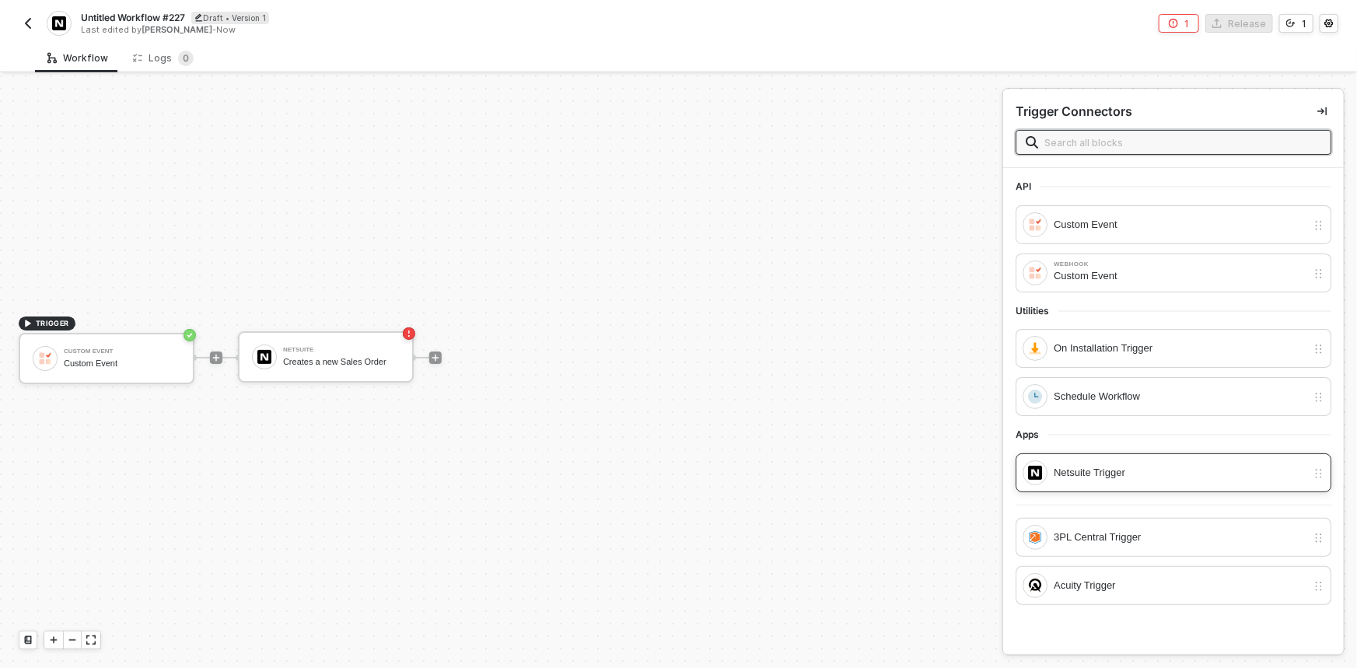
click at [1179, 474] on div "Netsuite Trigger" at bounding box center [1180, 472] width 253 height 17
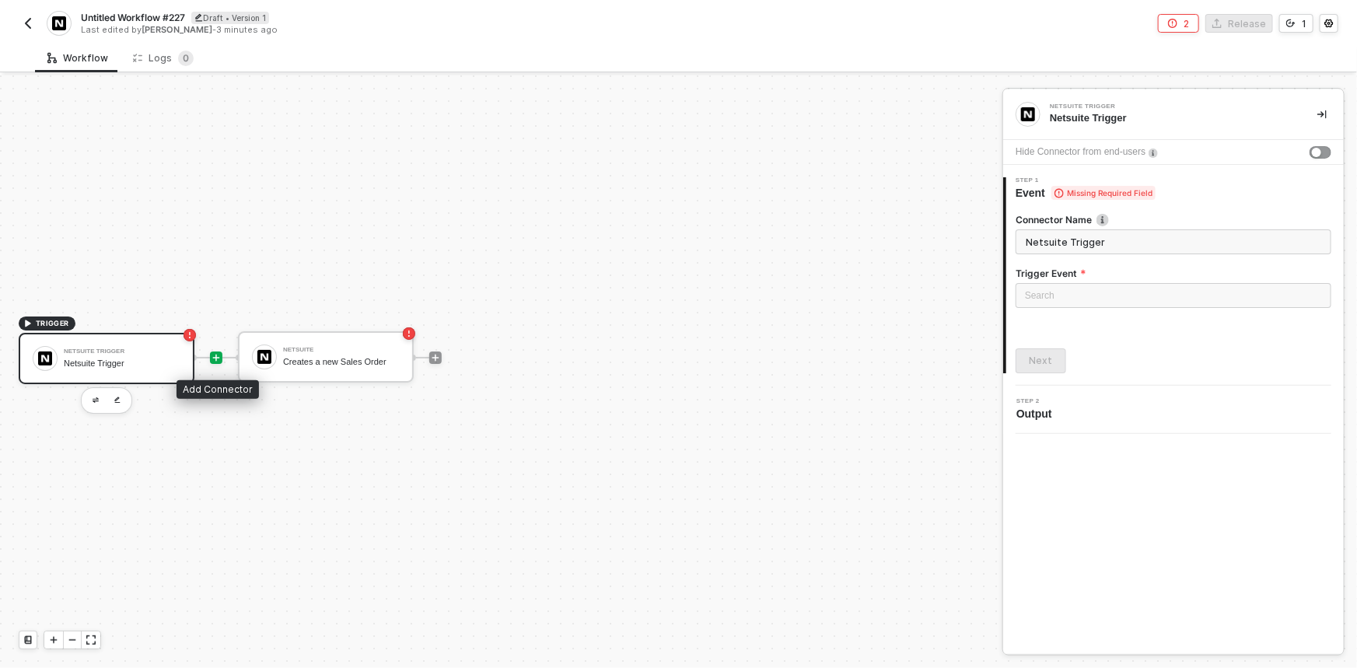
click at [212, 353] on icon "icon-play" at bounding box center [216, 357] width 9 height 9
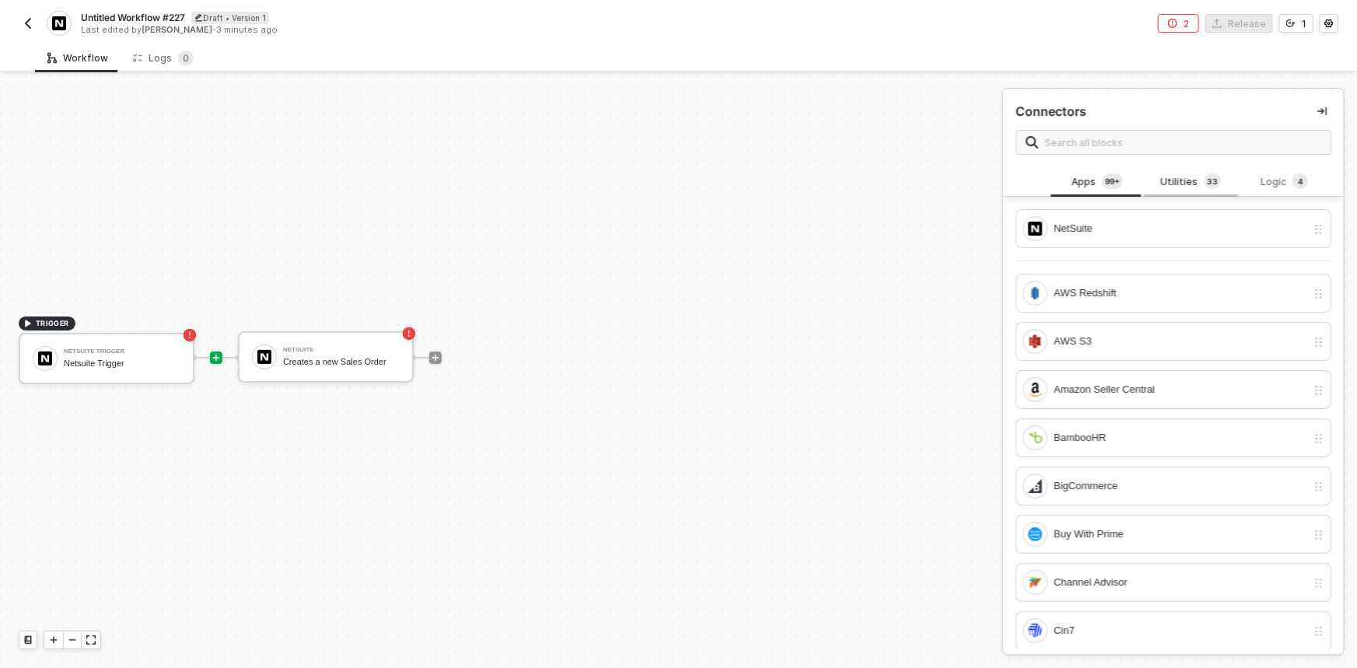
click at [1207, 180] on span "3" at bounding box center [1209, 181] width 5 height 12
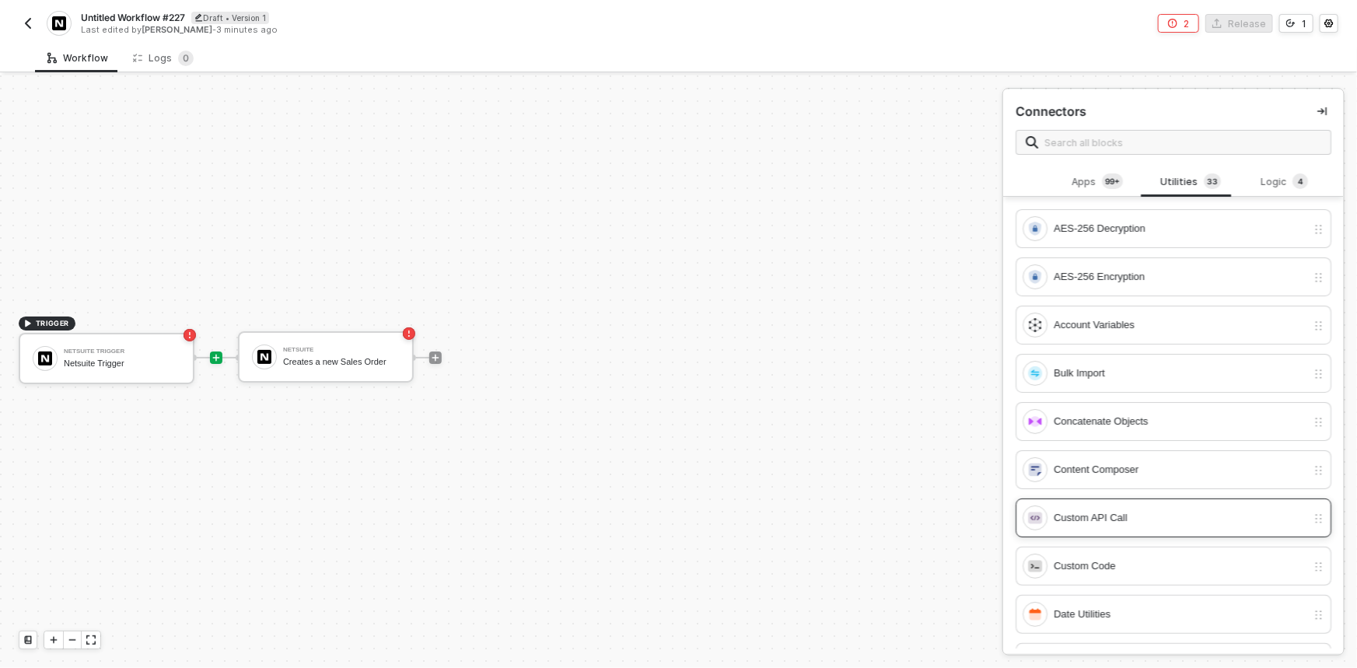
click at [1128, 506] on div "Custom API Call" at bounding box center [1165, 518] width 284 height 25
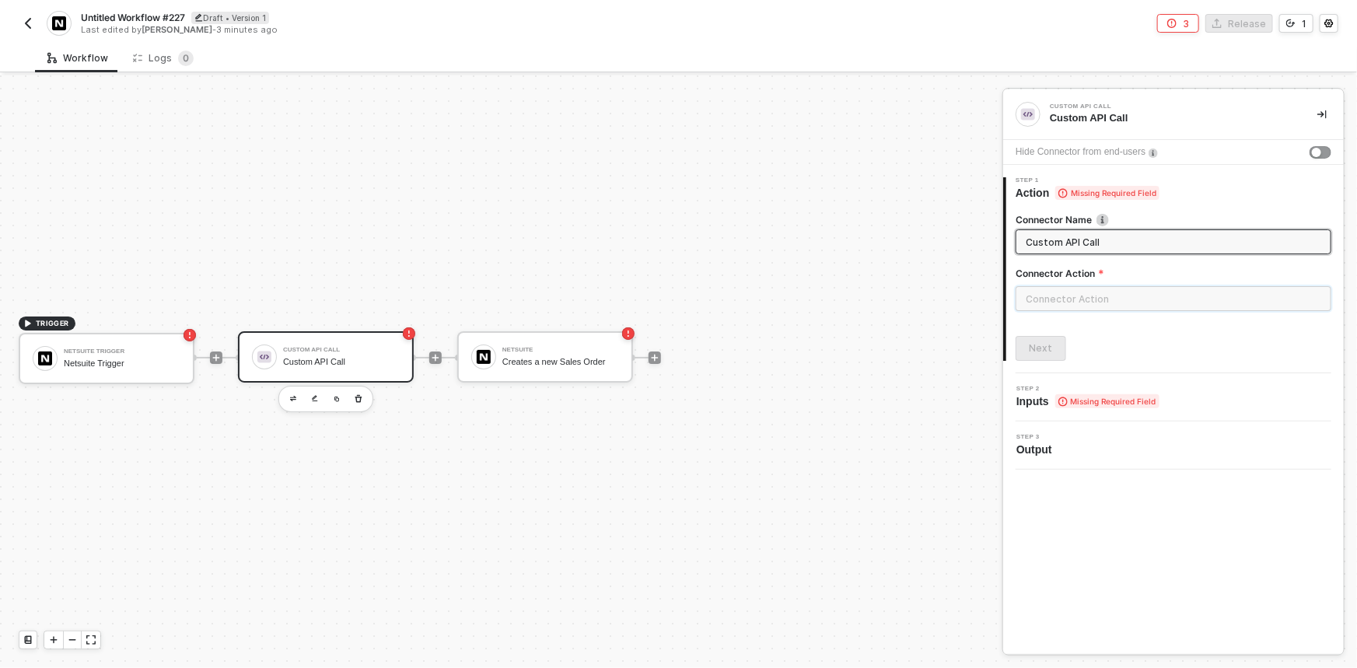
click at [1090, 299] on input "text" at bounding box center [1174, 298] width 316 height 25
click at [876, 623] on button "Create Custom Action" at bounding box center [861, 634] width 196 height 25
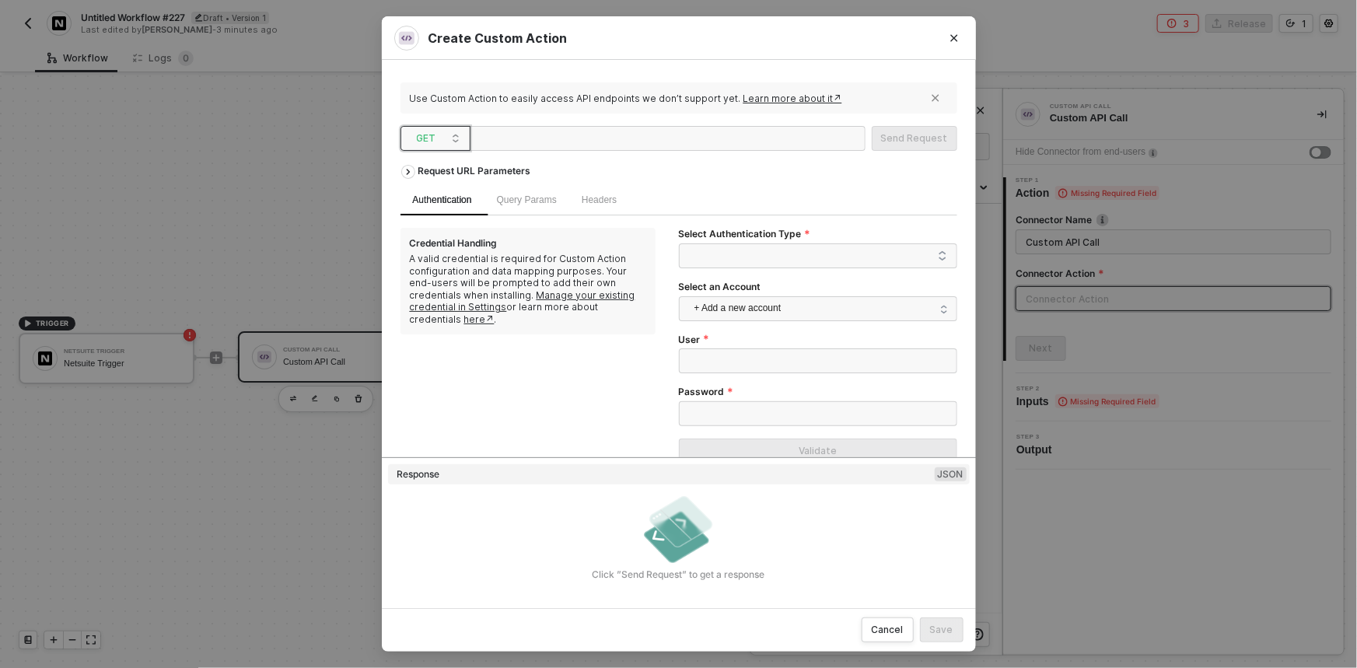
click at [423, 136] on span "GET" at bounding box center [439, 138] width 44 height 23
drag, startPoint x: 496, startPoint y: 351, endPoint x: 496, endPoint y: 359, distance: 8.6
click at [496, 352] on div "Credential Handling A valid credential is required for Custom Action configurat…" at bounding box center [540, 351] width 278 height 247
click at [959, 40] on button "Close" at bounding box center [954, 38] width 25 height 25
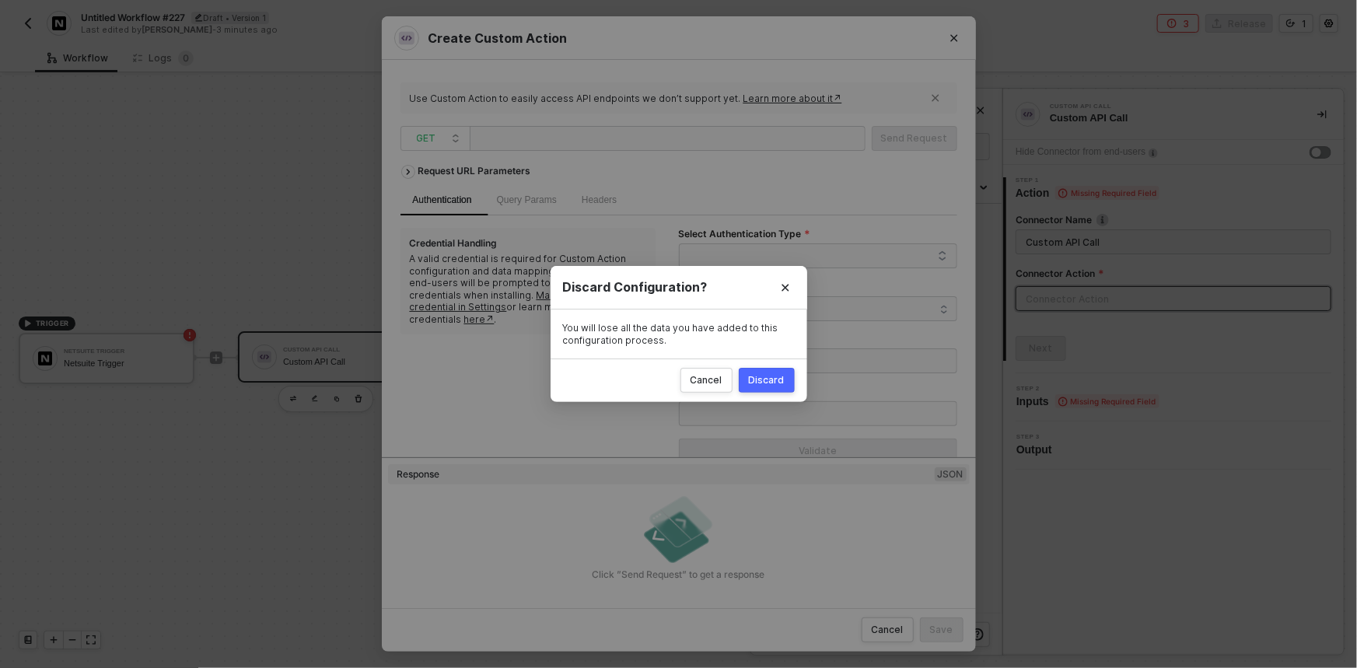
drag, startPoint x: 767, startPoint y: 377, endPoint x: 338, endPoint y: 454, distance: 436.2
click at [764, 376] on div "Discard" at bounding box center [767, 380] width 36 height 12
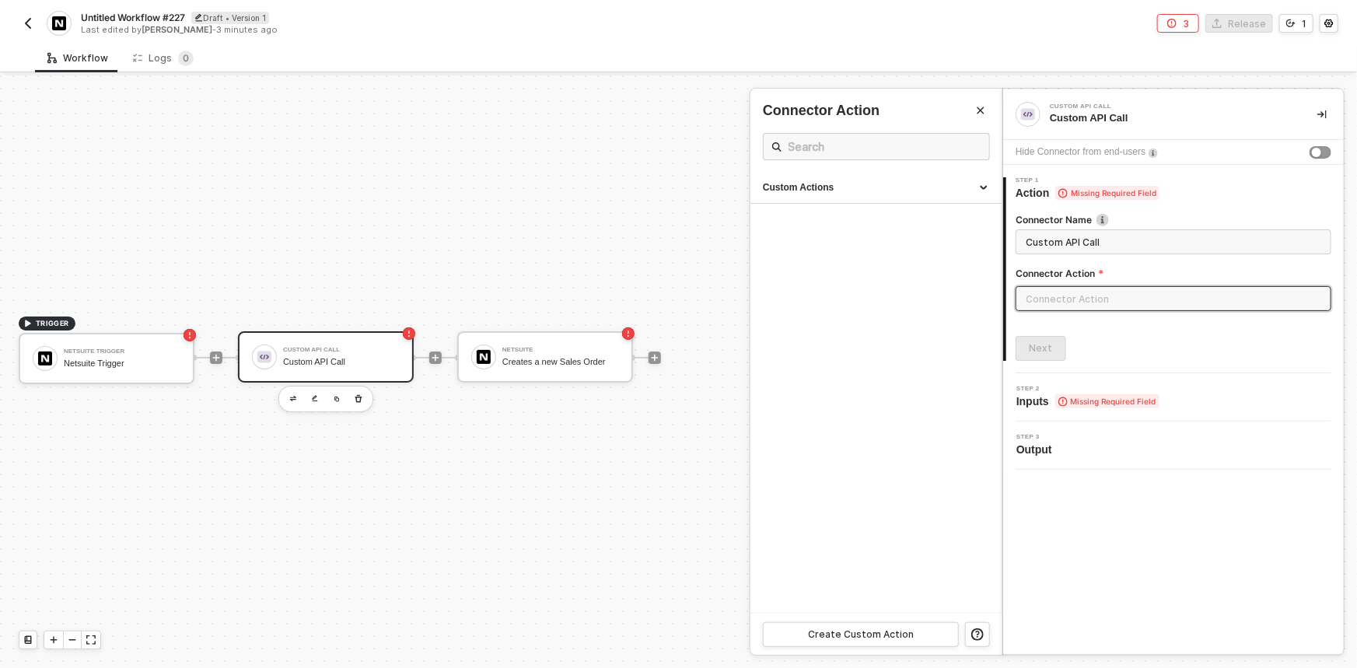
click at [163, 241] on div at bounding box center [678, 371] width 1357 height 593
click at [661, 359] on div at bounding box center [654, 357] width 207 height 121
click at [652, 357] on icon "icon-play" at bounding box center [655, 357] width 7 height 7
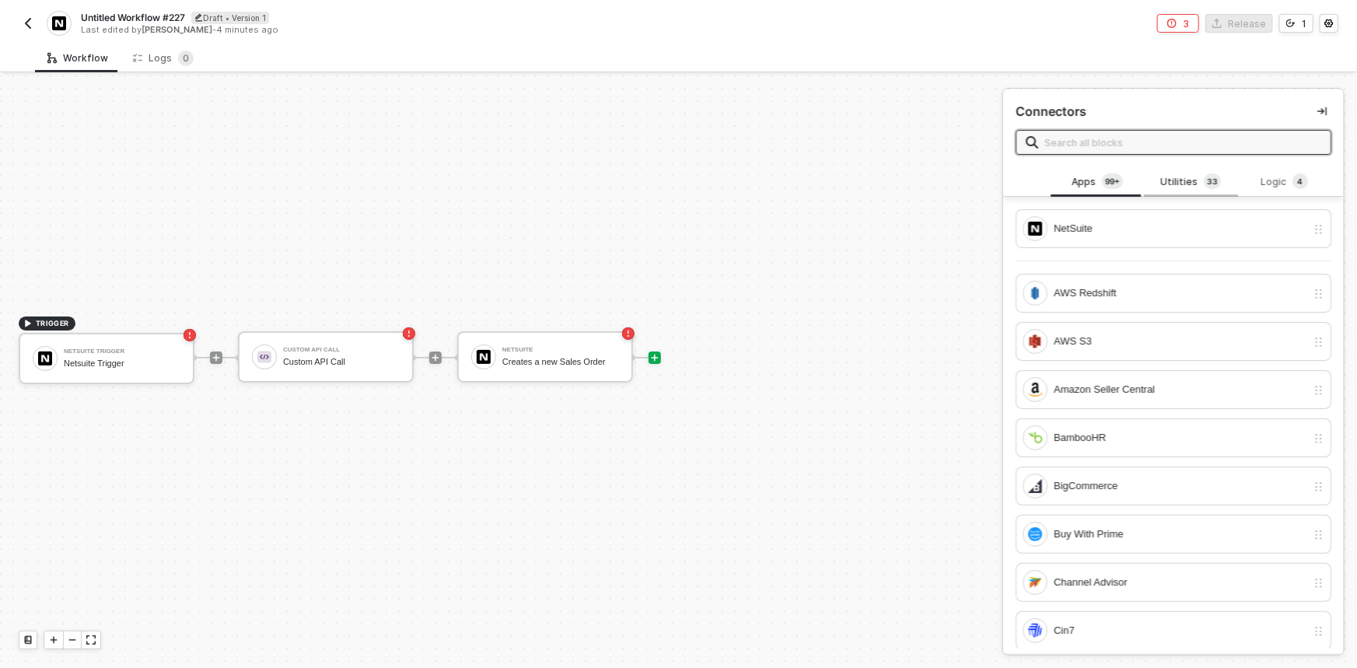
click at [1157, 187] on div "Utilities 3 3" at bounding box center [1191, 181] width 68 height 17
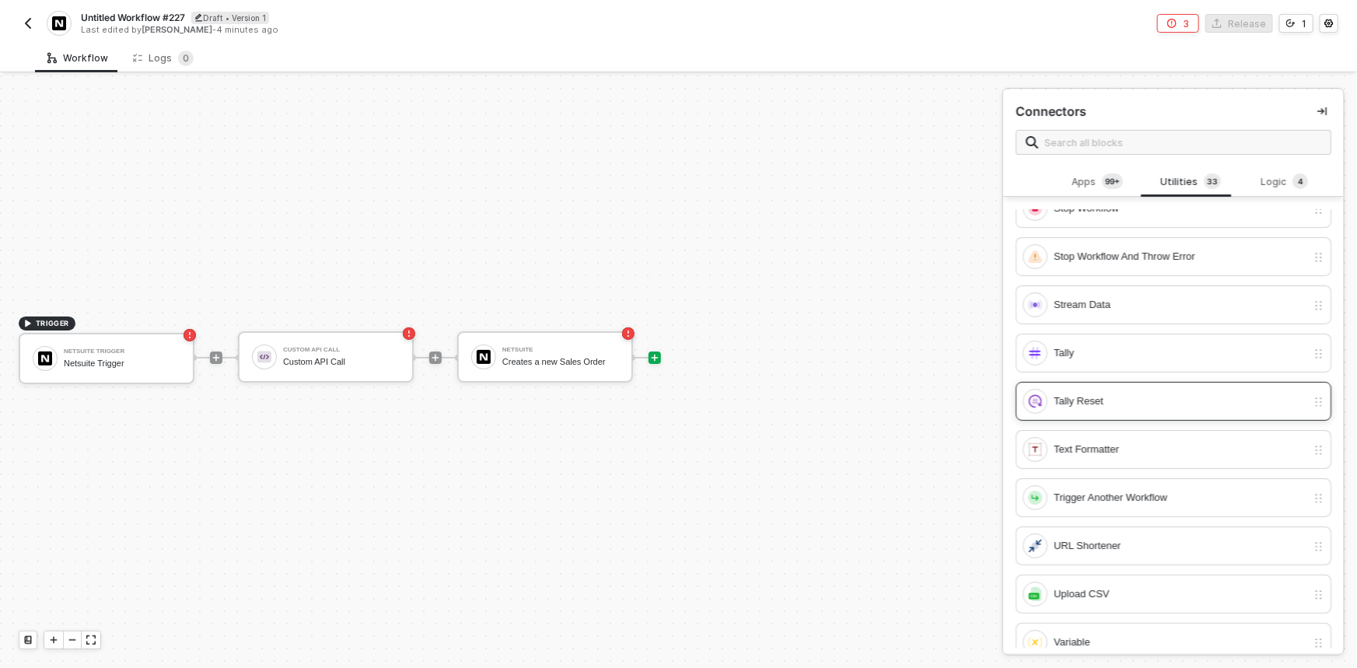
scroll to position [1146, 0]
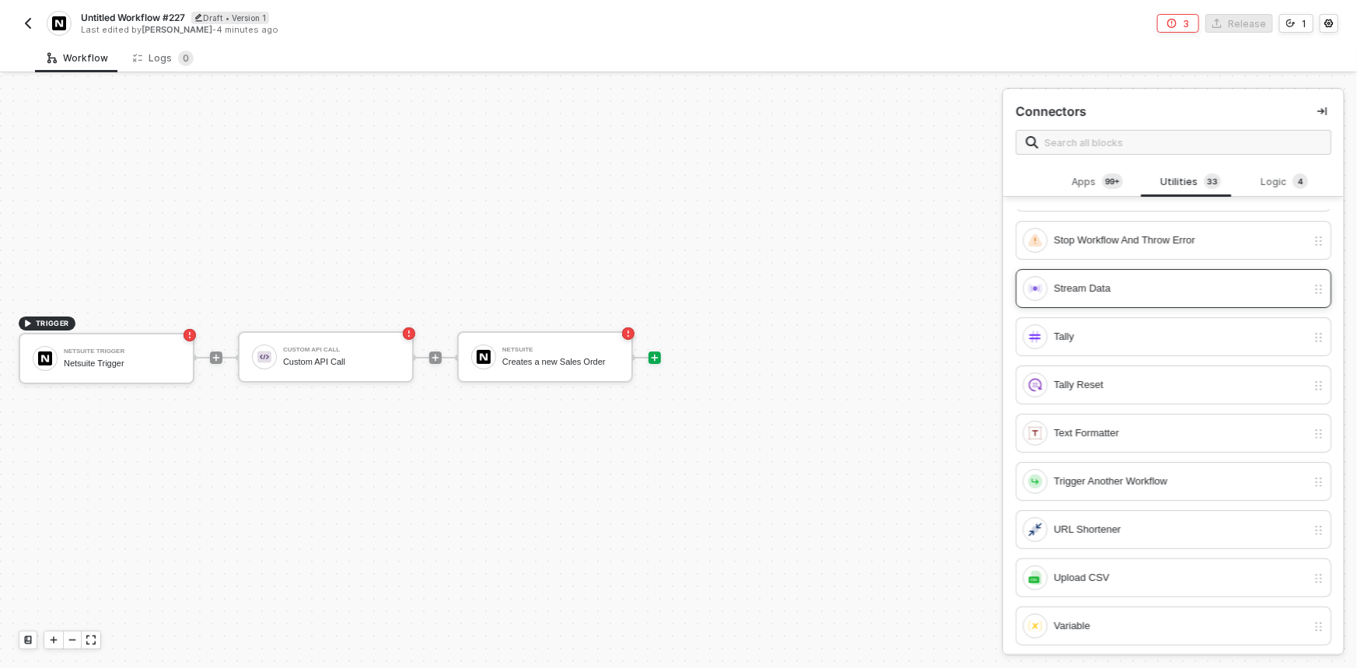
click at [1083, 298] on div "Stream Data" at bounding box center [1174, 288] width 316 height 39
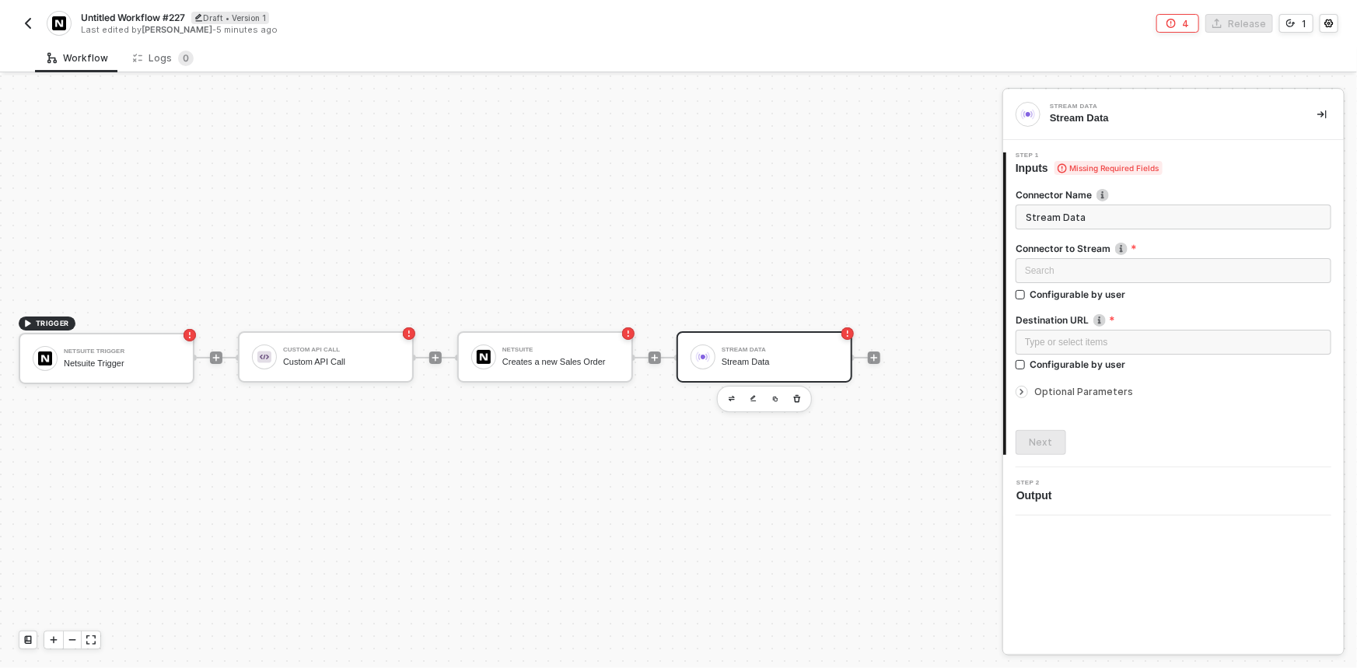
click at [1090, 390] on span "Optional Parameters" at bounding box center [1083, 392] width 99 height 12
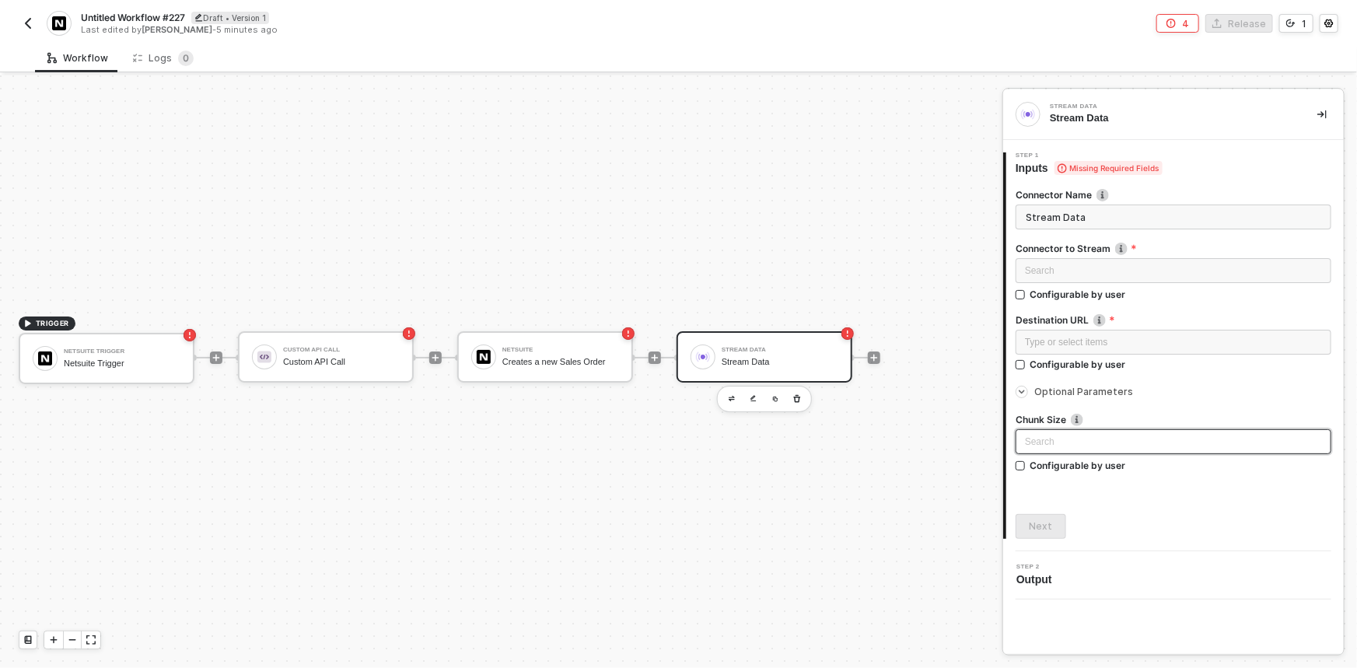
click at [1083, 436] on input "search" at bounding box center [1173, 441] width 297 height 23
drag, startPoint x: 650, startPoint y: 509, endPoint x: 639, endPoint y: 488, distance: 23.3
click at [647, 506] on div "TRIGGER Netsuite Trigger Netsuite Trigger Custom API Call Custom API Call NetSu…" at bounding box center [497, 357] width 995 height 621
click at [28, 23] on img "button" at bounding box center [28, 23] width 12 height 12
